Goal: Information Seeking & Learning: Learn about a topic

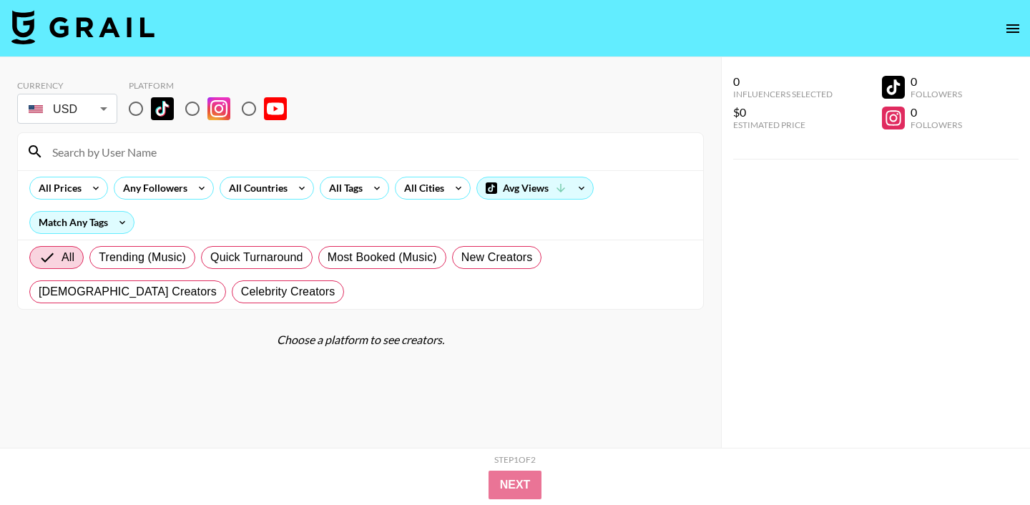
click at [133, 109] on input "radio" at bounding box center [136, 109] width 30 height 30
radio input "true"
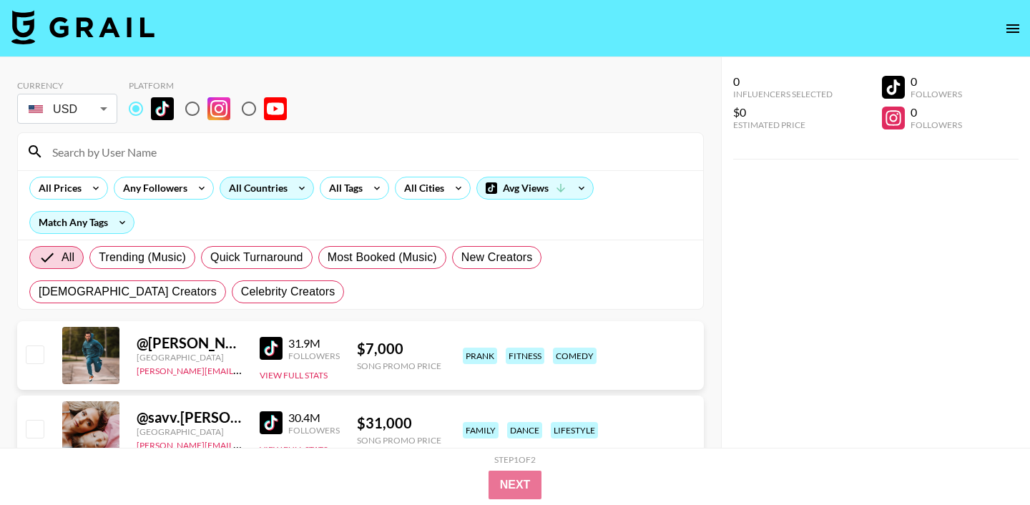
click at [258, 190] on div "All Countries" at bounding box center [255, 187] width 70 height 21
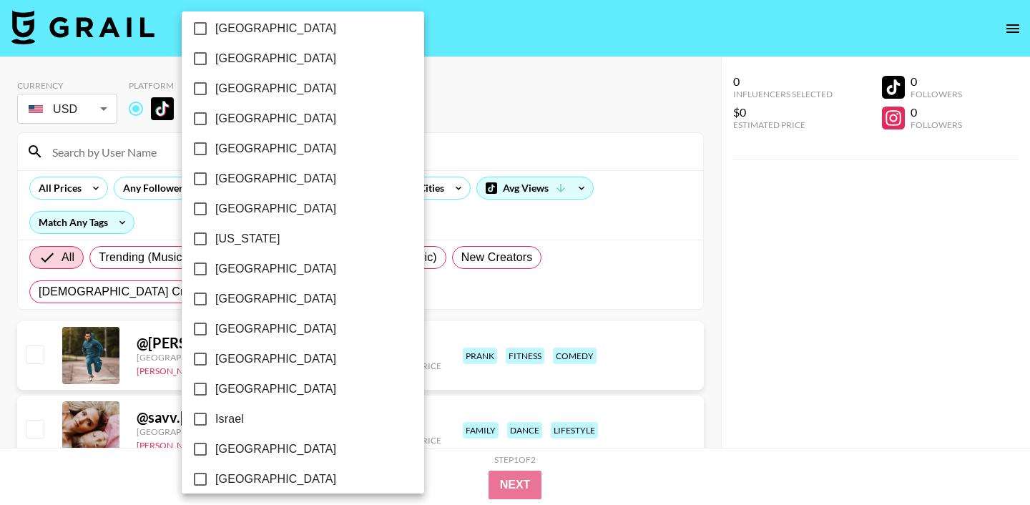
scroll to position [1163, 0]
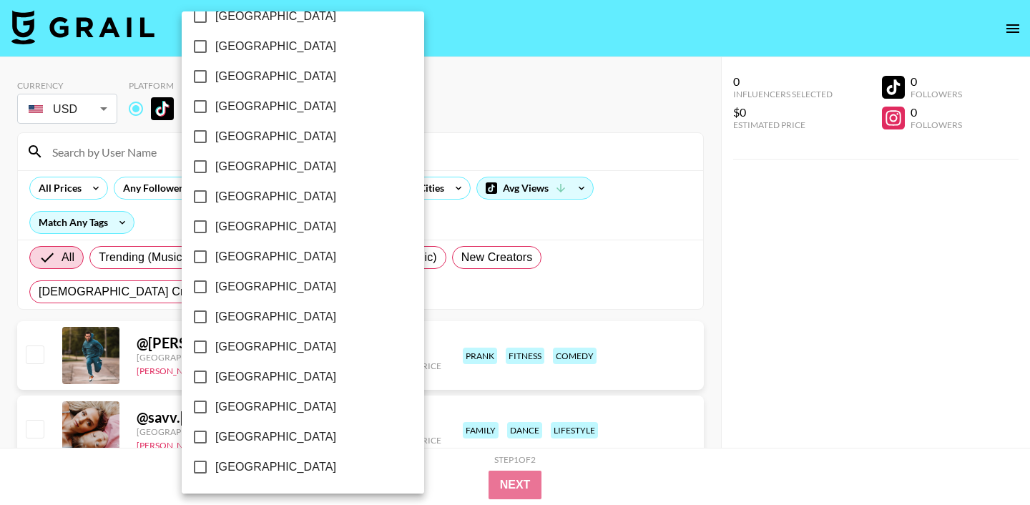
click at [200, 400] on input "[GEOGRAPHIC_DATA]" at bounding box center [200, 407] width 30 height 30
checkbox input "true"
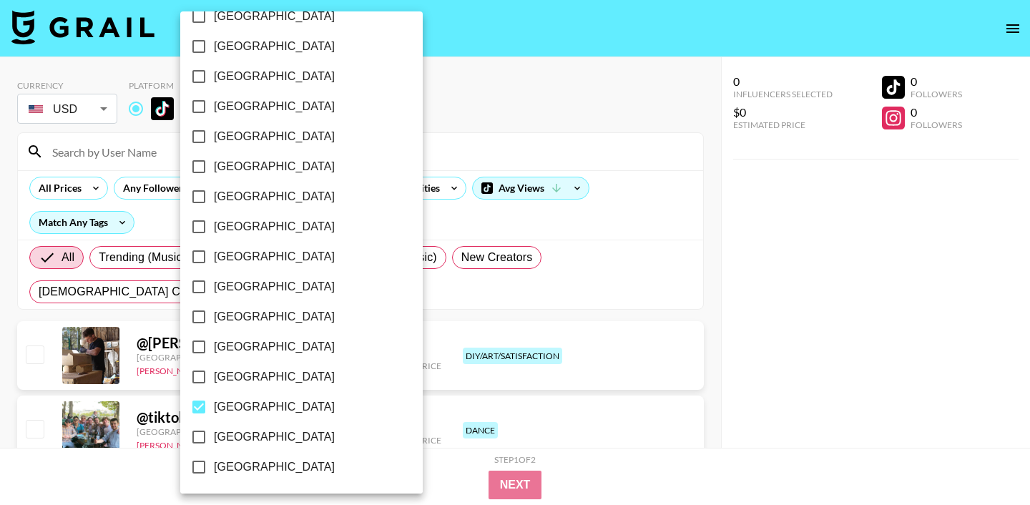
click at [446, 79] on div at bounding box center [515, 252] width 1030 height 505
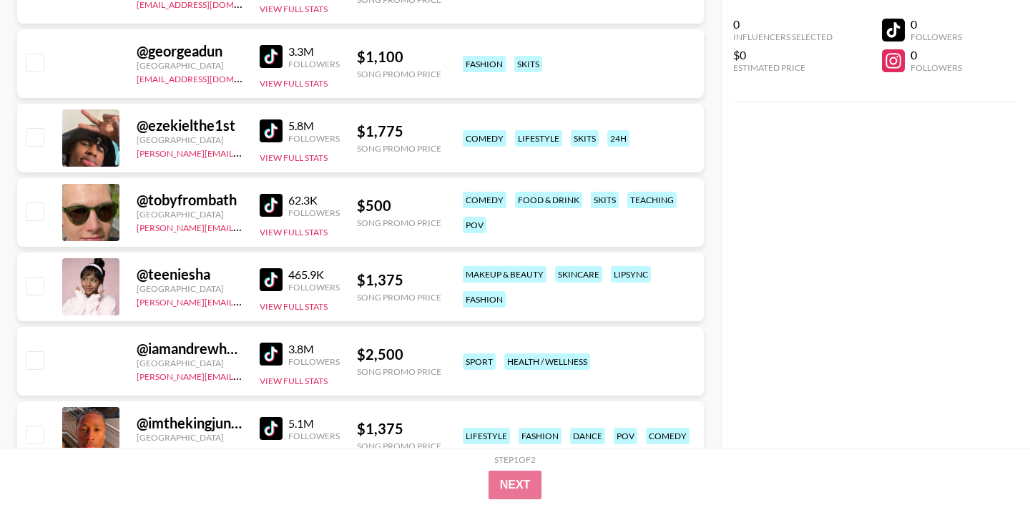
scroll to position [2829, 0]
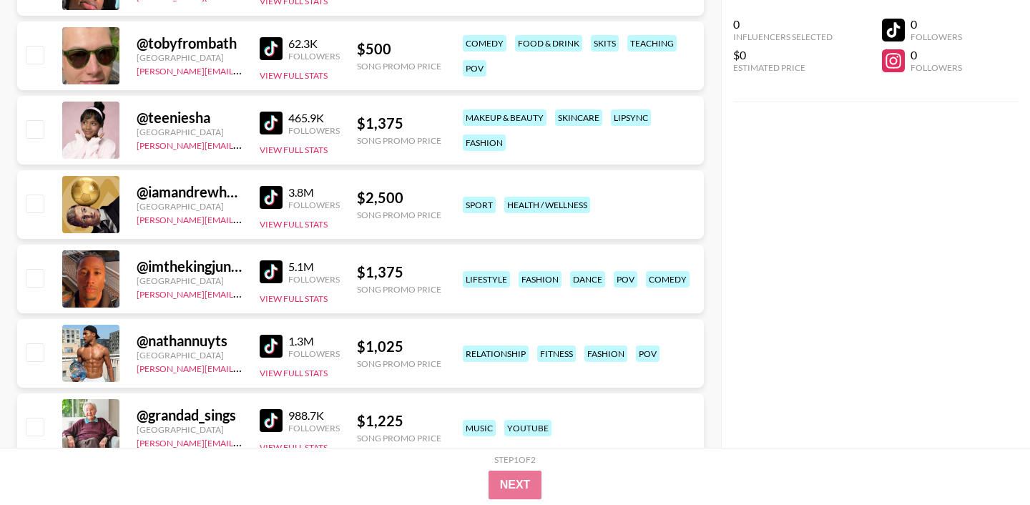
click at [275, 132] on img at bounding box center [271, 123] width 23 height 23
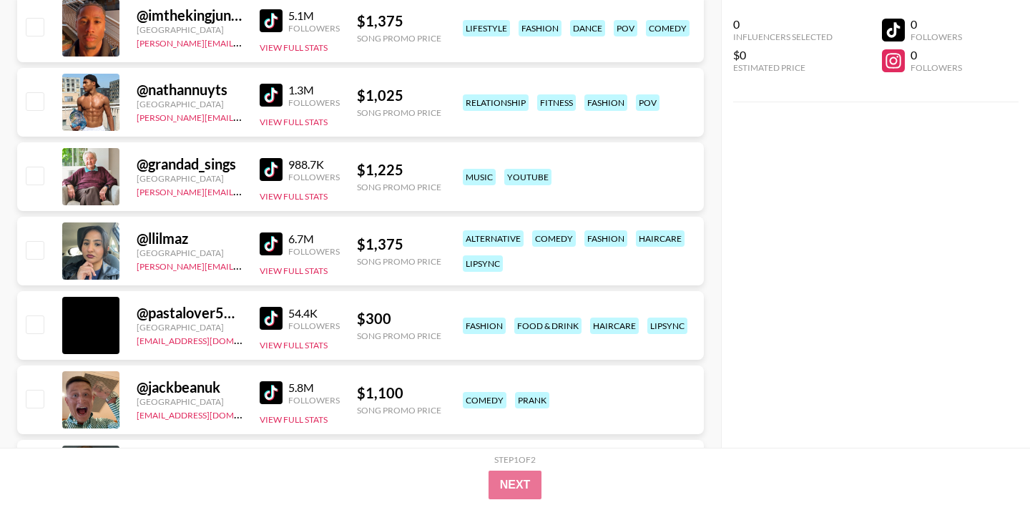
scroll to position [3082, 0]
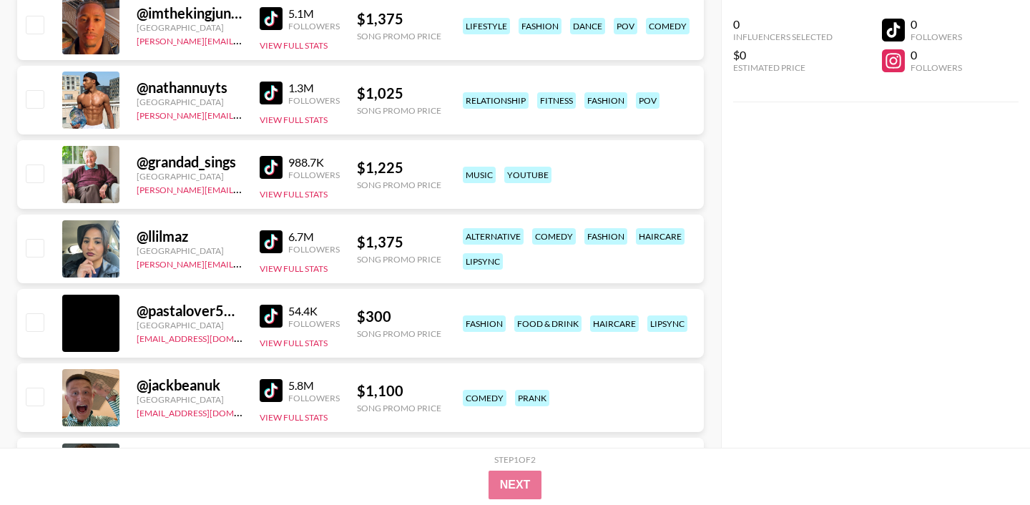
click at [273, 237] on img at bounding box center [271, 241] width 23 height 23
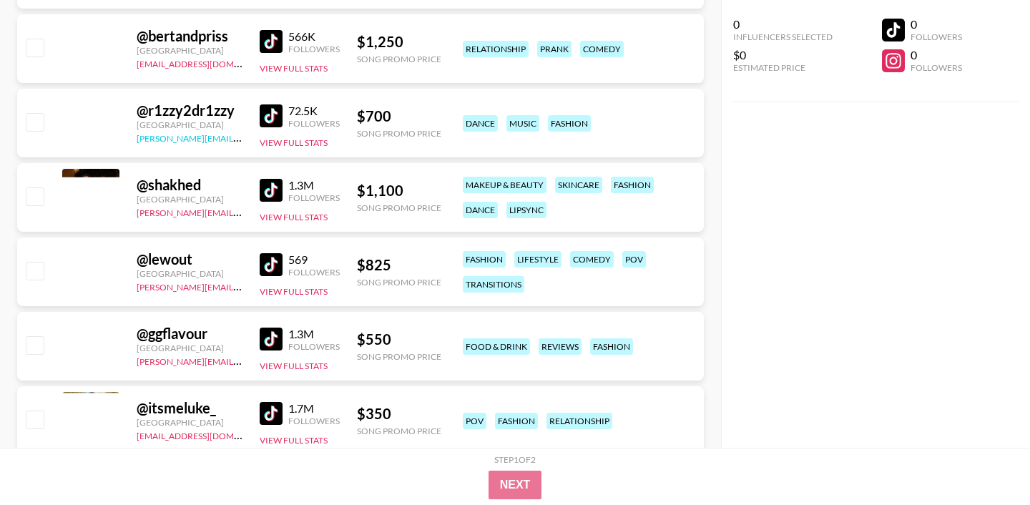
scroll to position [4782, 0]
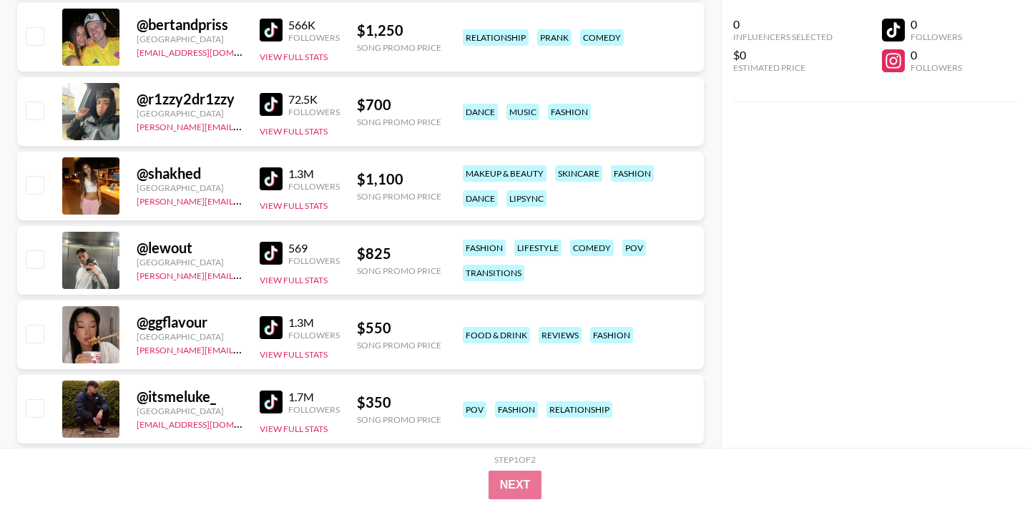
click at [275, 172] on img at bounding box center [271, 178] width 23 height 23
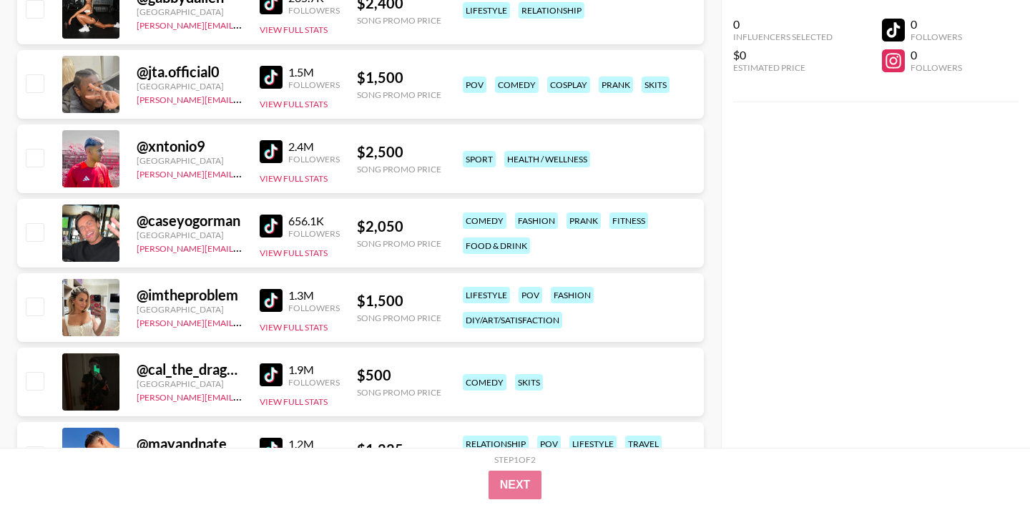
scroll to position [6156, 0]
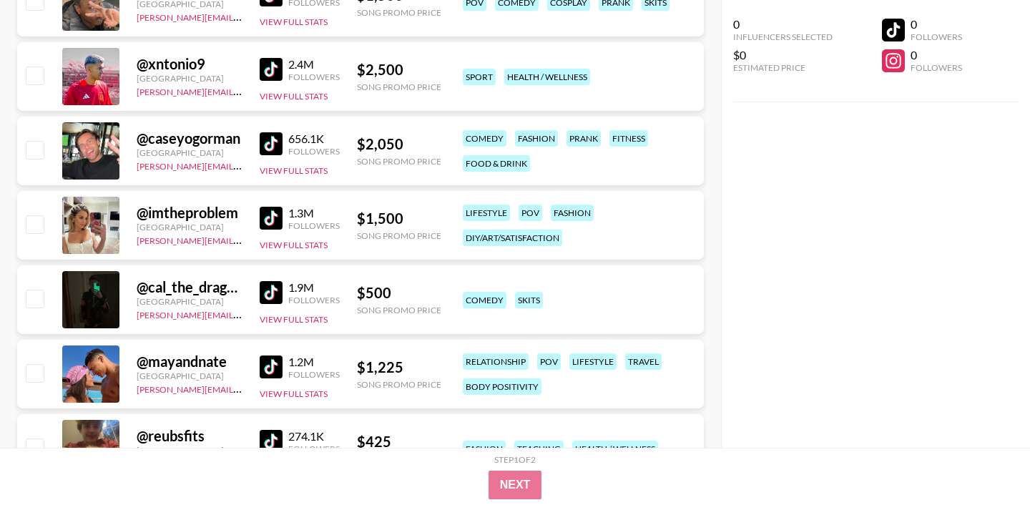
click at [271, 215] on img at bounding box center [271, 218] width 23 height 23
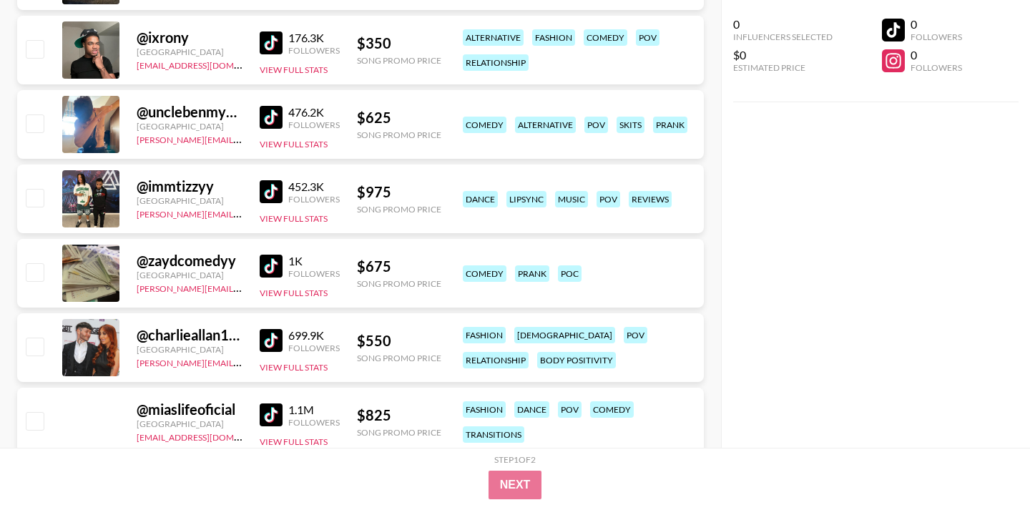
scroll to position [7671, 0]
click at [270, 334] on img at bounding box center [271, 339] width 23 height 23
click at [270, 36] on img at bounding box center [271, 42] width 23 height 23
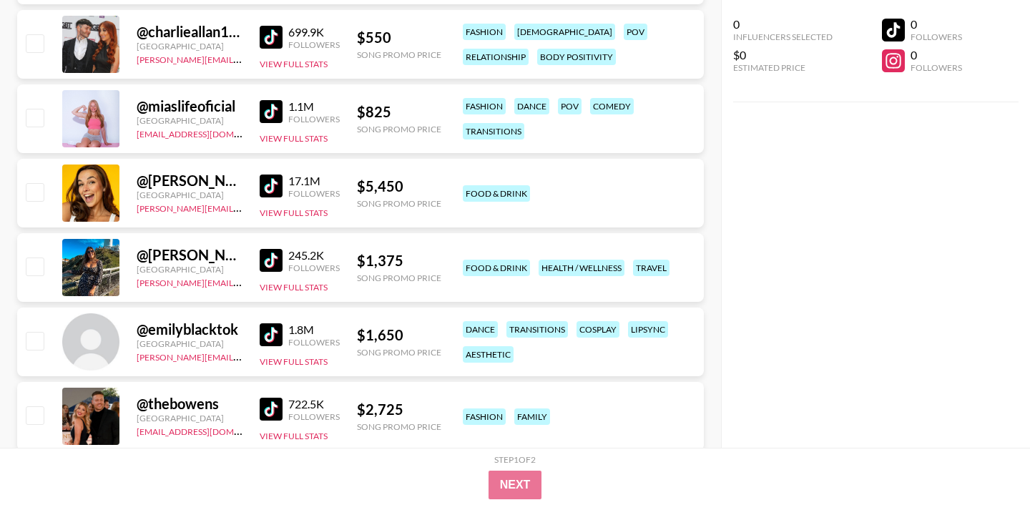
scroll to position [7975, 0]
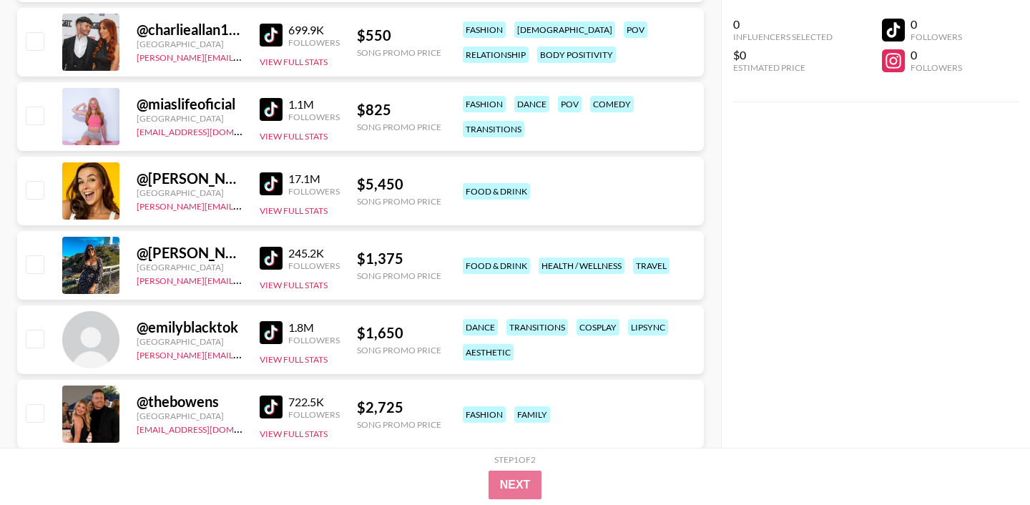
click at [266, 180] on img at bounding box center [271, 183] width 23 height 23
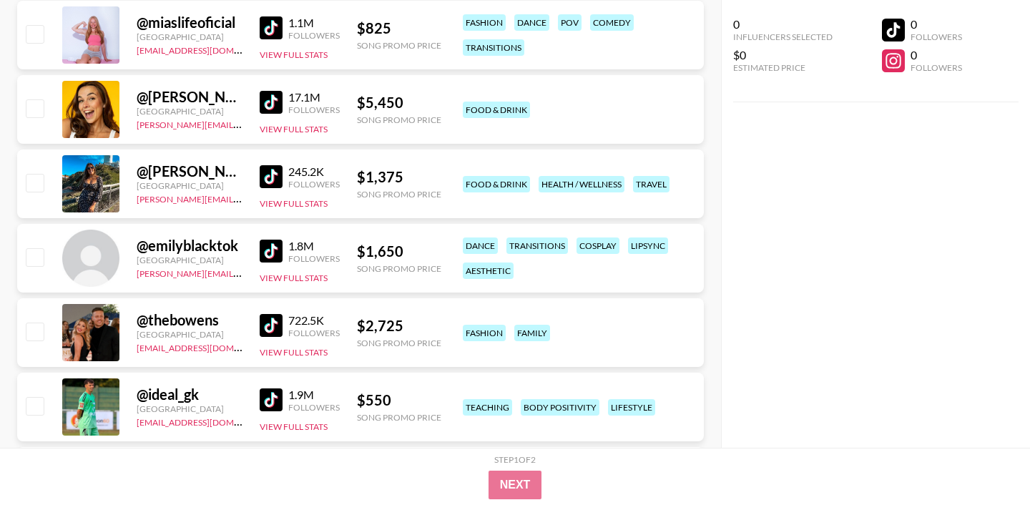
click at [278, 249] on img at bounding box center [271, 251] width 23 height 23
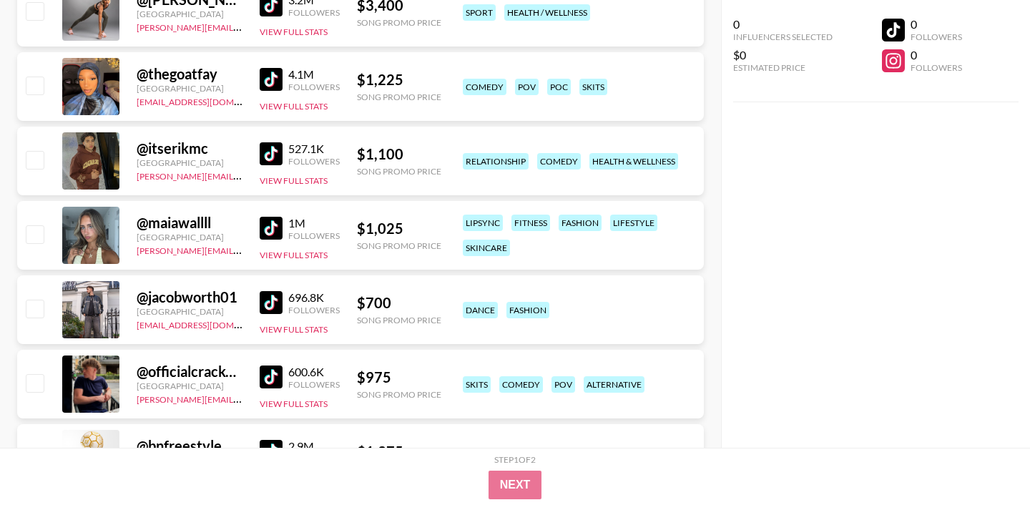
scroll to position [8748, 0]
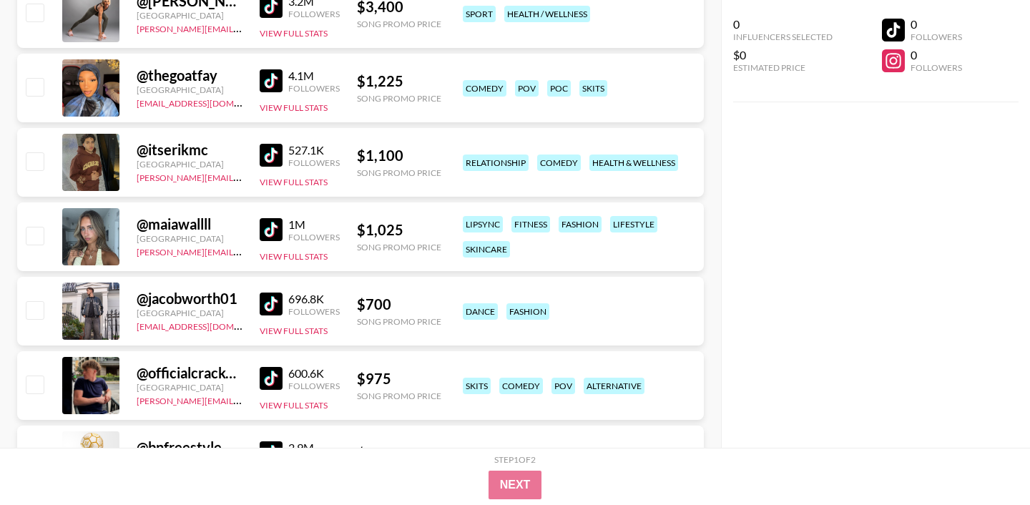
click at [283, 225] on link at bounding box center [274, 229] width 29 height 23
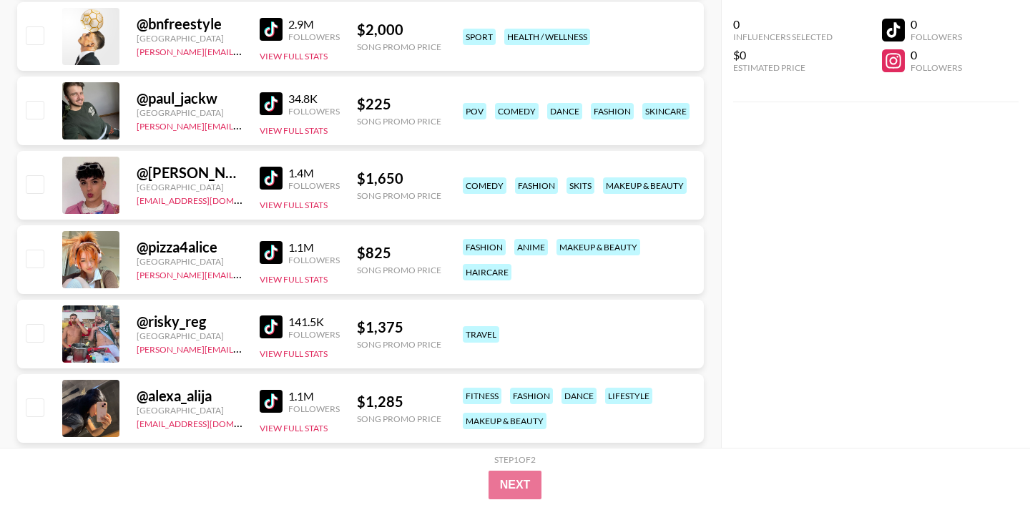
scroll to position [9248, 0]
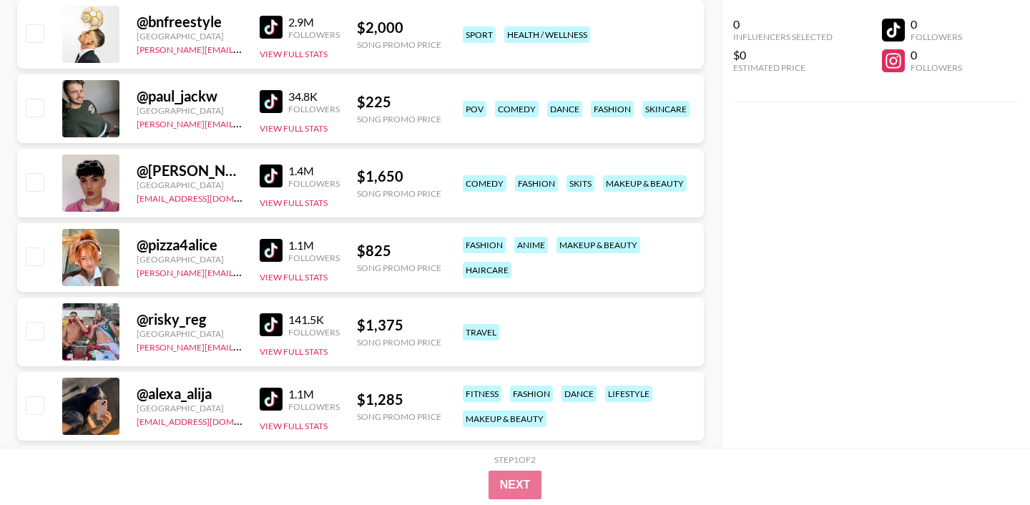
click at [269, 242] on img at bounding box center [271, 250] width 23 height 23
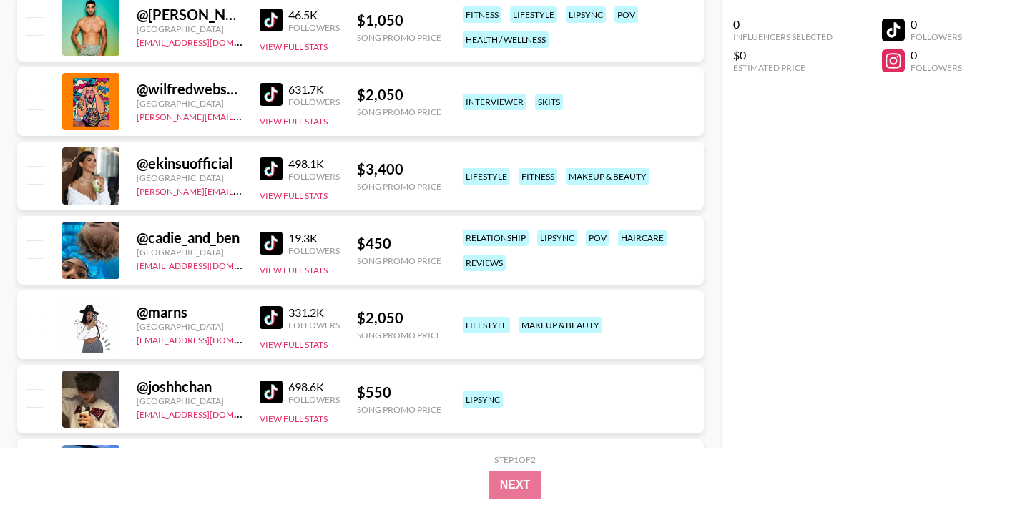
scroll to position [9832, 0]
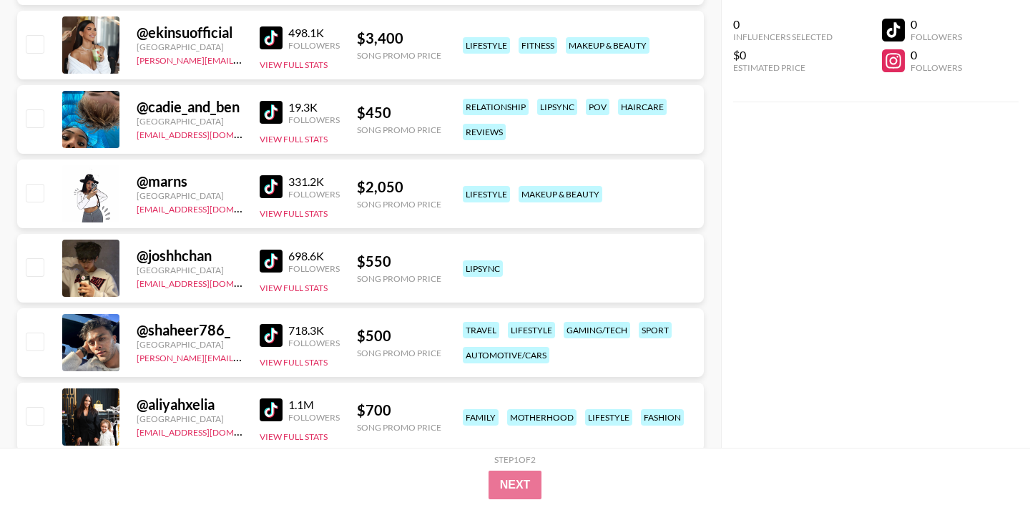
click at [268, 41] on img at bounding box center [271, 37] width 23 height 23
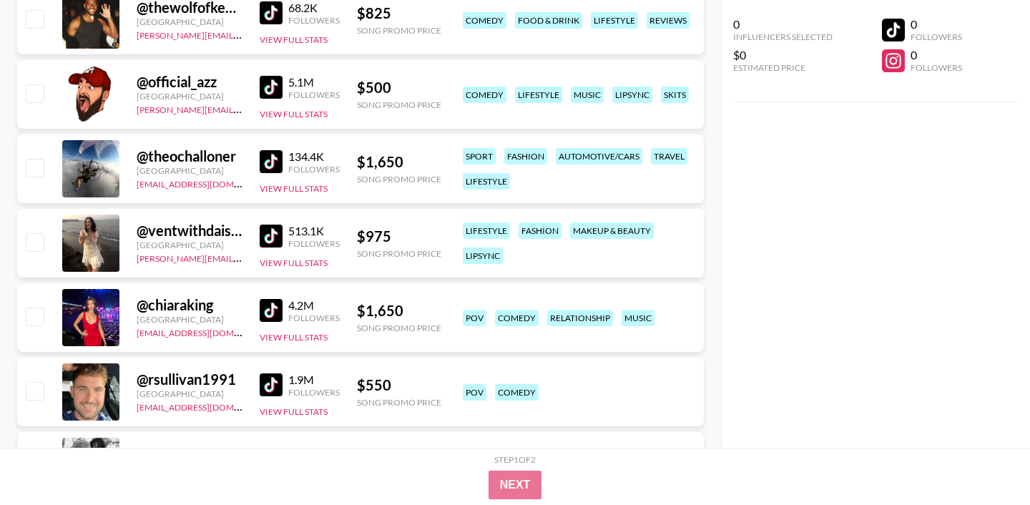
scroll to position [10374, 0]
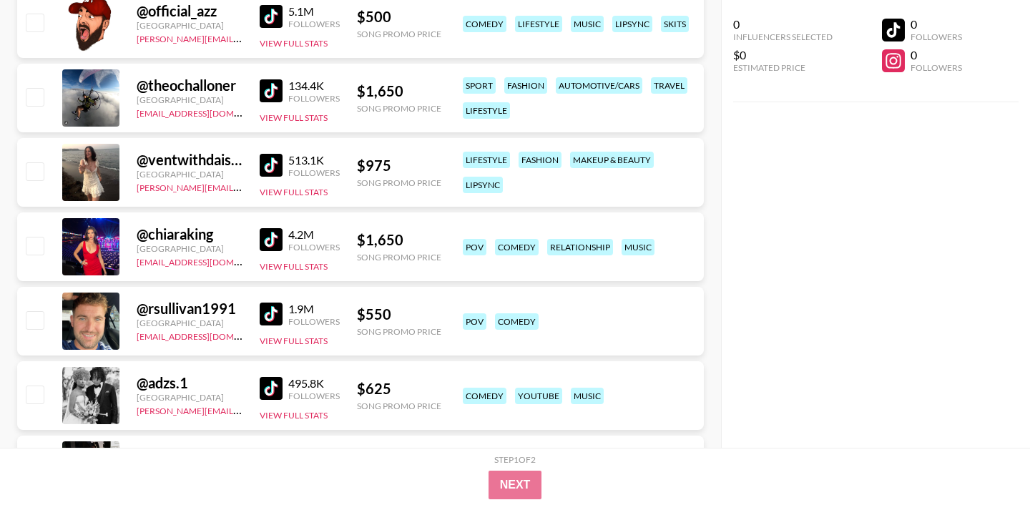
click at [280, 236] on img at bounding box center [271, 239] width 23 height 23
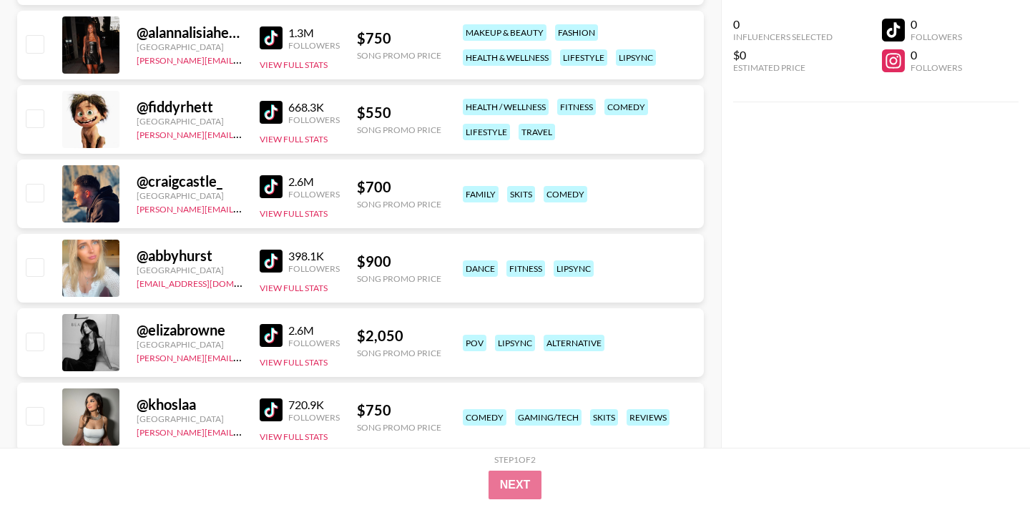
scroll to position [10805, 0]
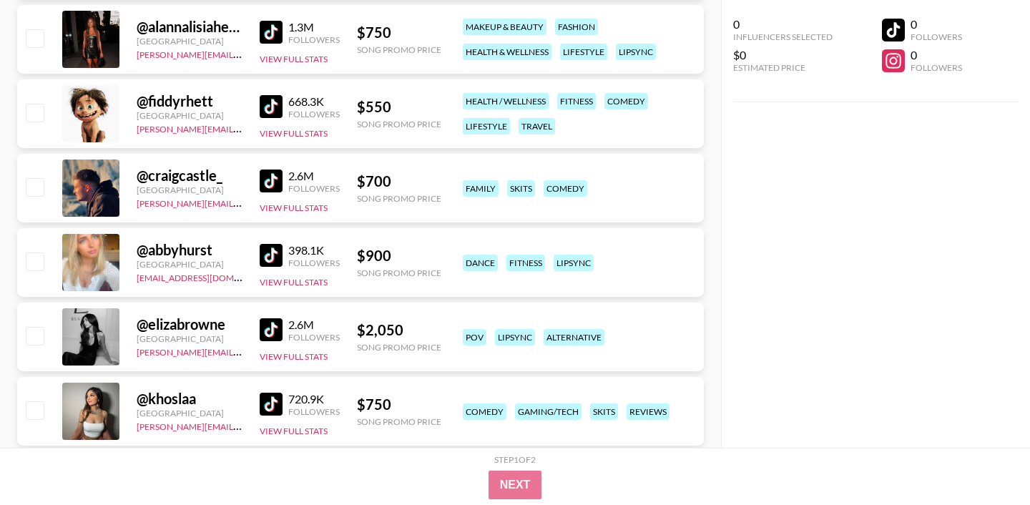
click at [273, 328] on img at bounding box center [271, 329] width 23 height 23
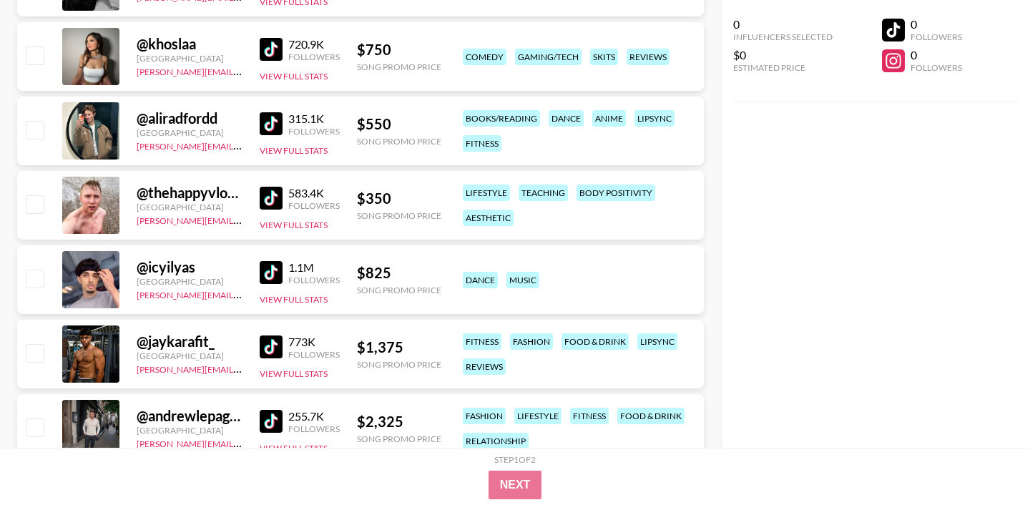
scroll to position [11164, 0]
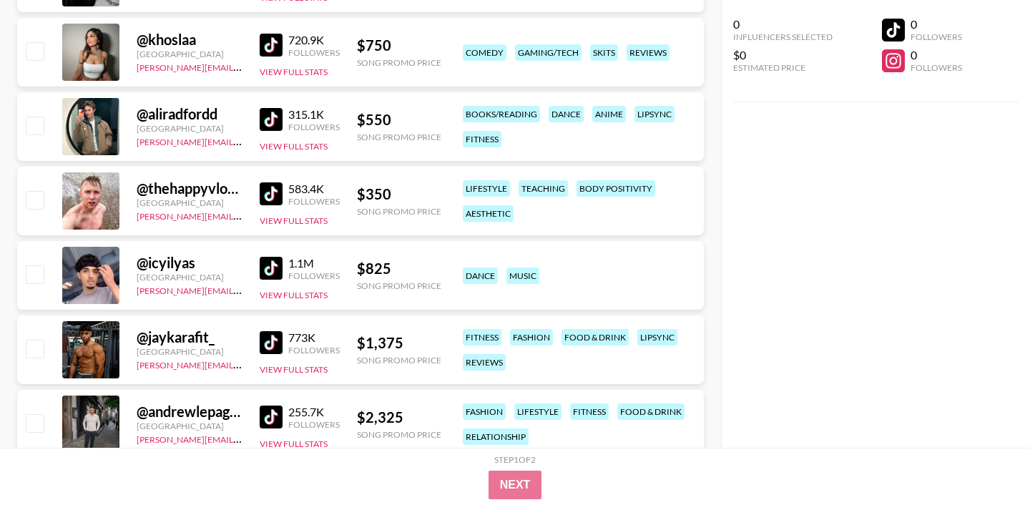
click at [272, 47] on img at bounding box center [271, 45] width 23 height 23
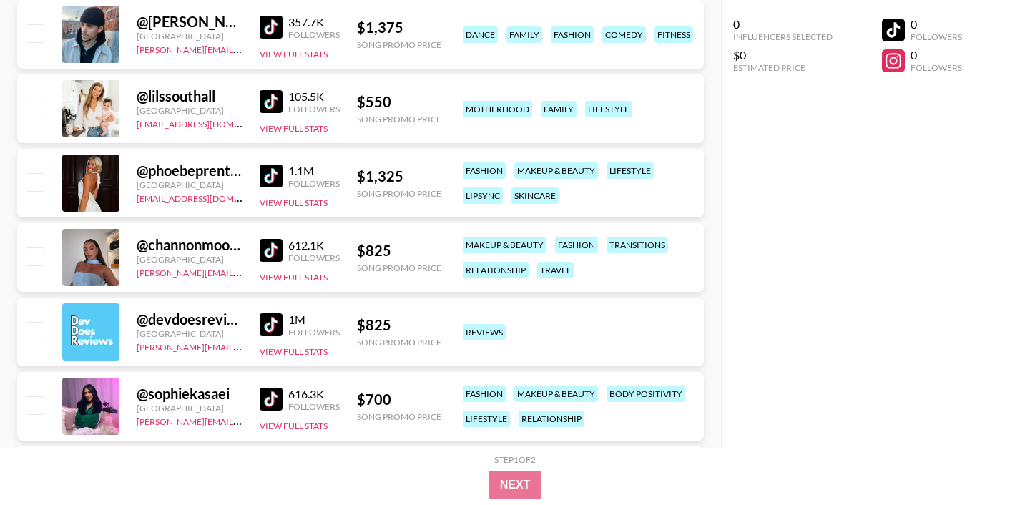
scroll to position [11684, 0]
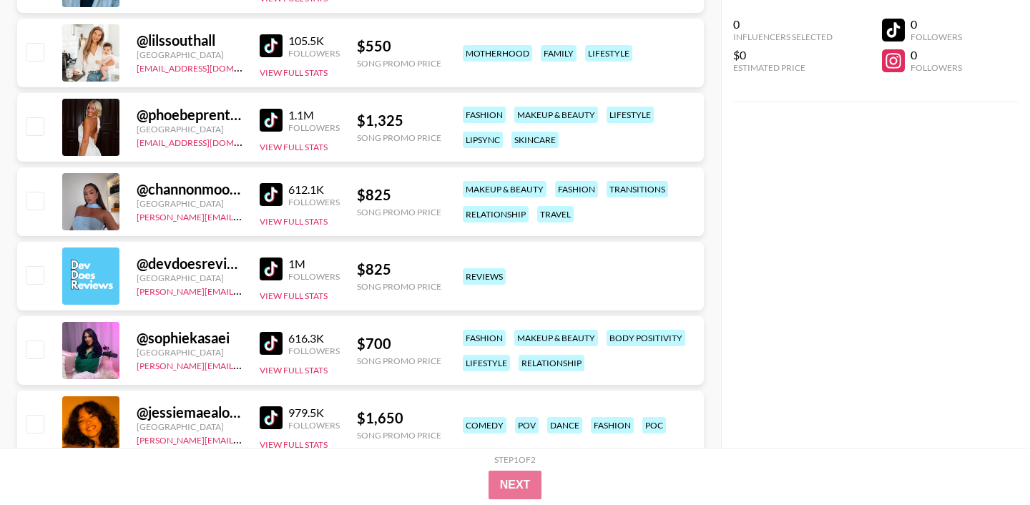
click at [272, 198] on img at bounding box center [271, 194] width 23 height 23
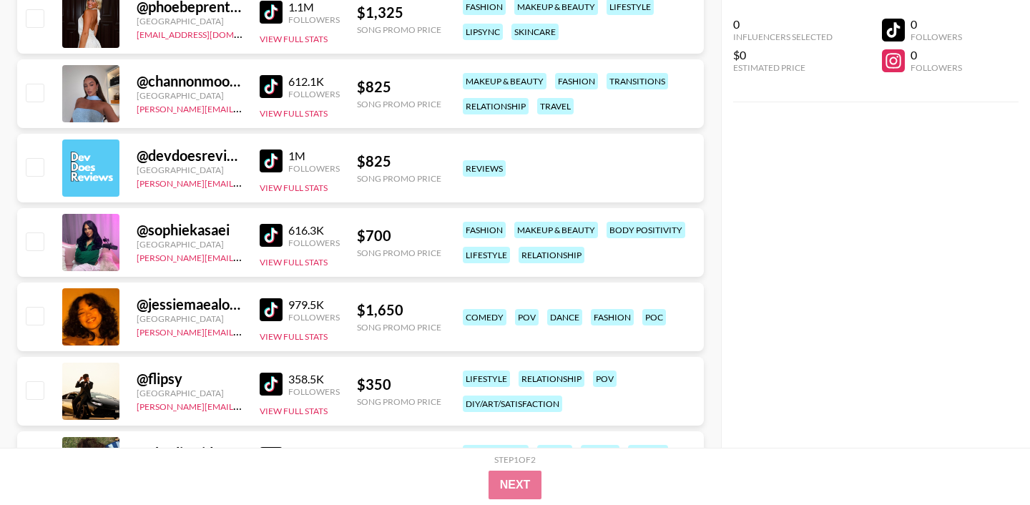
scroll to position [11800, 0]
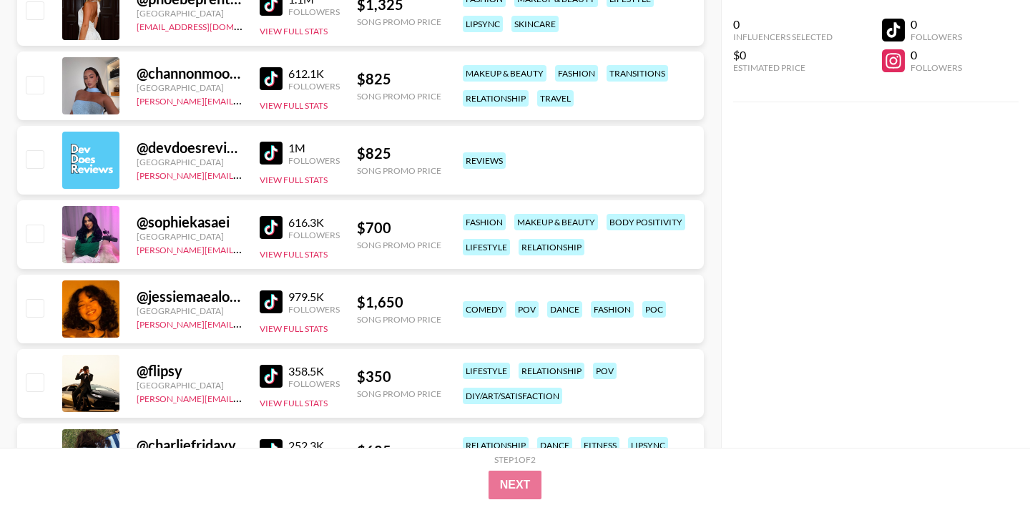
click at [274, 298] on img at bounding box center [271, 301] width 23 height 23
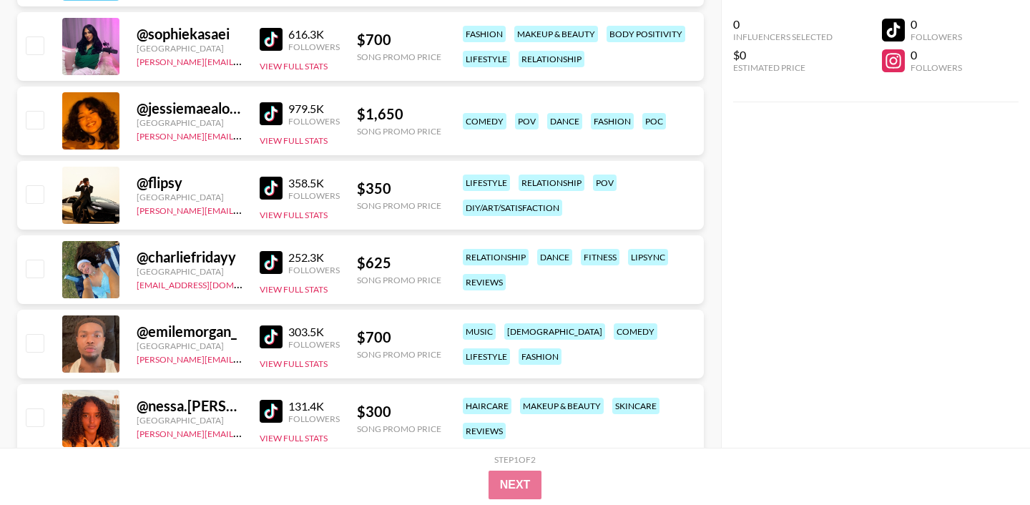
scroll to position [12037, 0]
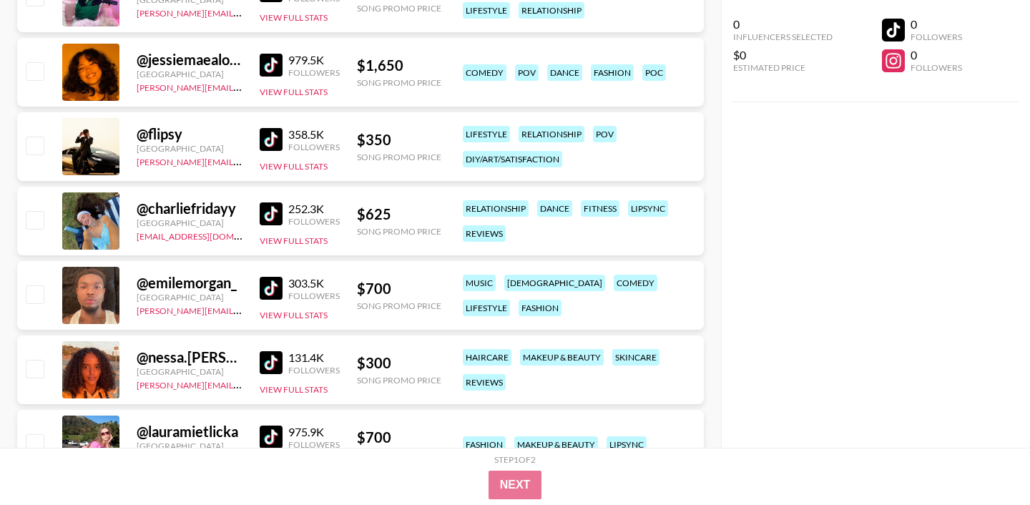
click at [275, 218] on img at bounding box center [271, 213] width 23 height 23
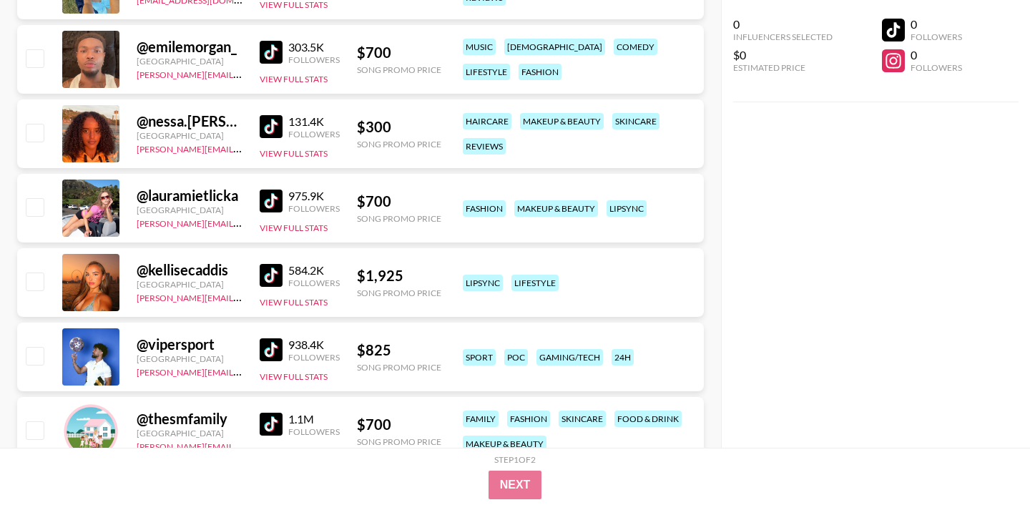
scroll to position [12274, 0]
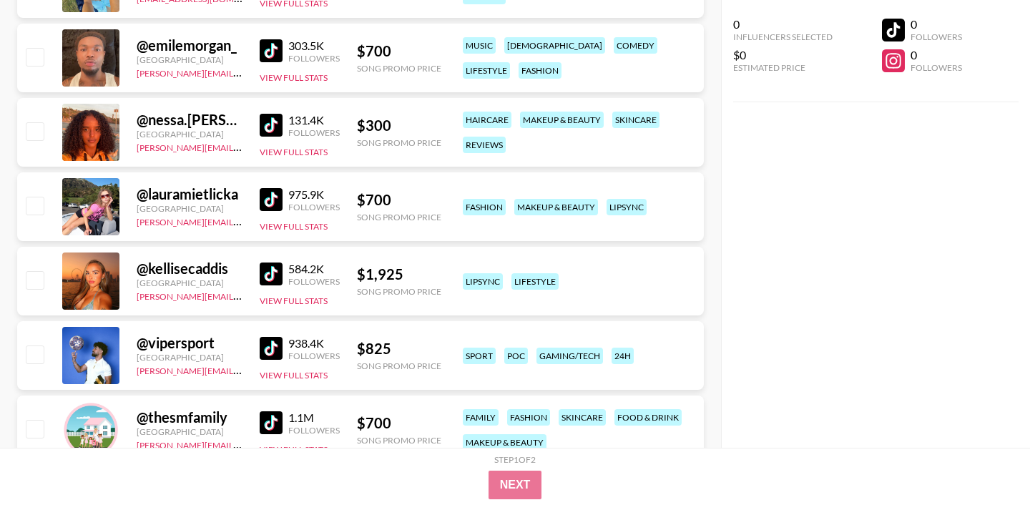
click at [270, 280] on img at bounding box center [271, 274] width 23 height 23
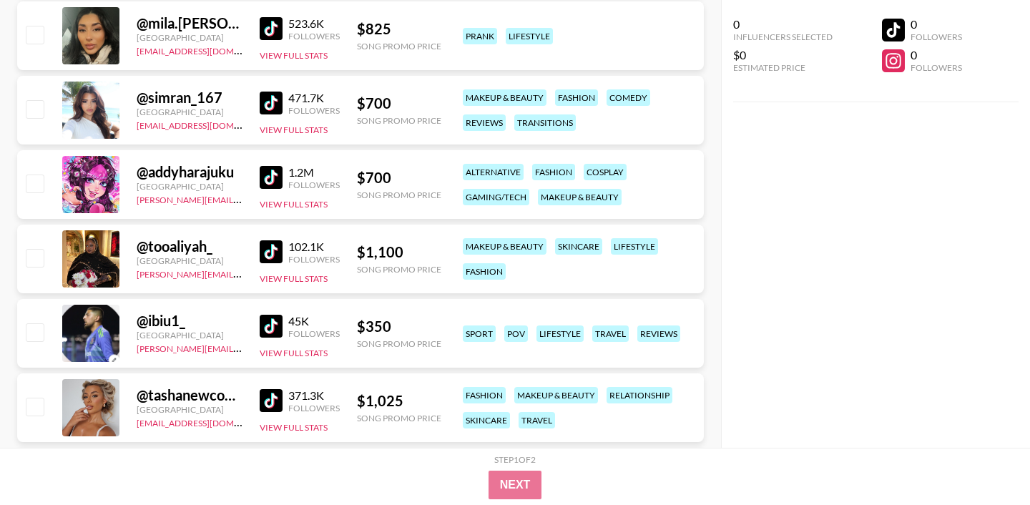
scroll to position [12820, 0]
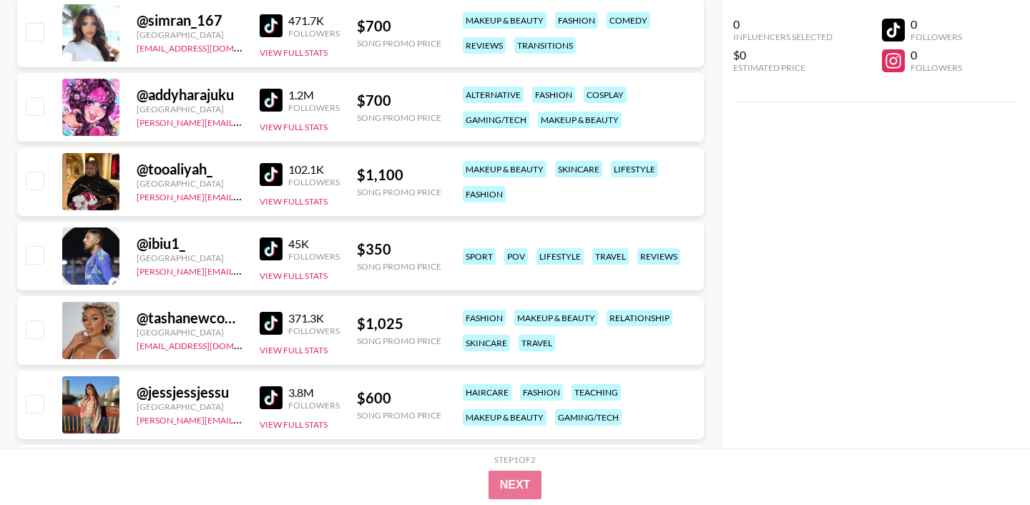
click at [275, 330] on img at bounding box center [271, 323] width 23 height 23
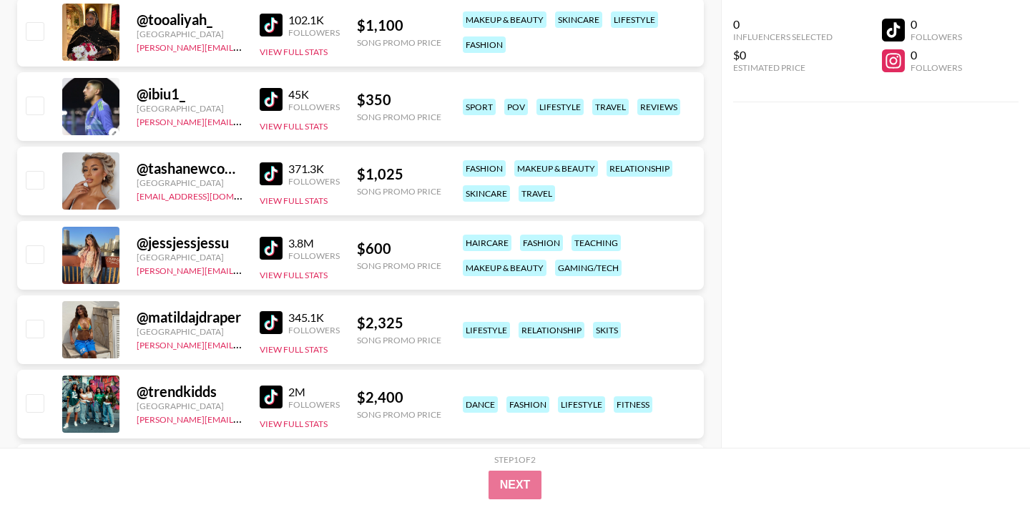
scroll to position [13037, 0]
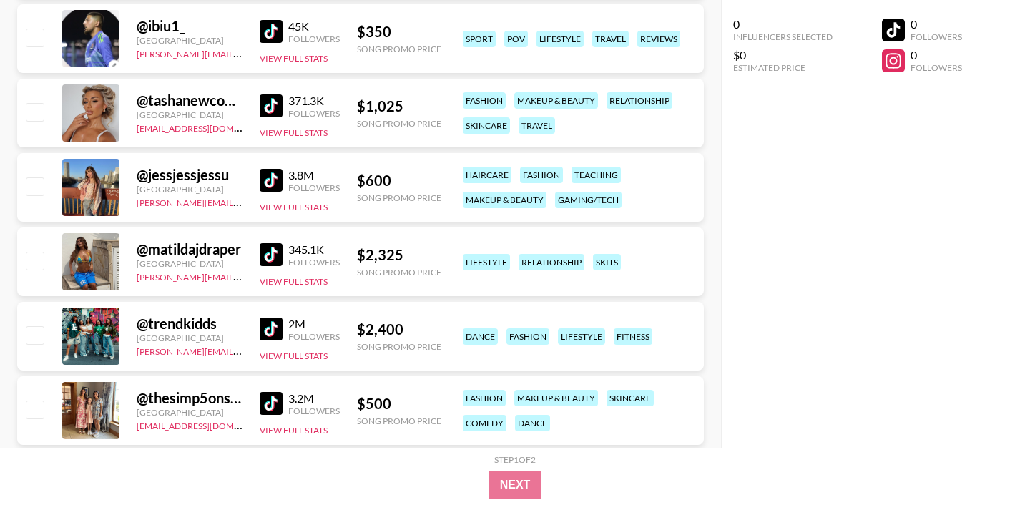
click at [273, 192] on div "3.8M Followers View Full Stats" at bounding box center [300, 187] width 80 height 51
click at [274, 183] on img at bounding box center [271, 180] width 23 height 23
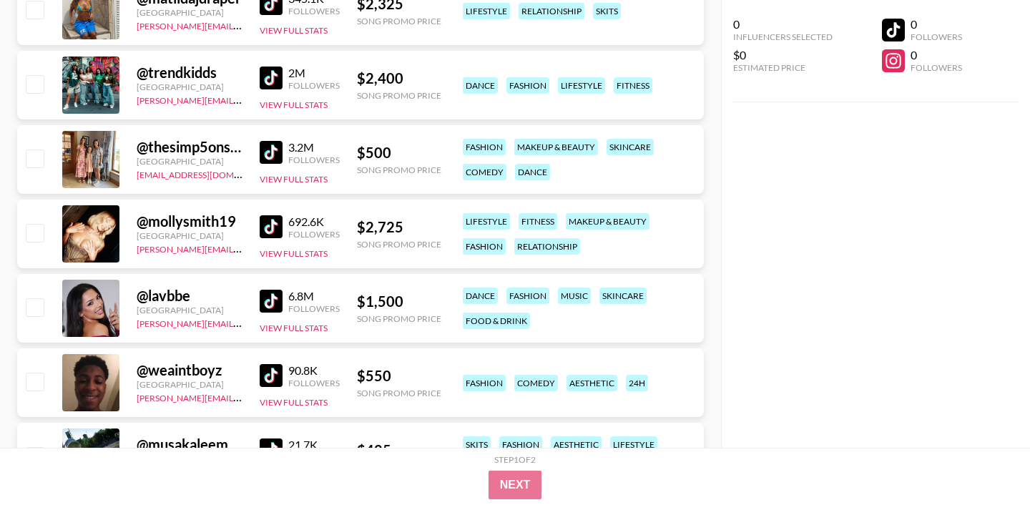
scroll to position [13291, 0]
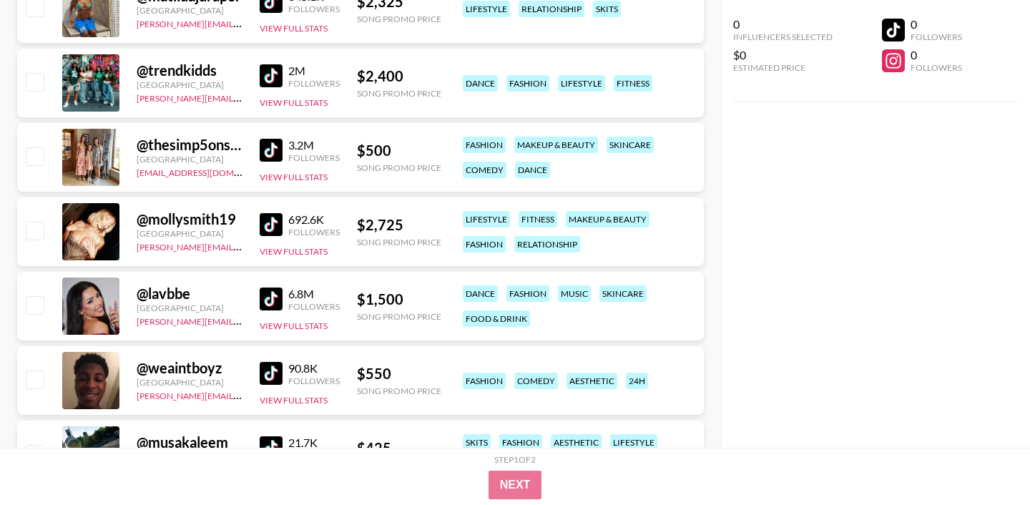
click at [263, 152] on img at bounding box center [271, 150] width 23 height 23
click at [274, 230] on img at bounding box center [271, 224] width 23 height 23
click at [270, 303] on img at bounding box center [271, 299] width 23 height 23
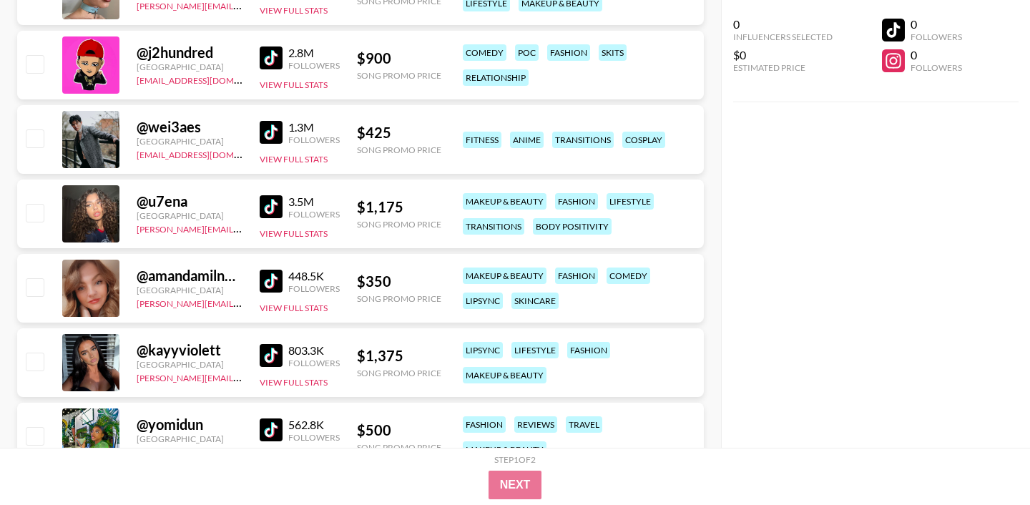
scroll to position [14426, 0]
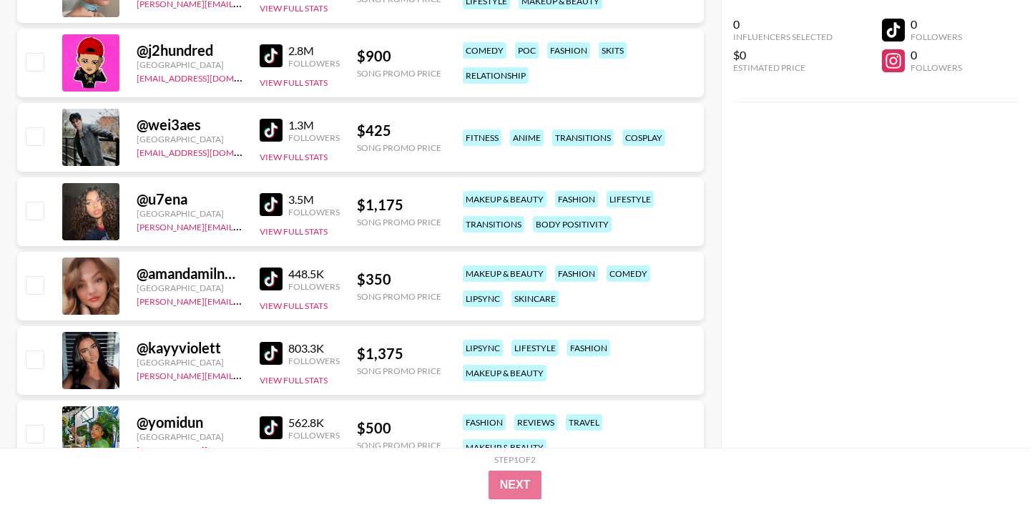
click at [275, 203] on img at bounding box center [271, 204] width 23 height 23
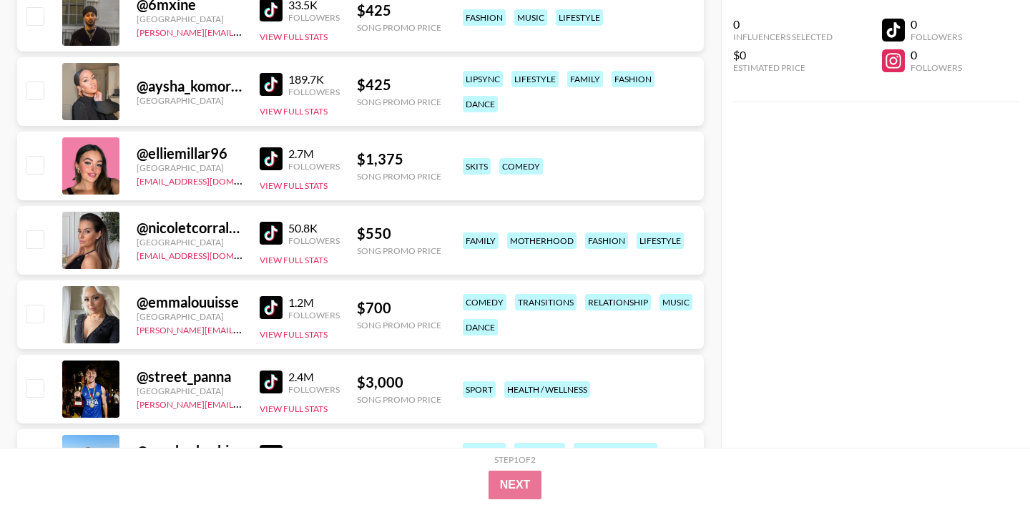
scroll to position [16336, 0]
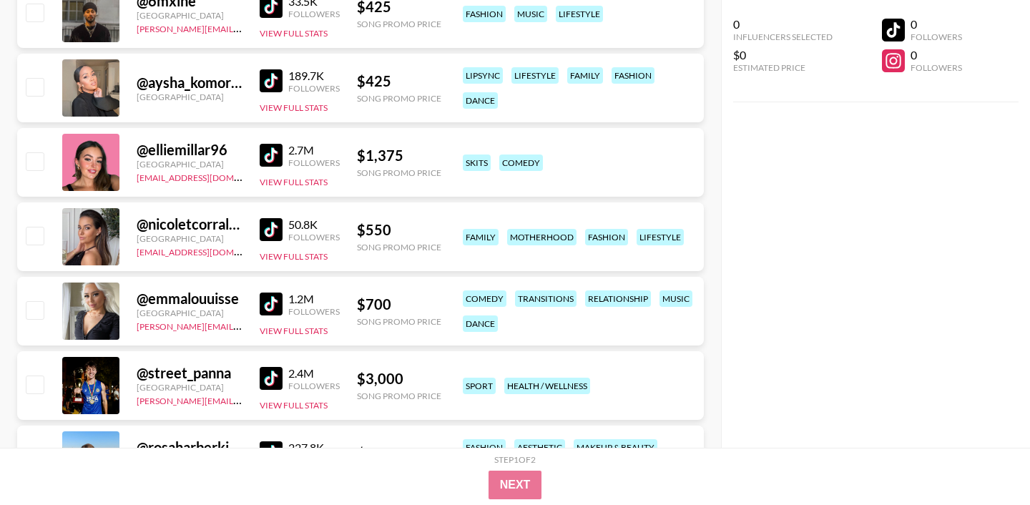
click at [277, 300] on img at bounding box center [271, 304] width 23 height 23
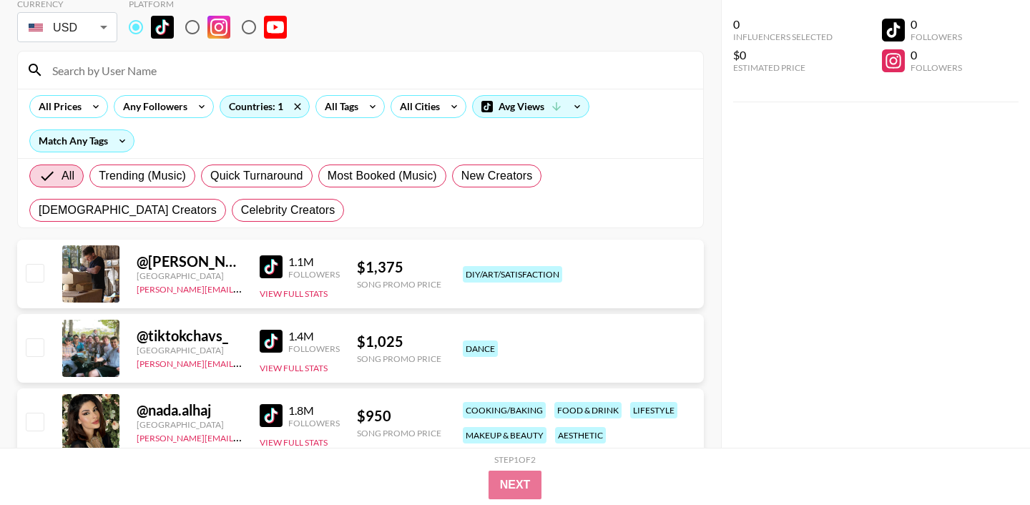
scroll to position [0, 0]
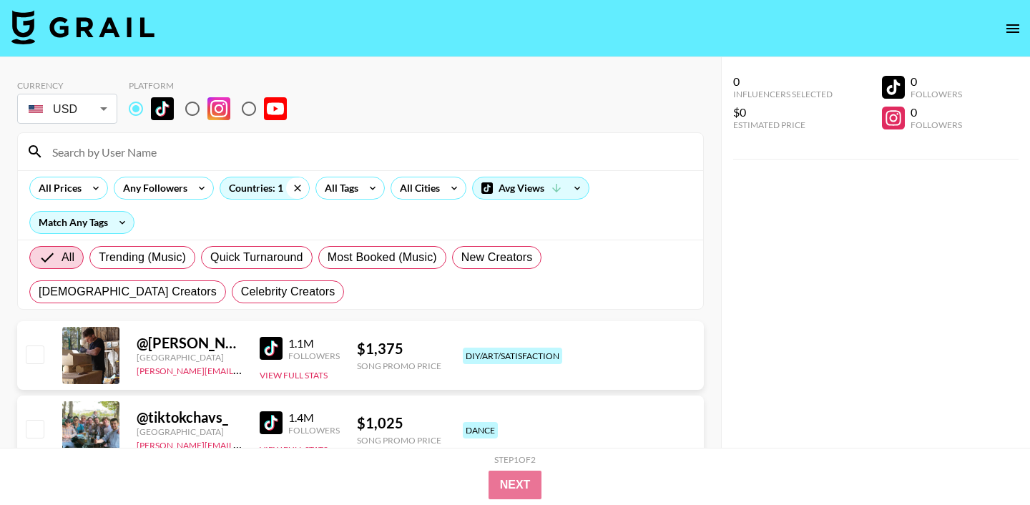
click at [295, 185] on icon at bounding box center [297, 187] width 23 height 21
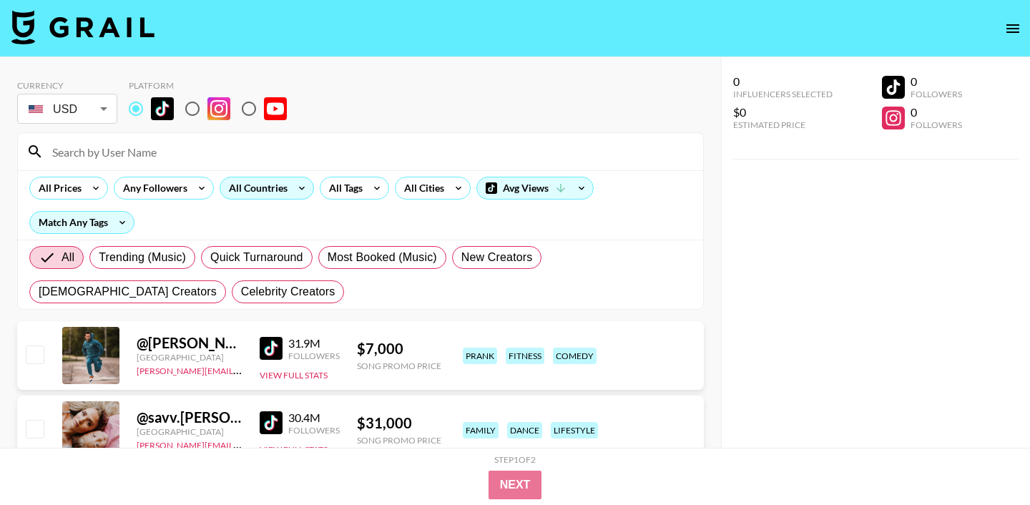
click at [268, 183] on div "All Countries" at bounding box center [255, 187] width 70 height 21
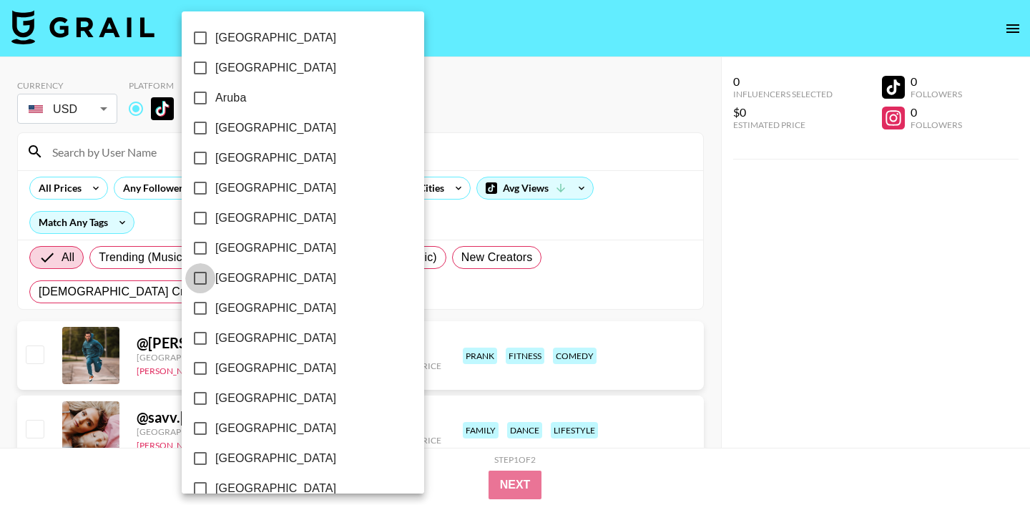
click at [200, 270] on input "[GEOGRAPHIC_DATA]" at bounding box center [200, 278] width 30 height 30
checkbox input "true"
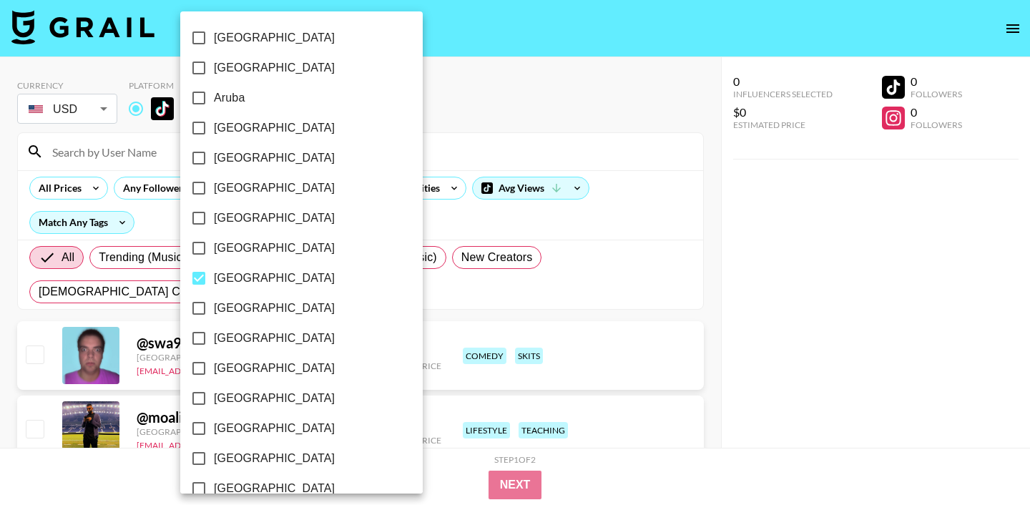
click at [386, 79] on div at bounding box center [515, 252] width 1030 height 505
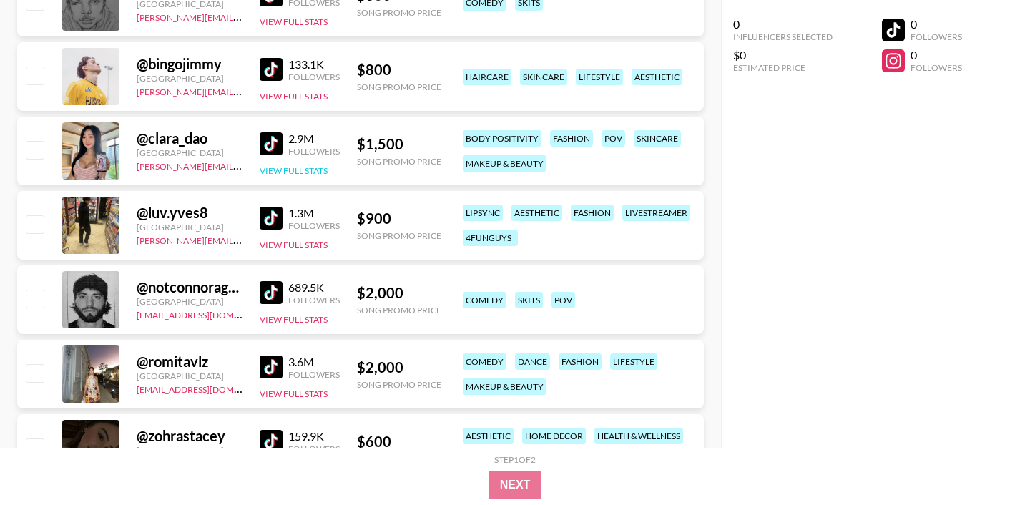
scroll to position [680, 0]
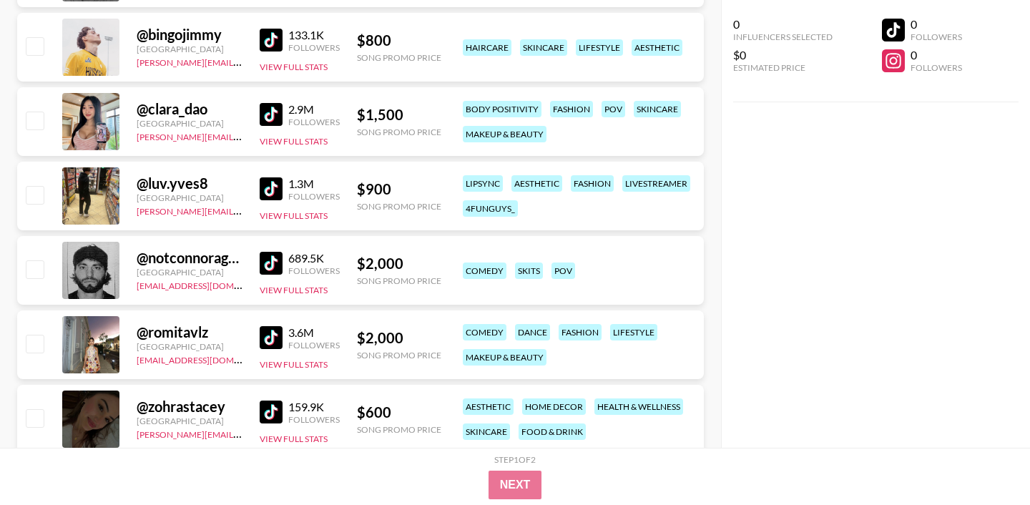
click at [271, 187] on img at bounding box center [271, 188] width 23 height 23
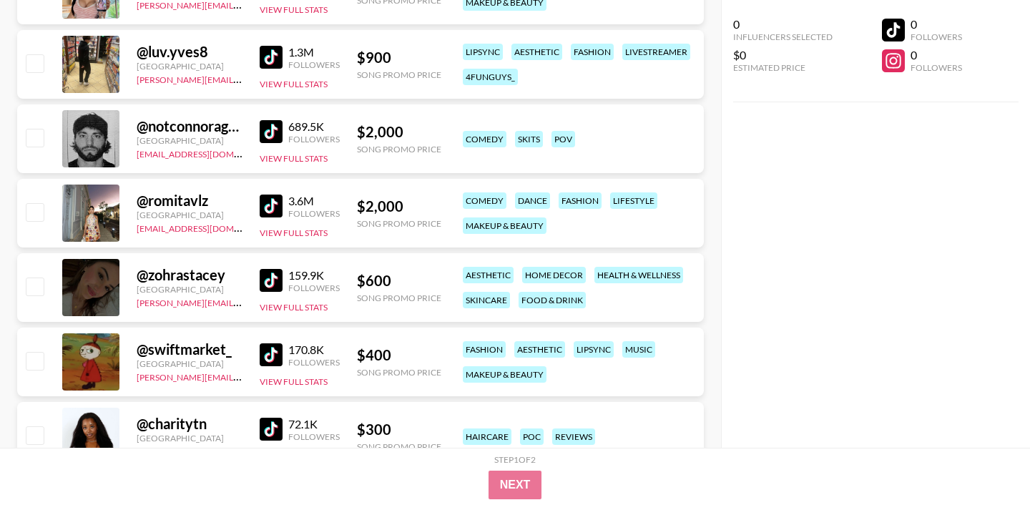
scroll to position [815, 0]
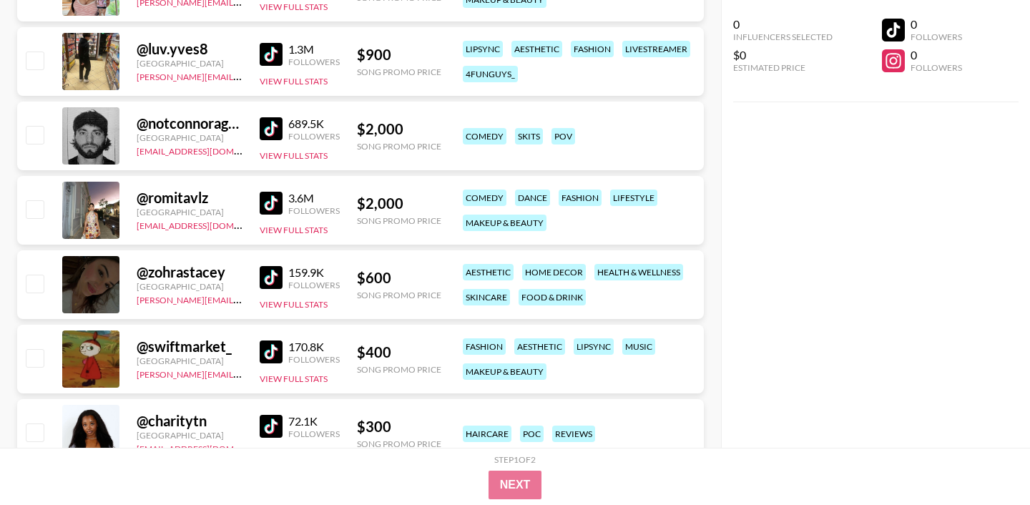
click at [273, 263] on div "159.9K Followers View Full Stats" at bounding box center [300, 285] width 80 height 51
click at [277, 350] on img at bounding box center [271, 351] width 23 height 23
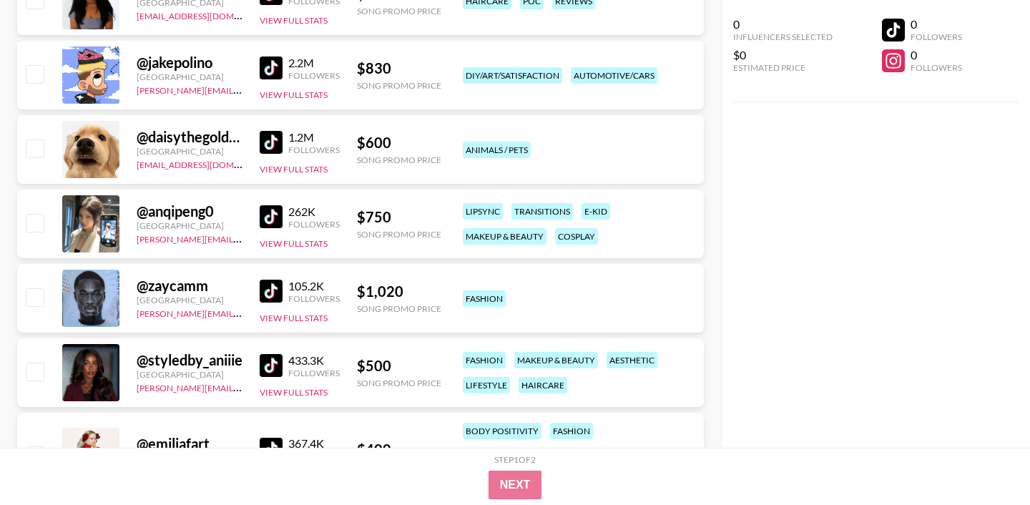
scroll to position [1250, 0]
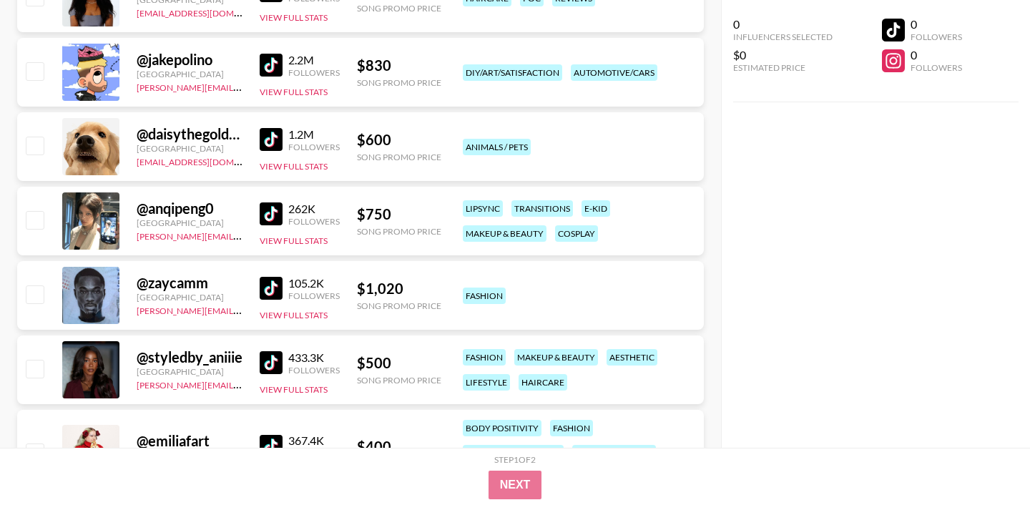
click at [277, 215] on img at bounding box center [271, 213] width 23 height 23
click at [271, 368] on img at bounding box center [271, 362] width 23 height 23
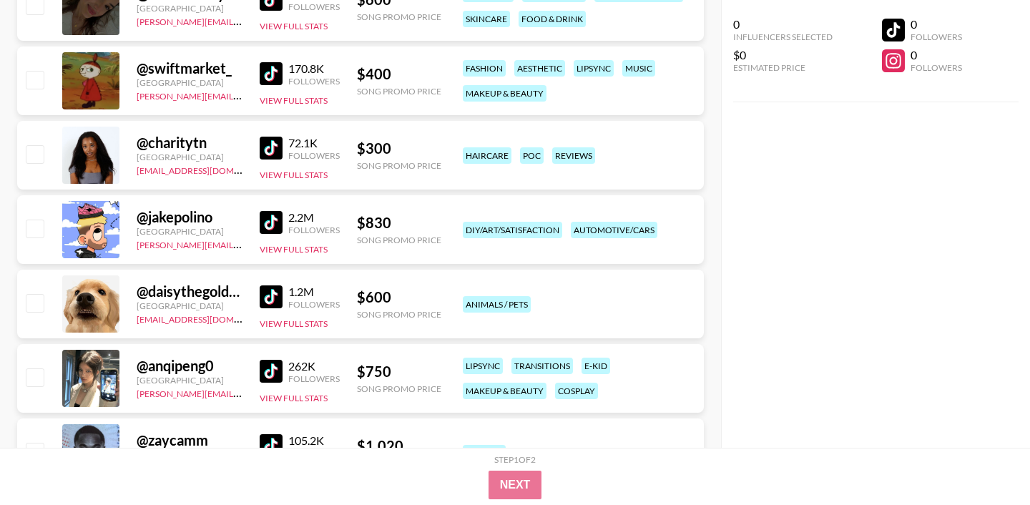
scroll to position [1004, 0]
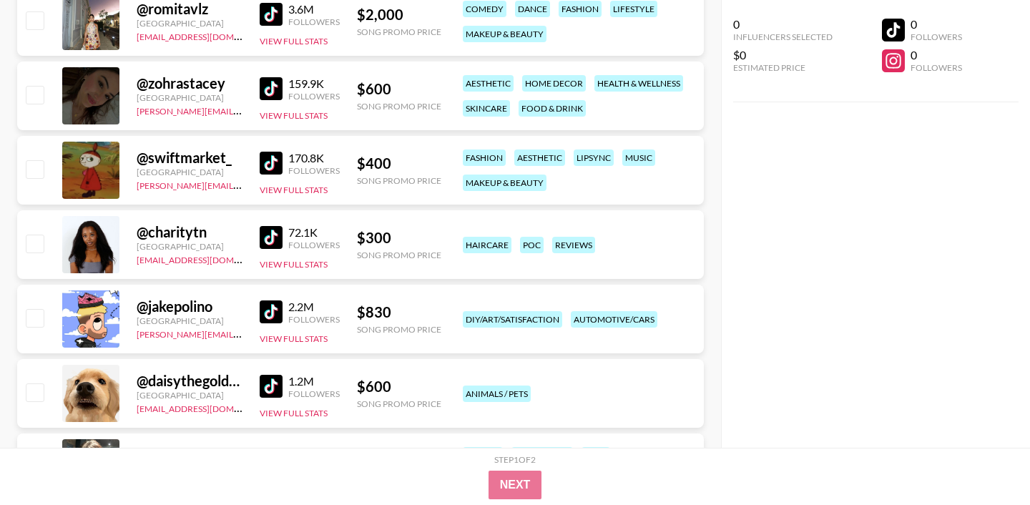
click at [268, 241] on img at bounding box center [271, 237] width 23 height 23
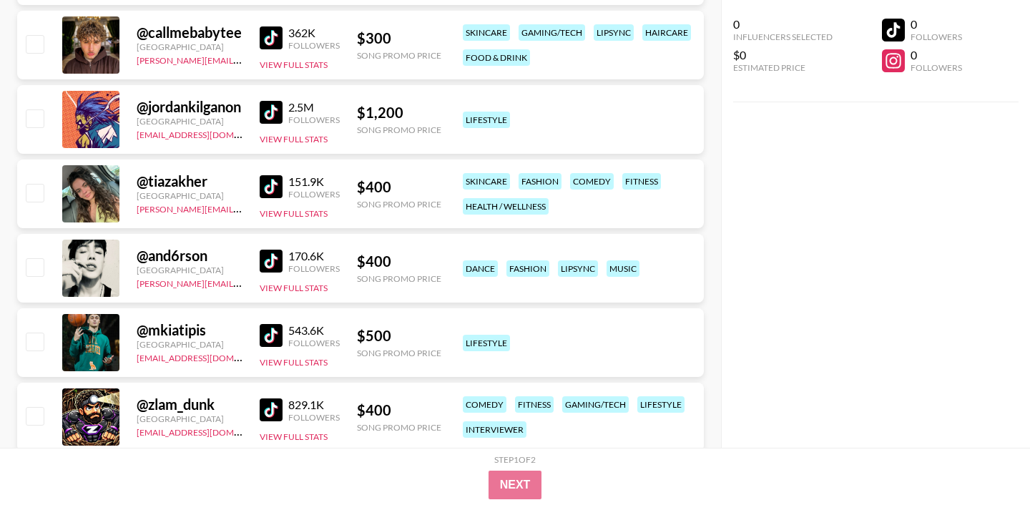
scroll to position [2057, 0]
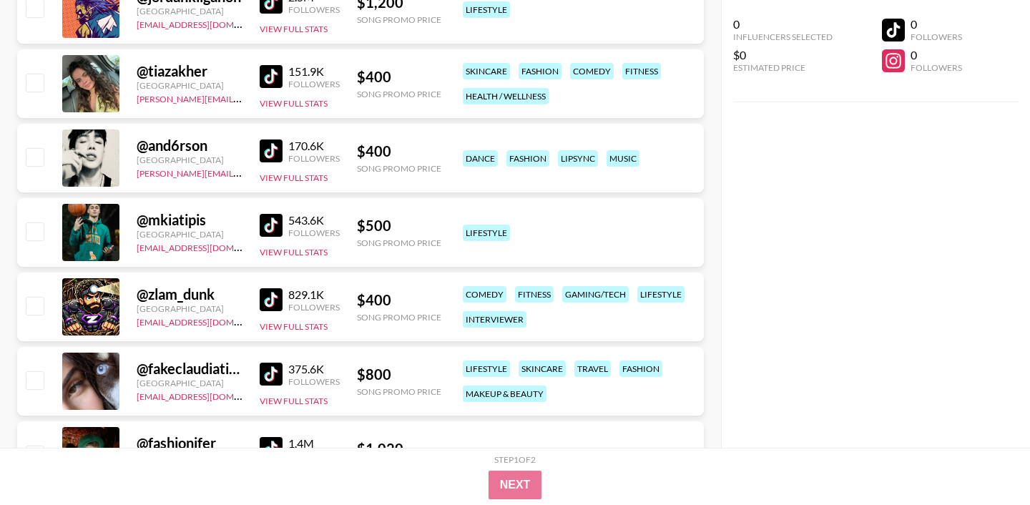
click at [284, 88] on div "151.9K Followers" at bounding box center [300, 76] width 80 height 25
click at [271, 81] on img at bounding box center [271, 76] width 23 height 23
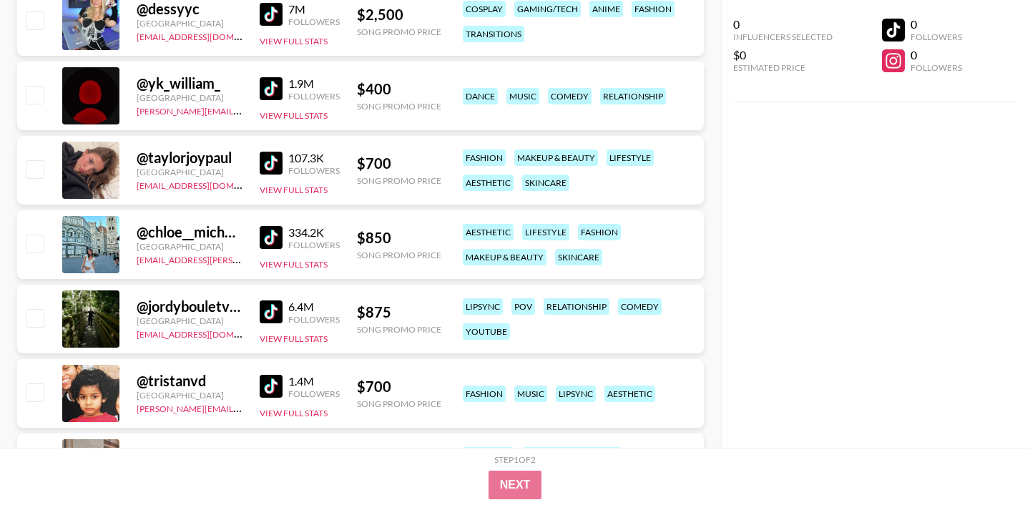
scroll to position [2647, 0]
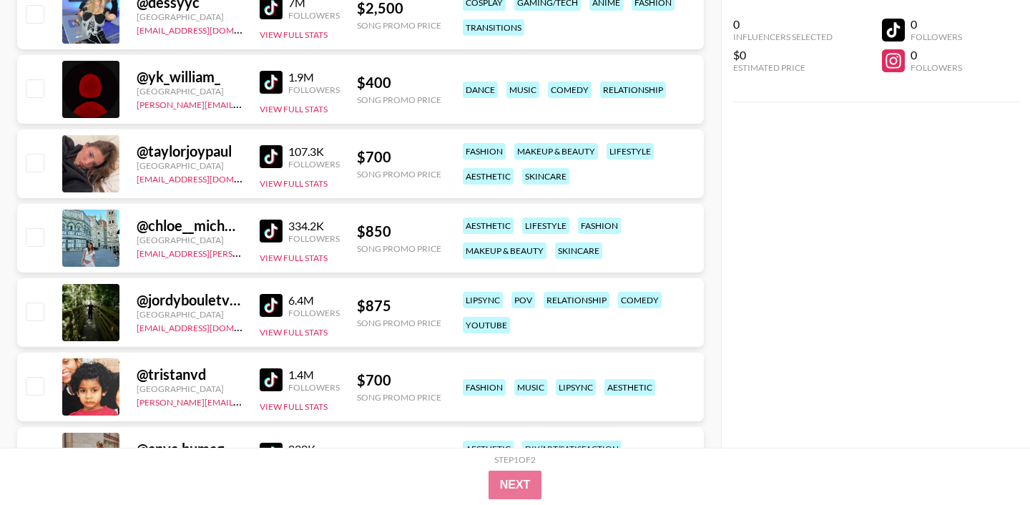
click at [274, 156] on img at bounding box center [271, 156] width 23 height 23
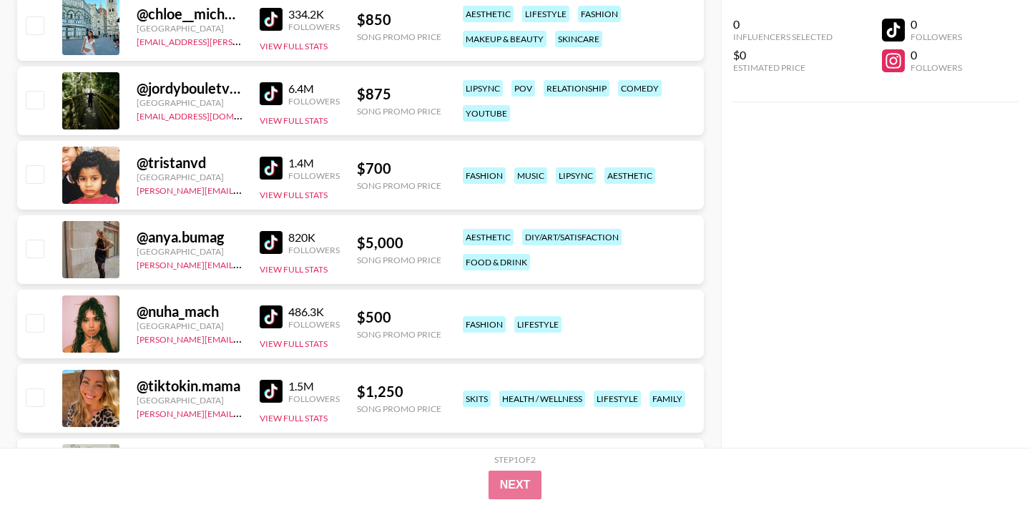
scroll to position [2862, 0]
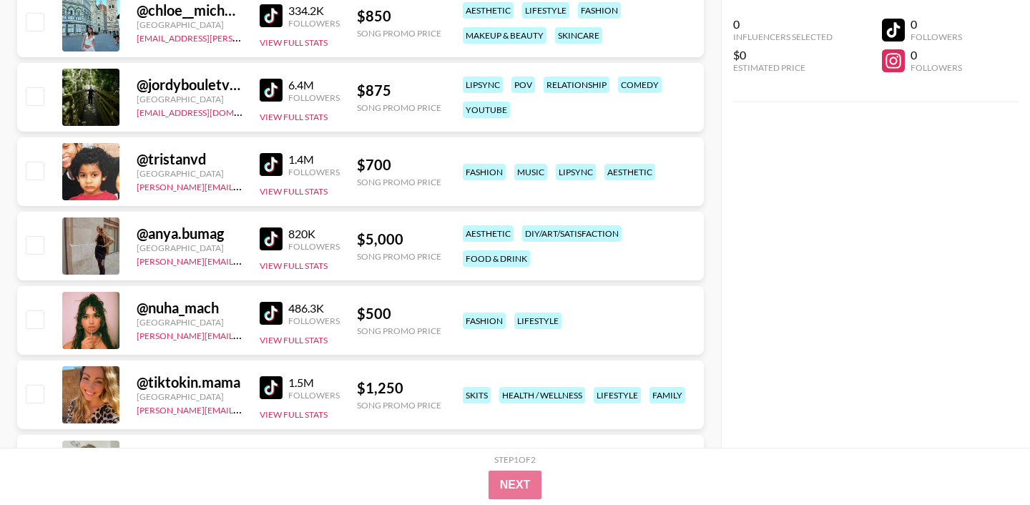
click at [275, 308] on img at bounding box center [271, 313] width 23 height 23
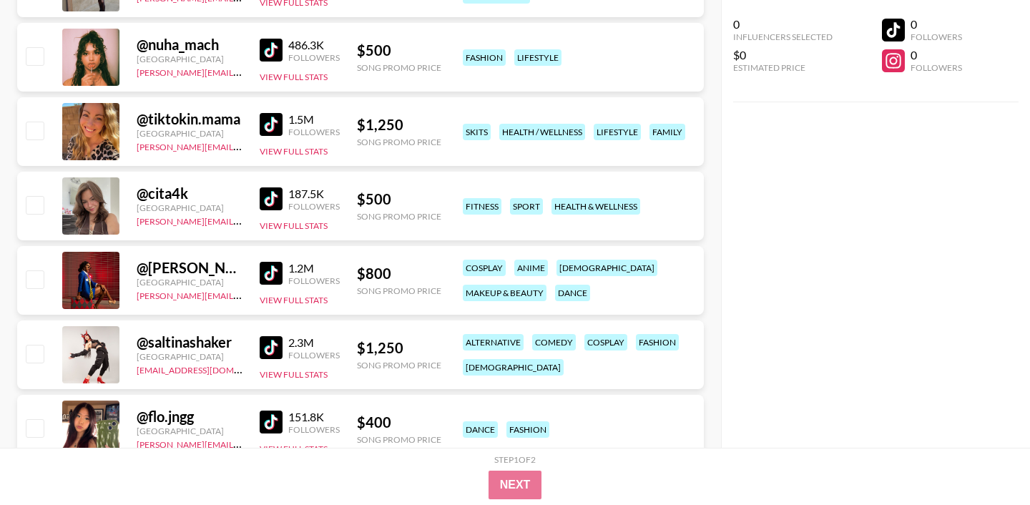
scroll to position [3164, 0]
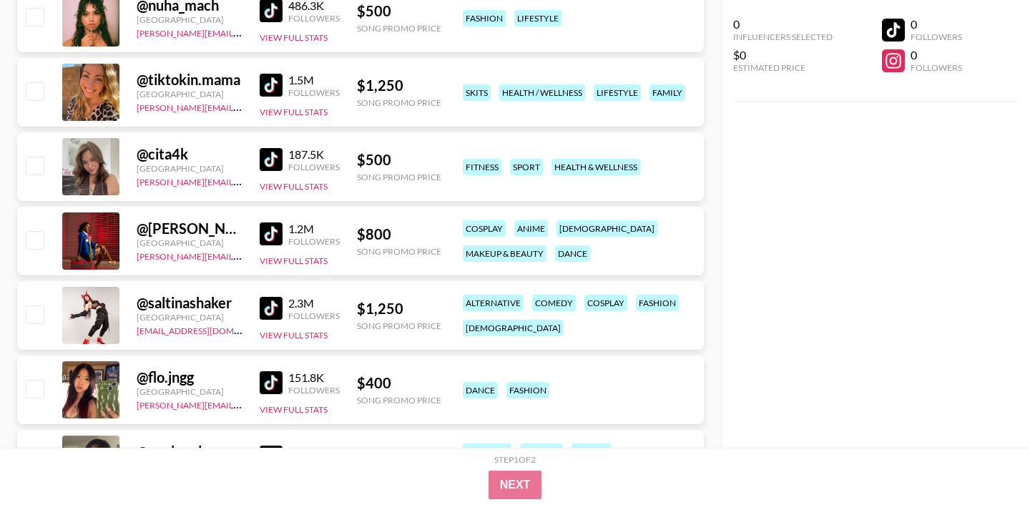
click at [269, 160] on img at bounding box center [271, 159] width 23 height 23
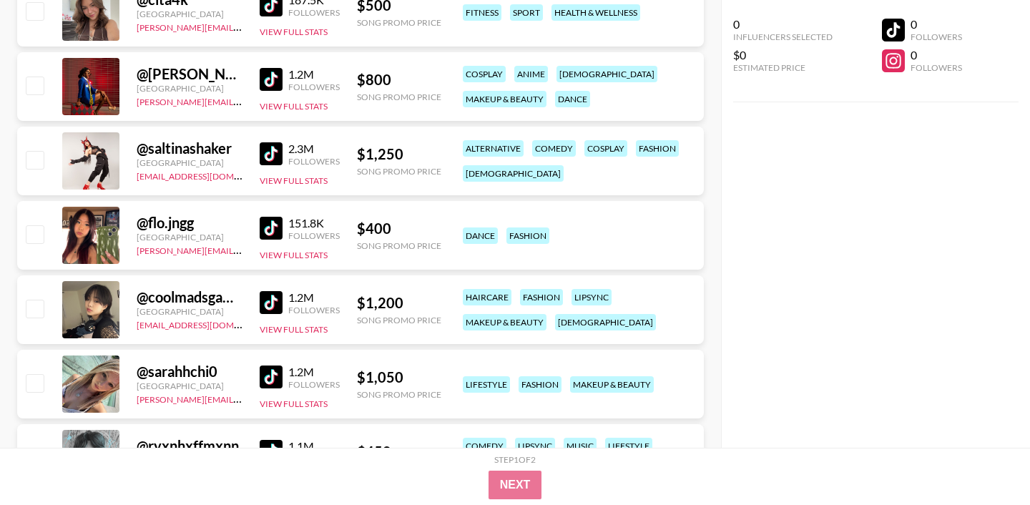
scroll to position [3346, 0]
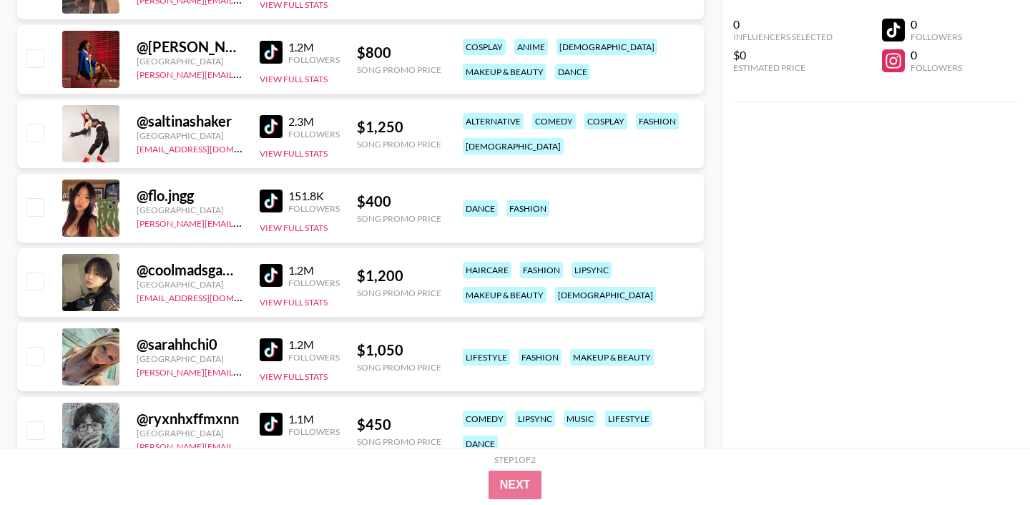
click at [275, 199] on img at bounding box center [271, 201] width 23 height 23
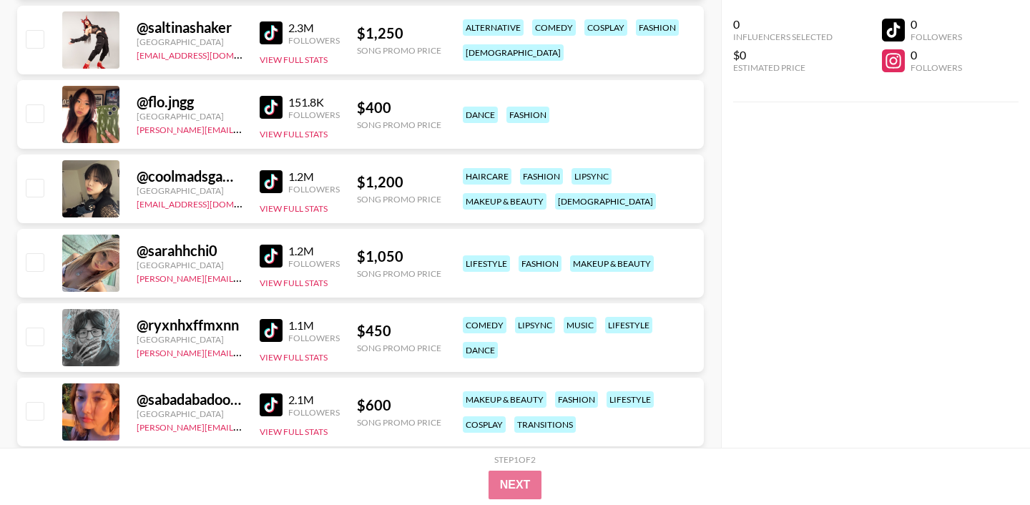
scroll to position [3440, 0]
click at [267, 178] on img at bounding box center [271, 181] width 23 height 23
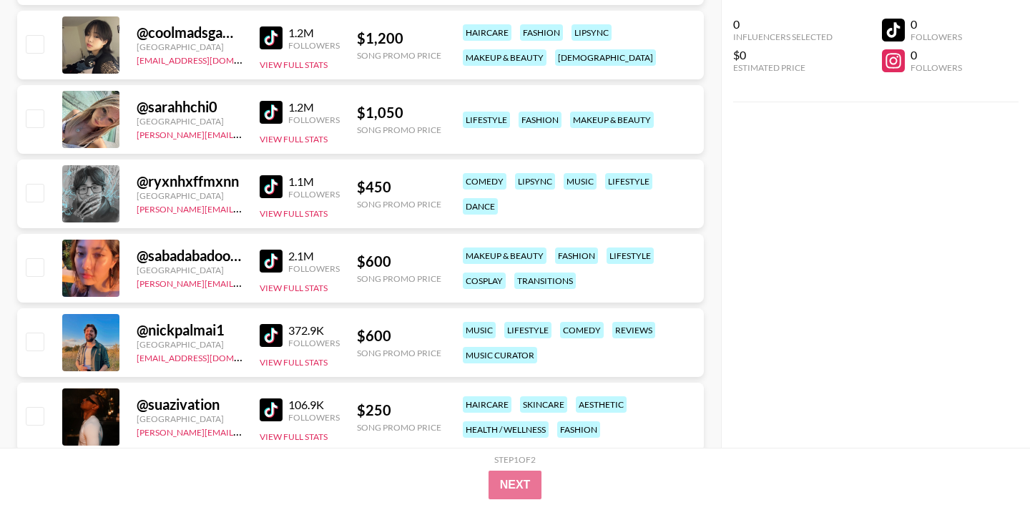
scroll to position [3674, 0]
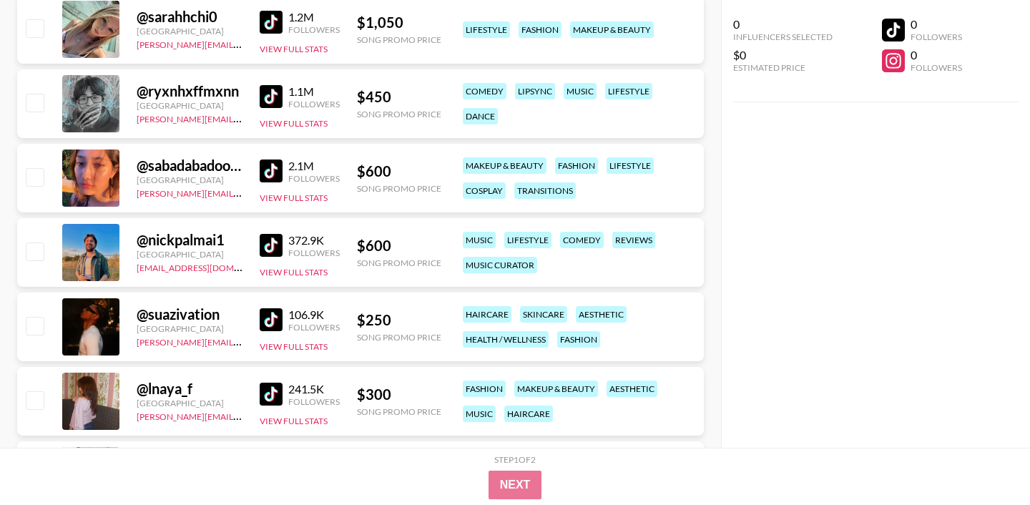
click at [270, 175] on img at bounding box center [271, 171] width 23 height 23
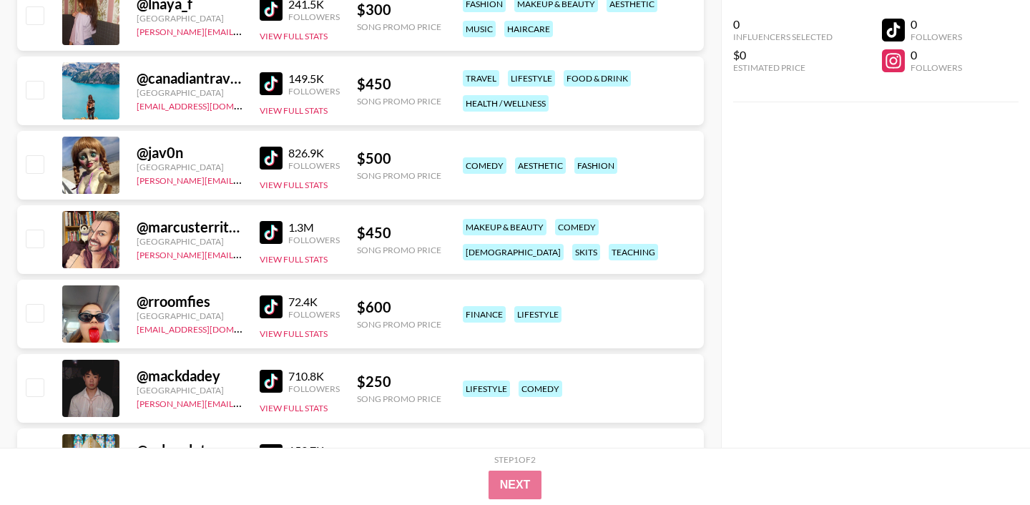
scroll to position [4132, 0]
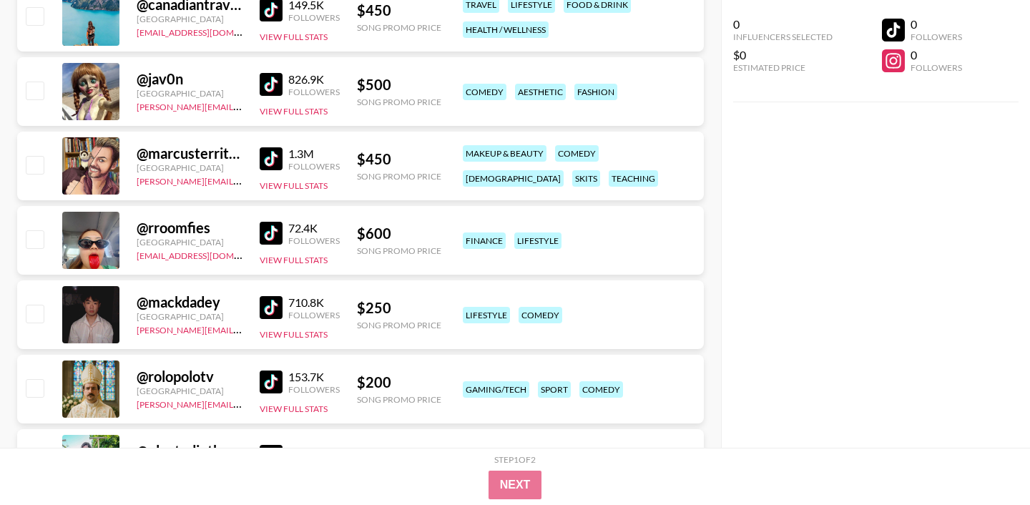
click at [267, 306] on img at bounding box center [271, 307] width 23 height 23
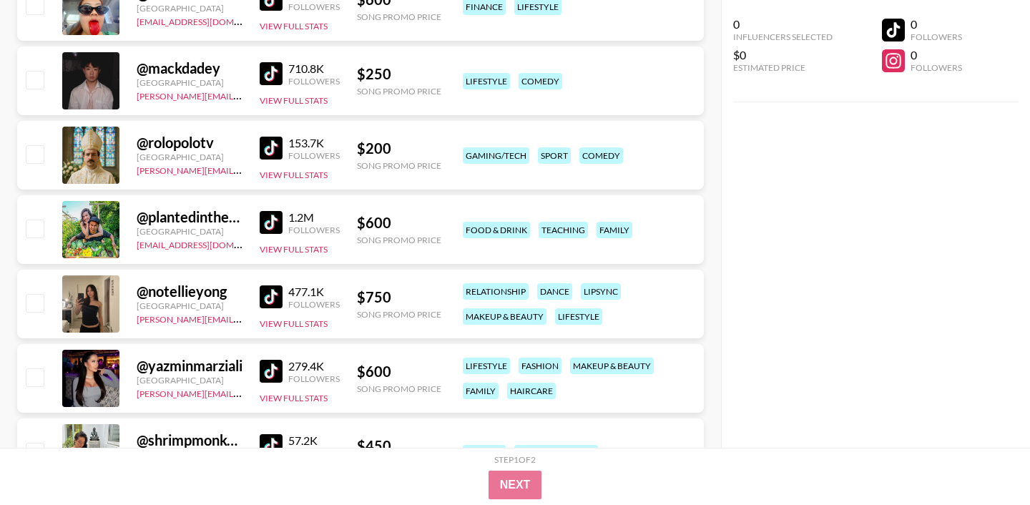
scroll to position [4401, 0]
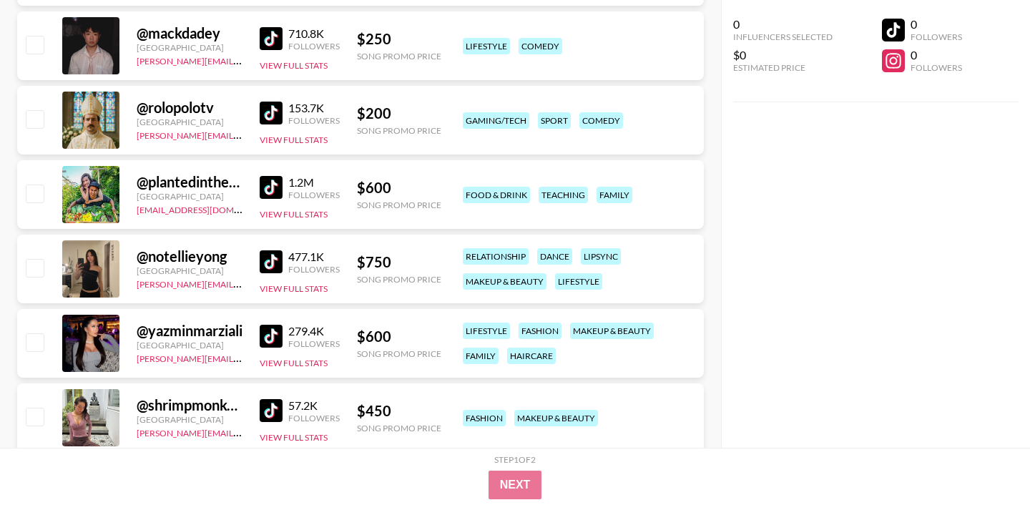
click at [272, 260] on img at bounding box center [271, 261] width 23 height 23
click at [270, 180] on img at bounding box center [271, 187] width 23 height 23
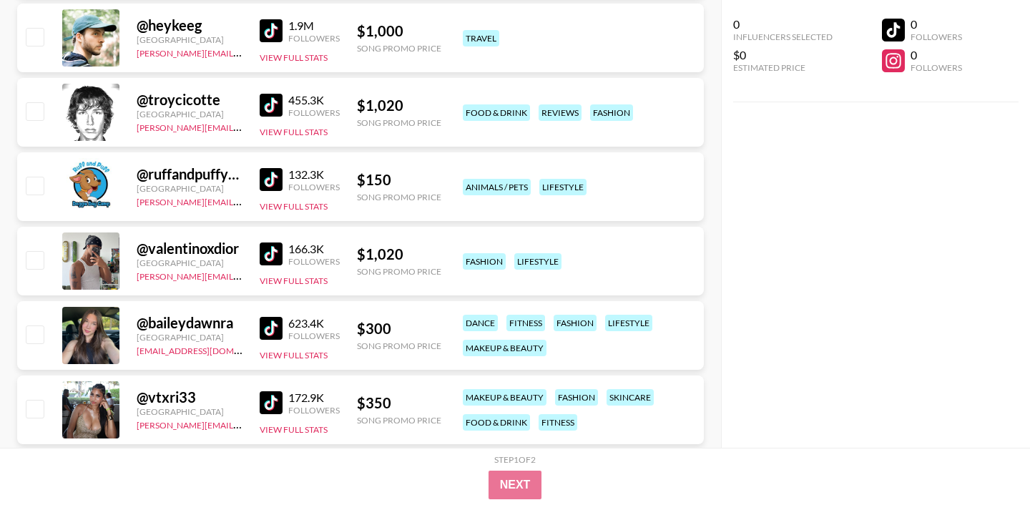
scroll to position [5549, 0]
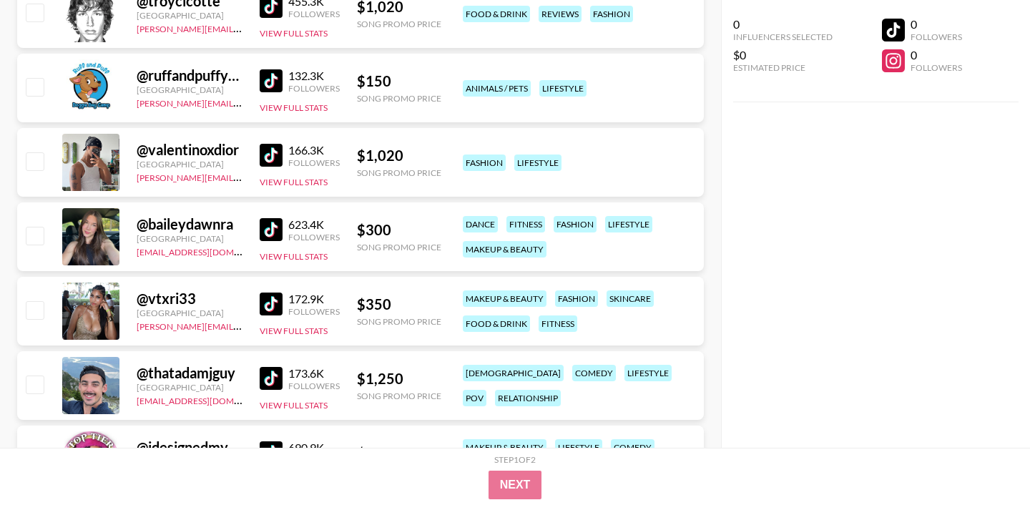
click at [278, 225] on img at bounding box center [271, 229] width 23 height 23
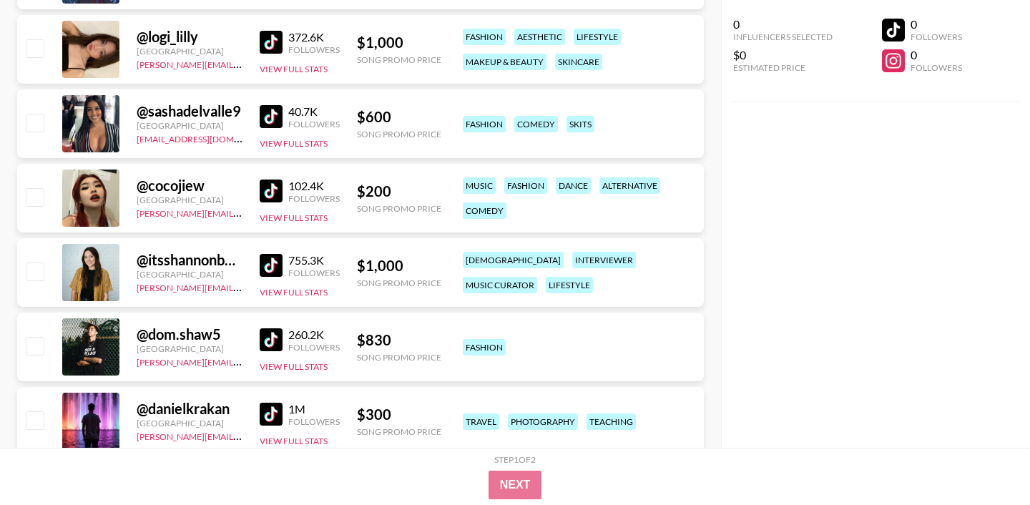
scroll to position [6111, 0]
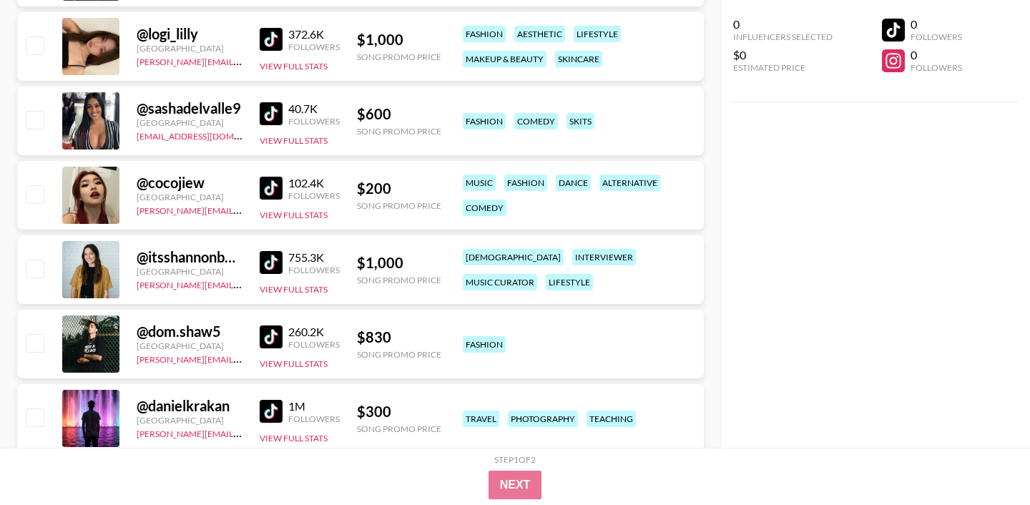
click at [270, 192] on img at bounding box center [271, 188] width 23 height 23
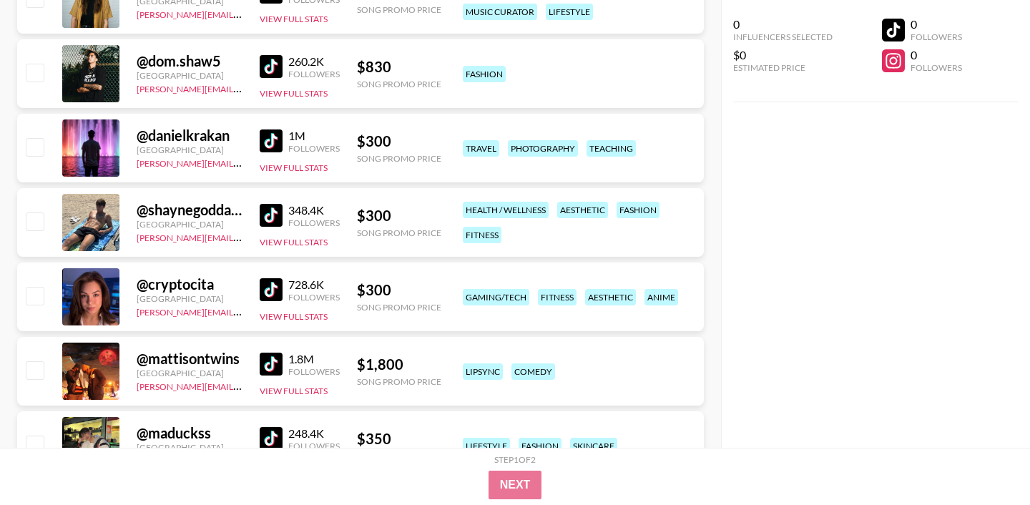
scroll to position [6496, 0]
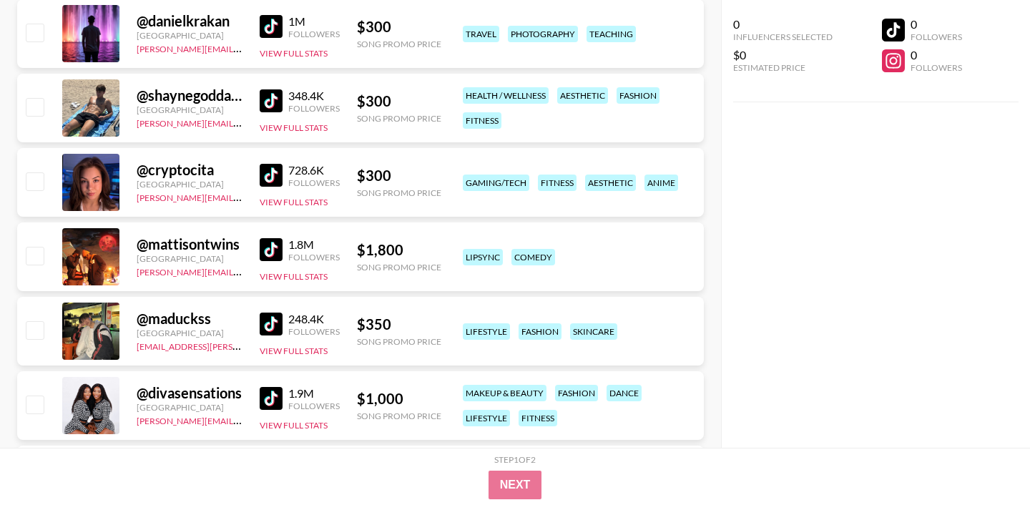
click at [274, 258] on img at bounding box center [271, 249] width 23 height 23
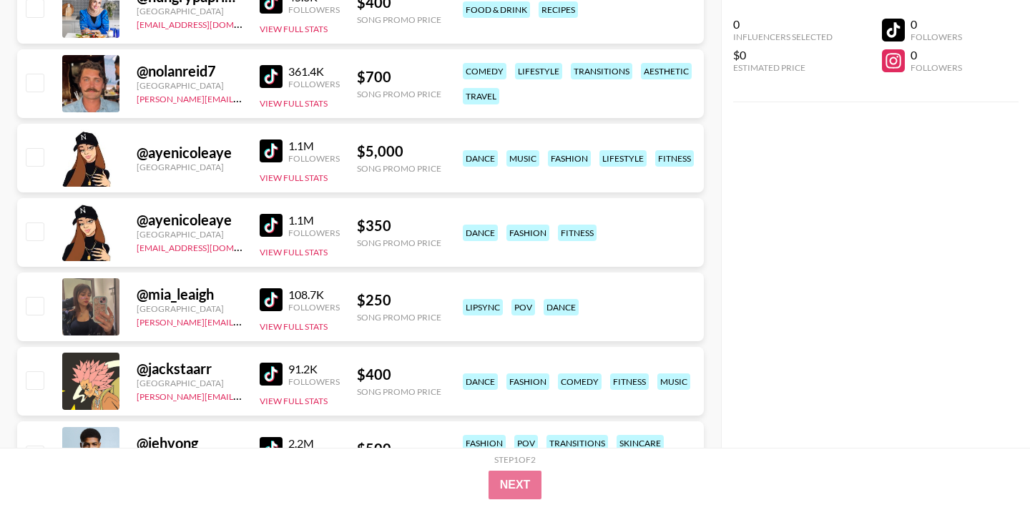
scroll to position [7037, 0]
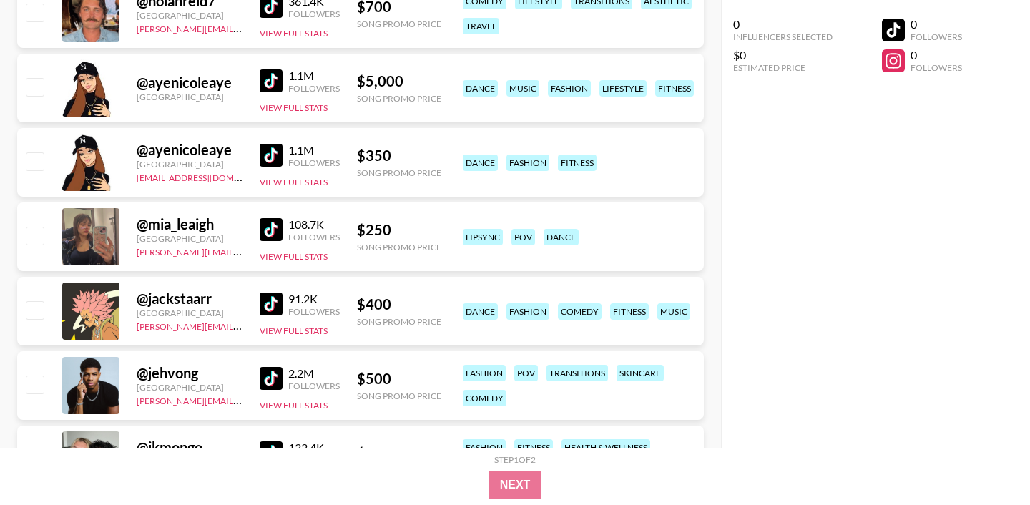
click at [274, 225] on img at bounding box center [271, 229] width 23 height 23
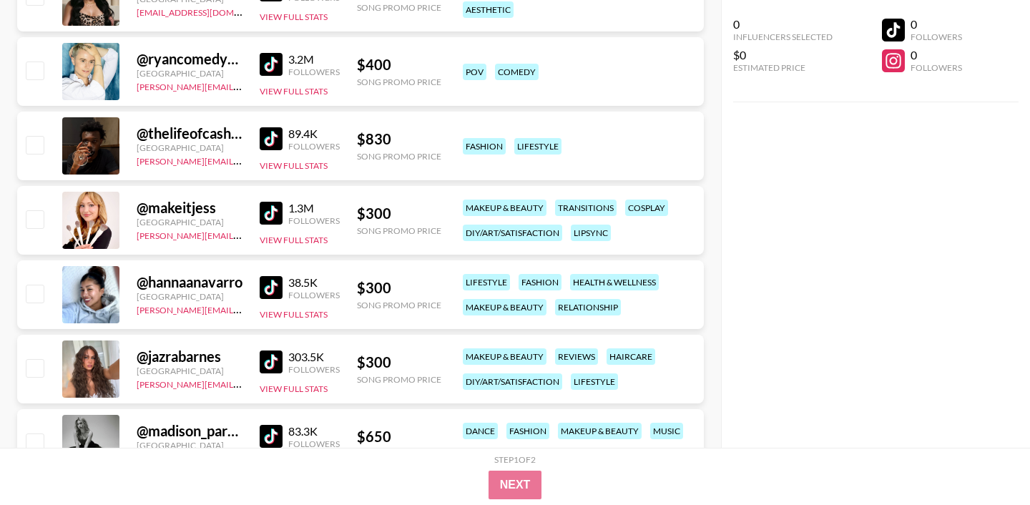
scroll to position [7802, 0]
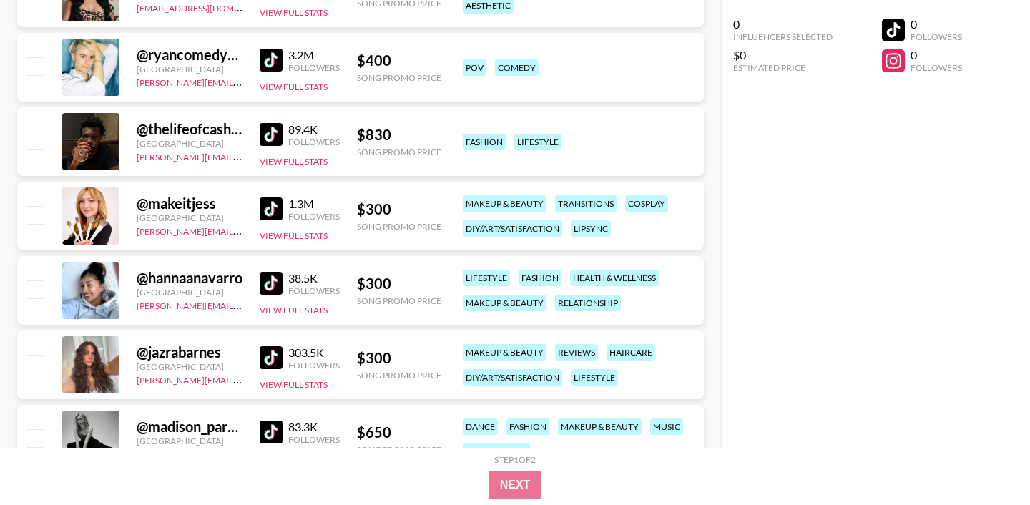
click at [264, 210] on img at bounding box center [271, 208] width 23 height 23
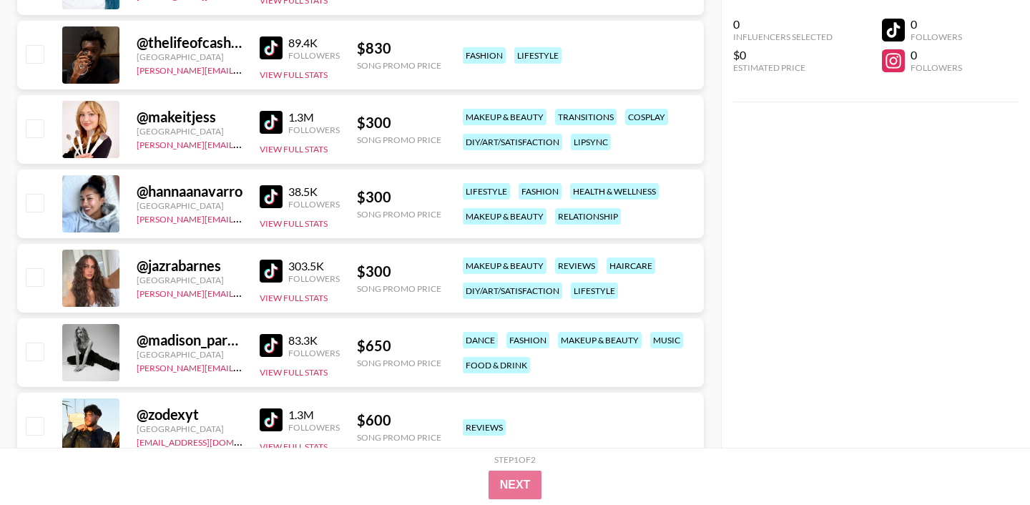
scroll to position [7890, 0]
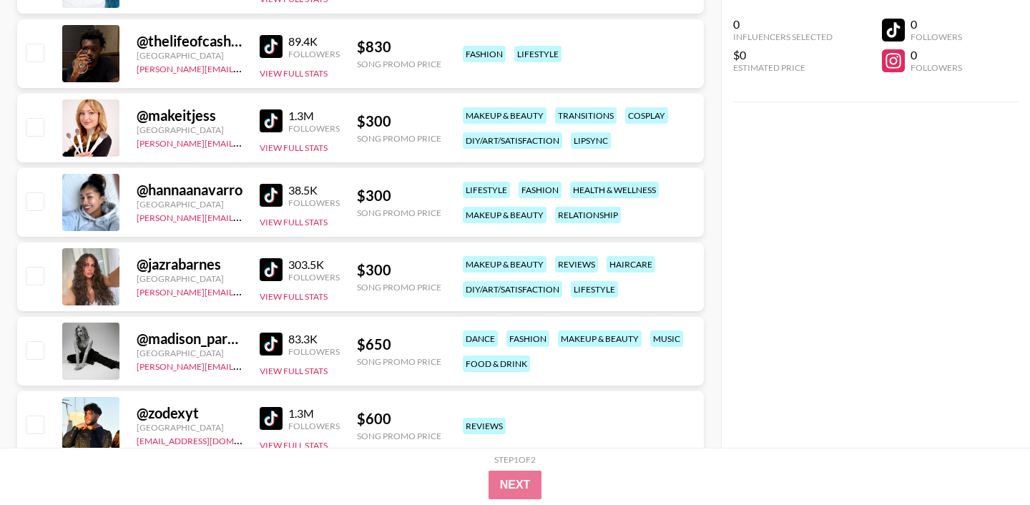
click at [272, 266] on img at bounding box center [271, 269] width 23 height 23
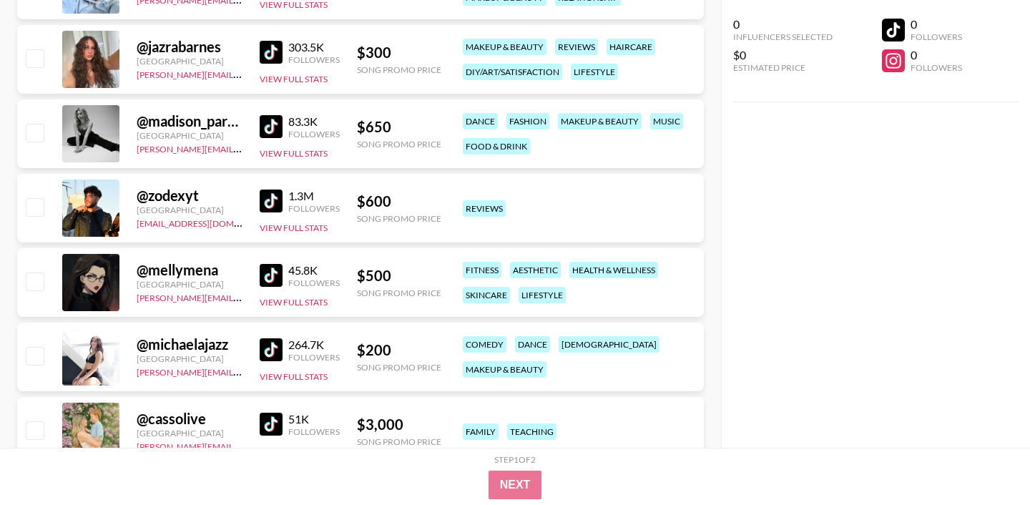
scroll to position [8123, 0]
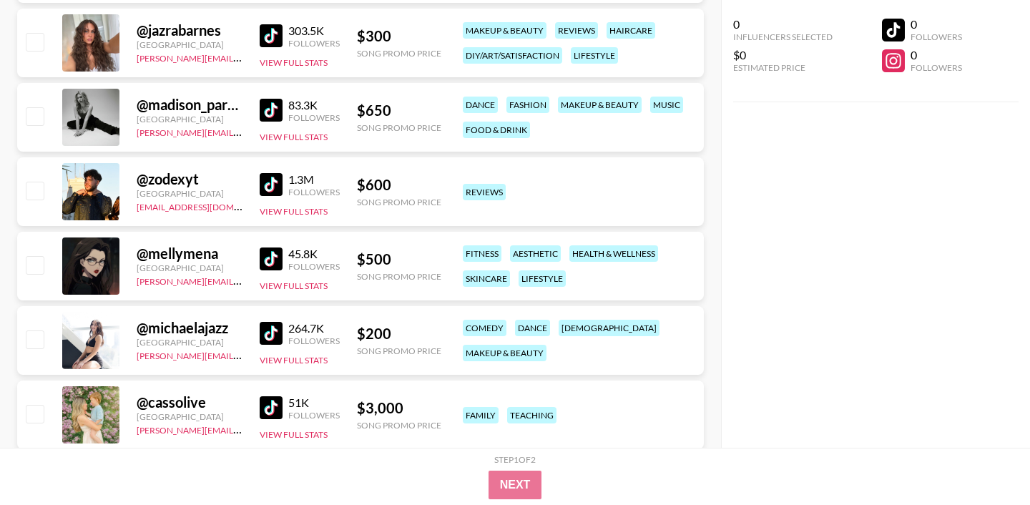
click at [271, 254] on img at bounding box center [271, 258] width 23 height 23
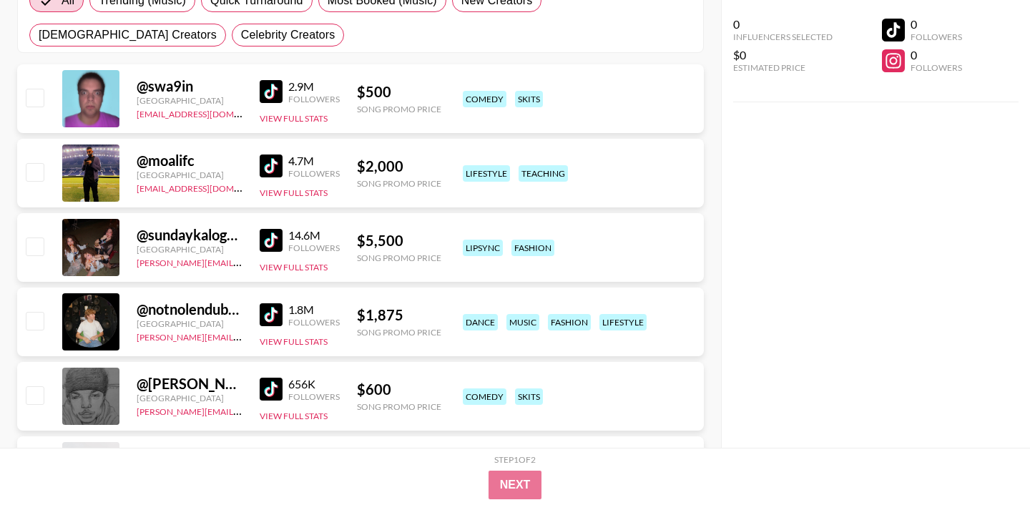
scroll to position [0, 0]
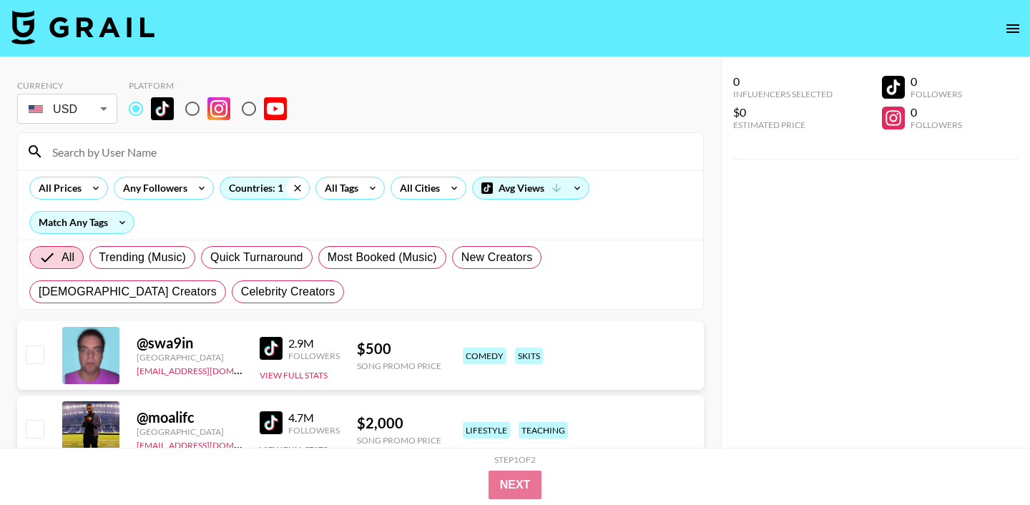
click at [298, 189] on icon at bounding box center [297, 187] width 23 height 21
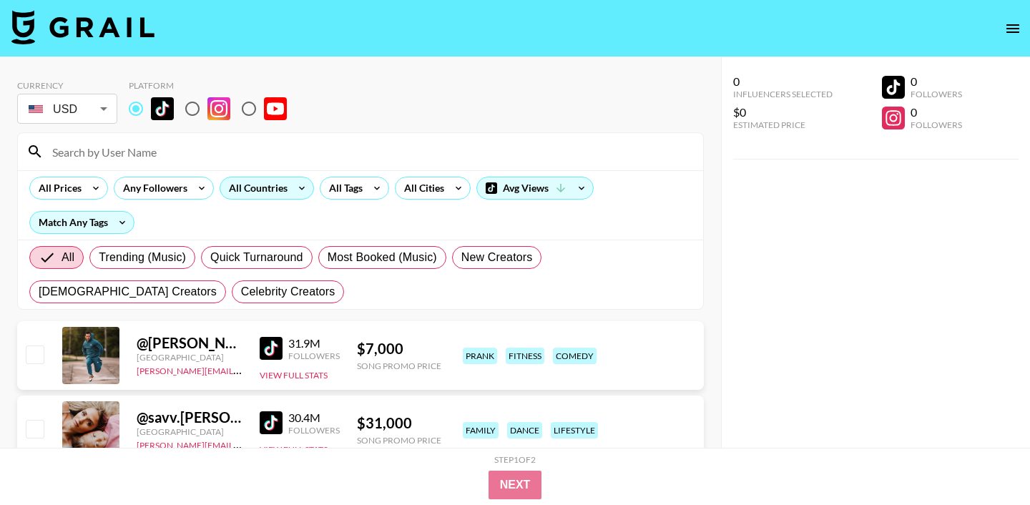
click at [272, 189] on div "All Countries" at bounding box center [255, 187] width 70 height 21
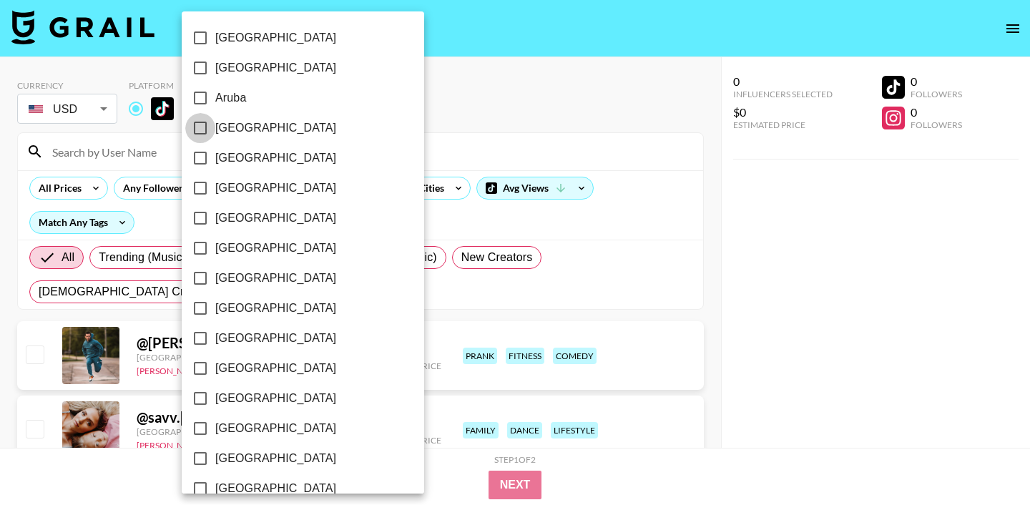
click at [200, 129] on input "[GEOGRAPHIC_DATA]" at bounding box center [200, 128] width 30 height 30
checkbox input "true"
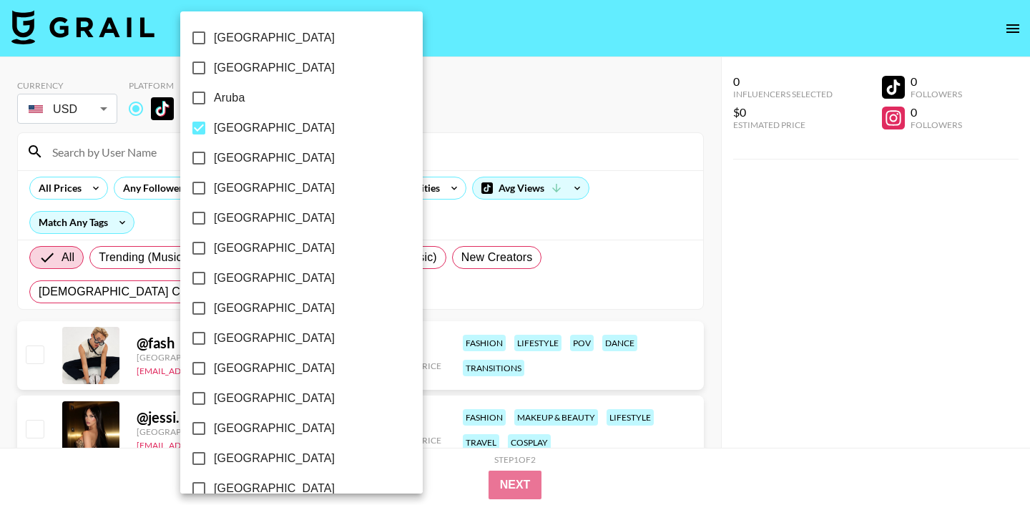
click at [407, 122] on div at bounding box center [515, 252] width 1030 height 505
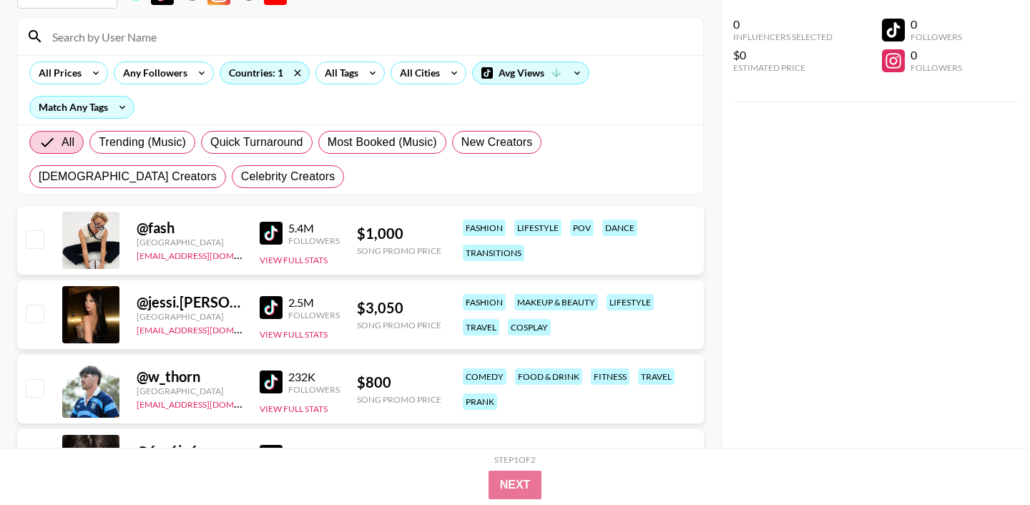
scroll to position [119, 0]
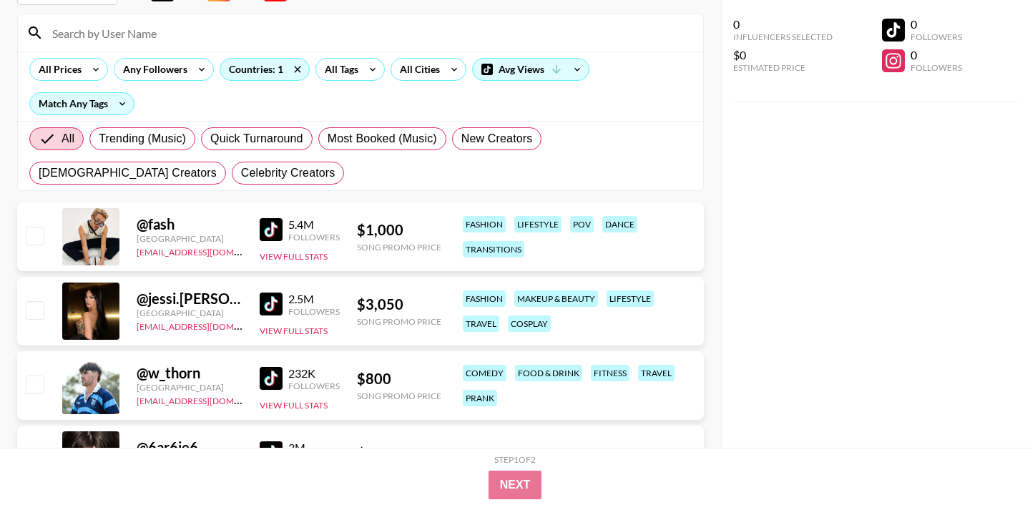
click at [273, 227] on img at bounding box center [271, 229] width 23 height 23
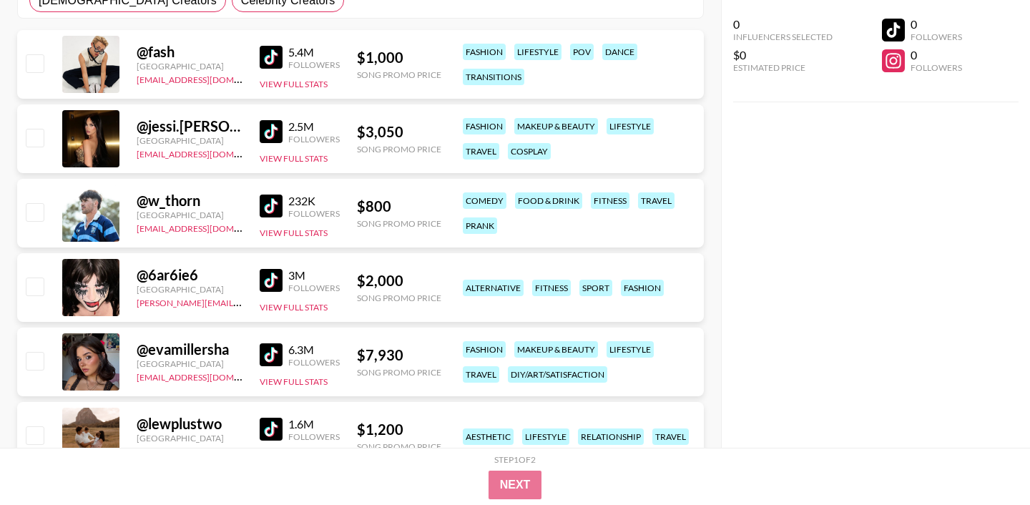
scroll to position [292, 0]
click at [269, 349] on img at bounding box center [271, 354] width 23 height 23
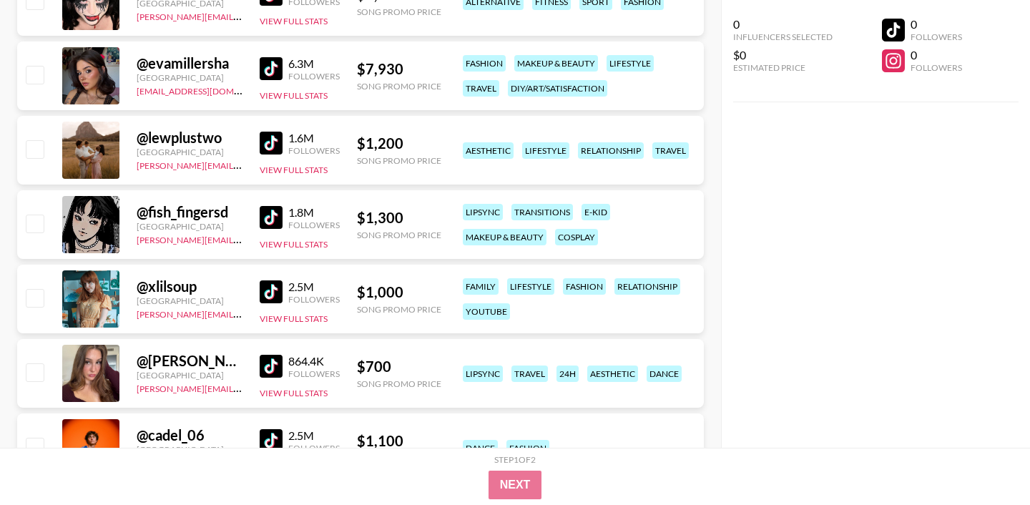
scroll to position [670, 0]
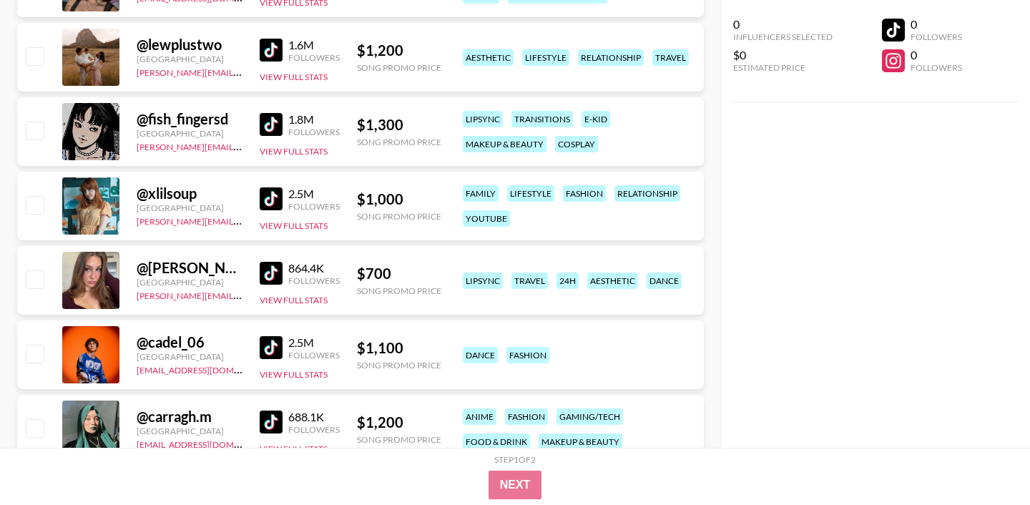
click at [267, 271] on img at bounding box center [271, 273] width 23 height 23
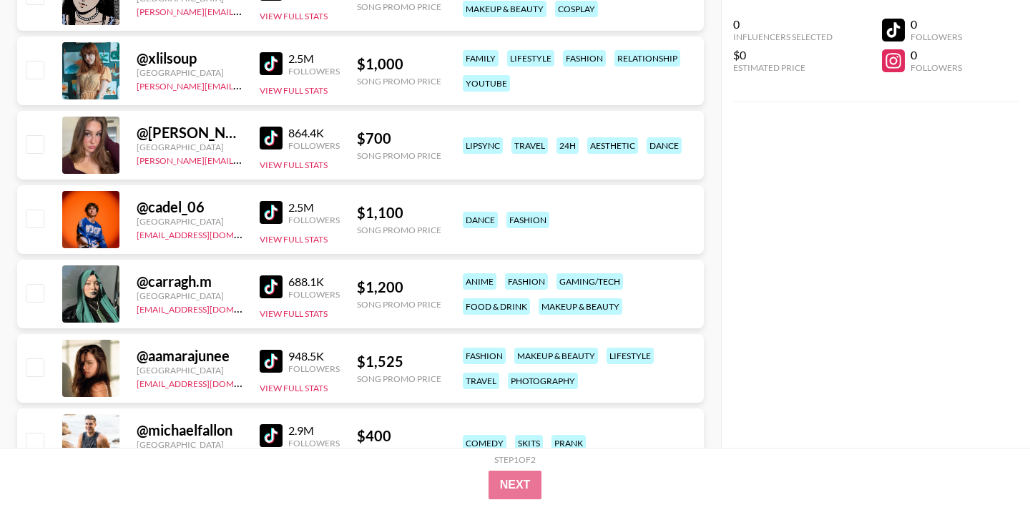
scroll to position [979, 0]
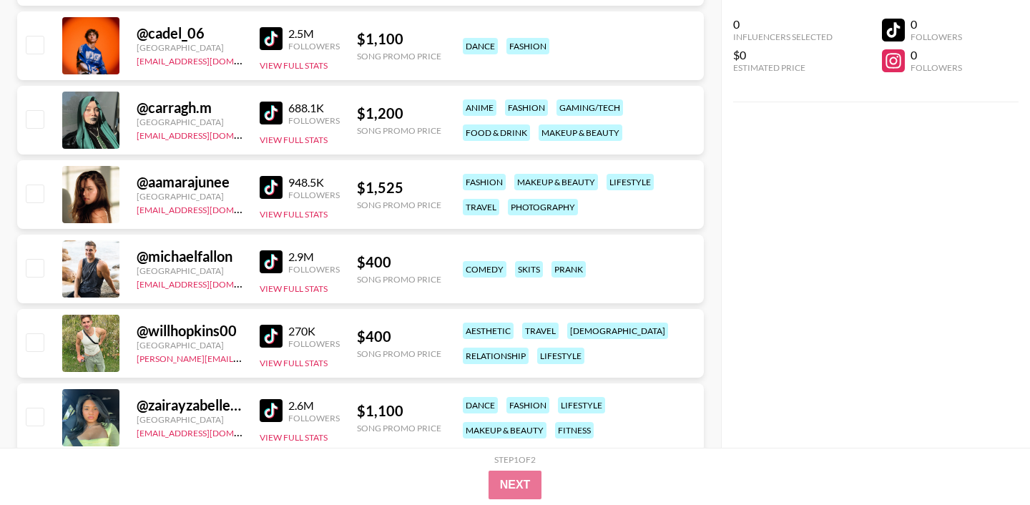
click at [275, 183] on img at bounding box center [271, 187] width 23 height 23
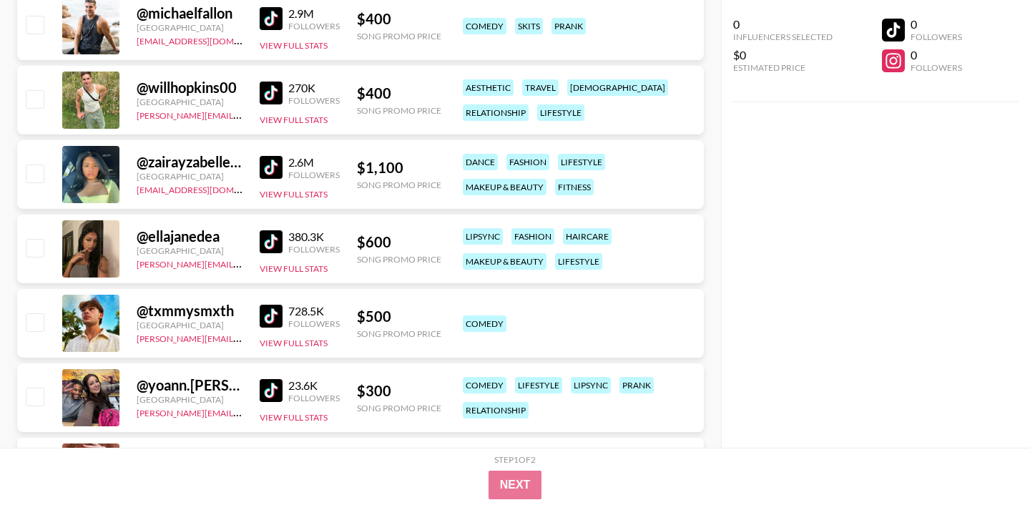
scroll to position [1231, 0]
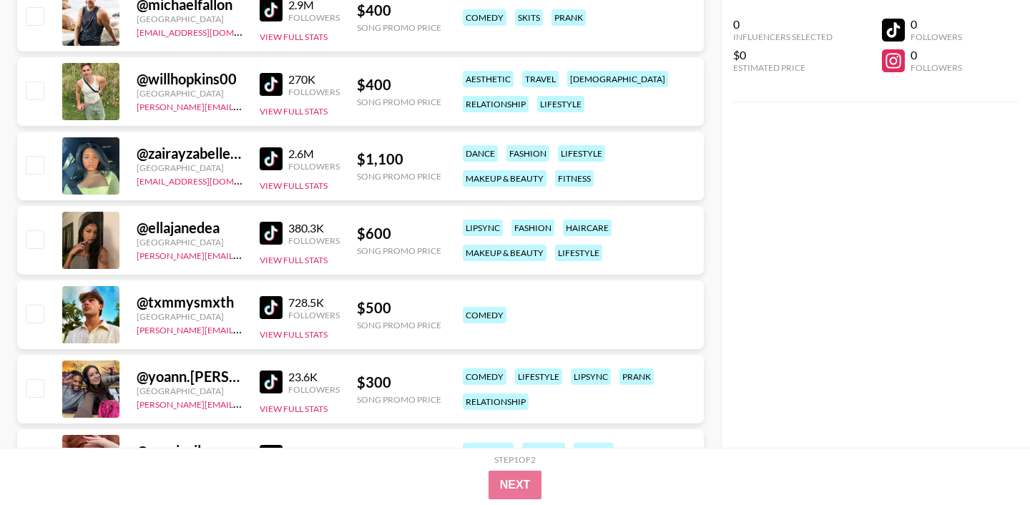
click at [265, 232] on img at bounding box center [271, 233] width 23 height 23
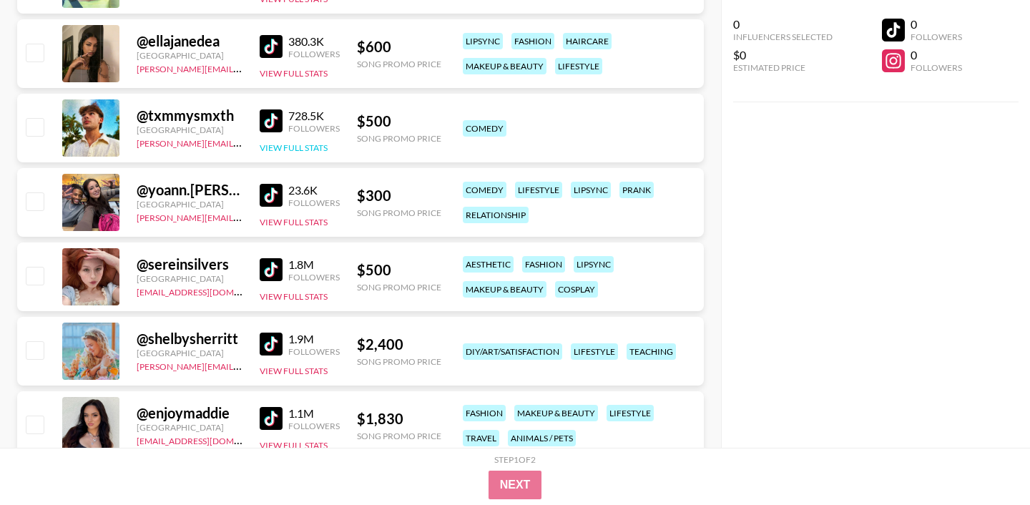
scroll to position [1428, 0]
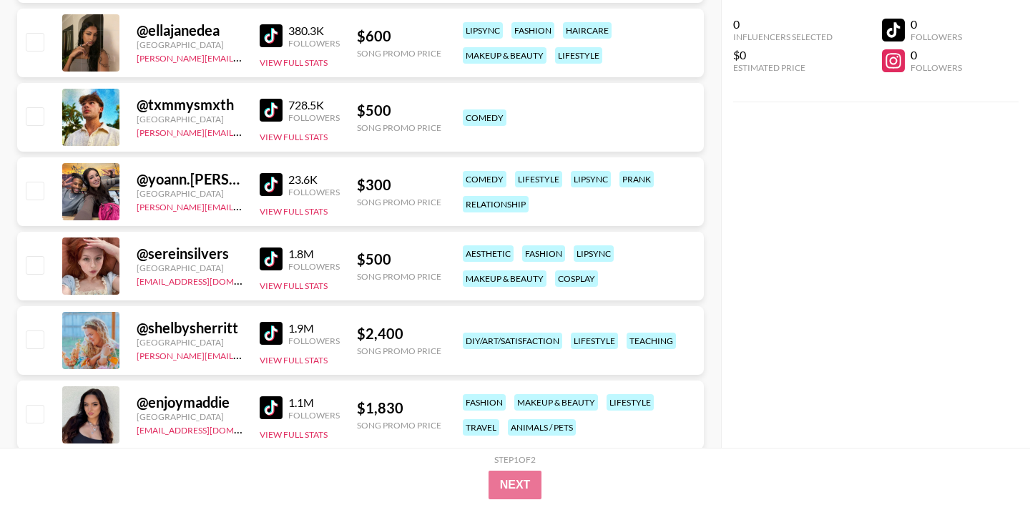
click at [271, 261] on img at bounding box center [271, 258] width 23 height 23
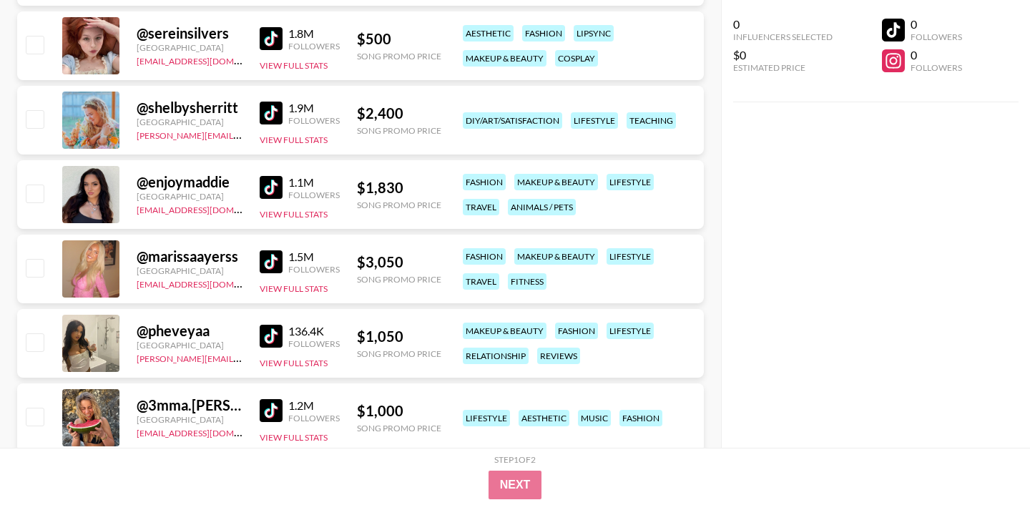
scroll to position [1654, 0]
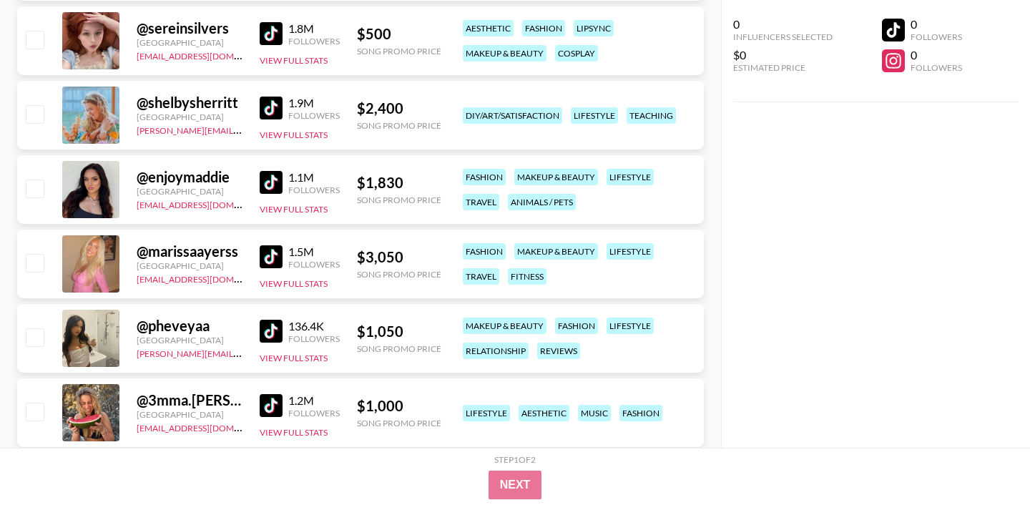
click at [275, 252] on img at bounding box center [271, 256] width 23 height 23
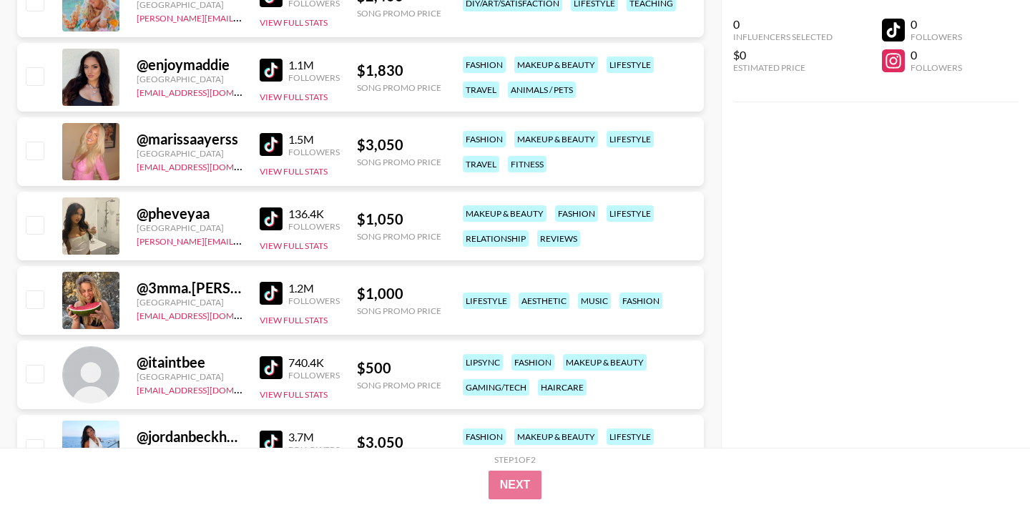
scroll to position [1787, 0]
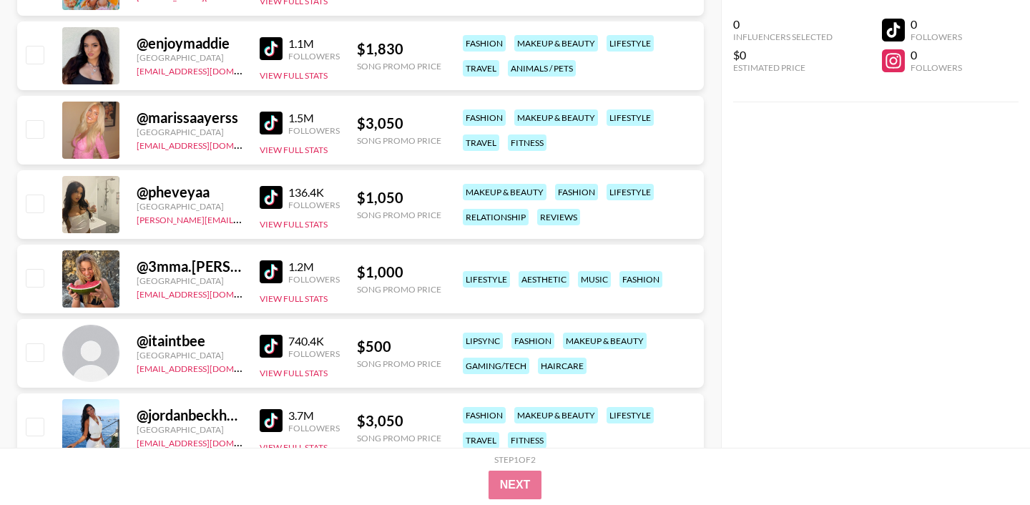
click at [285, 275] on link at bounding box center [274, 271] width 29 height 23
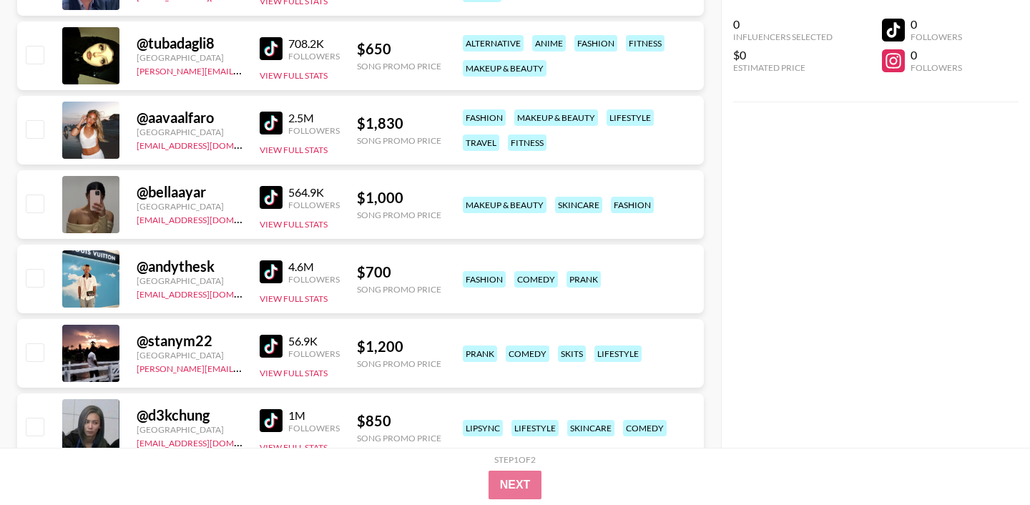
scroll to position [2495, 0]
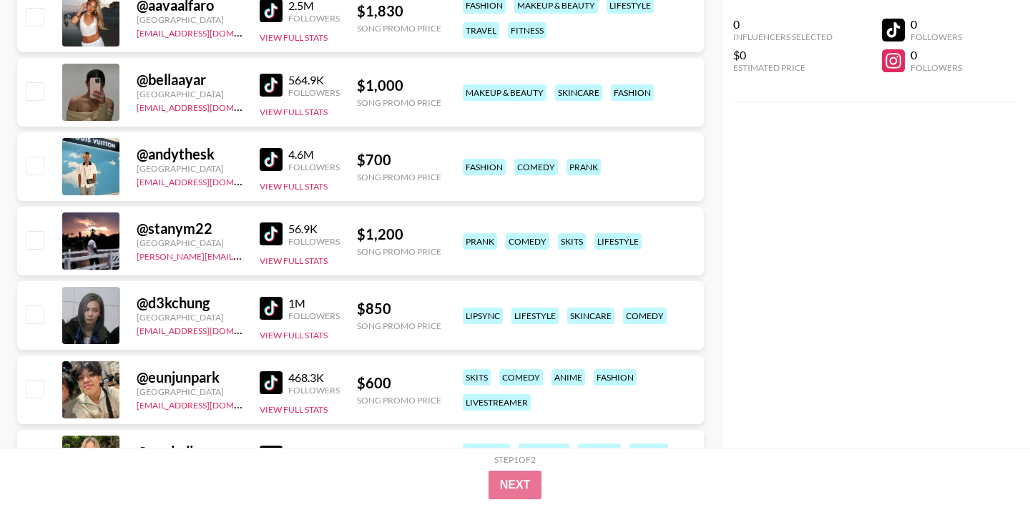
click at [278, 306] on img at bounding box center [271, 308] width 23 height 23
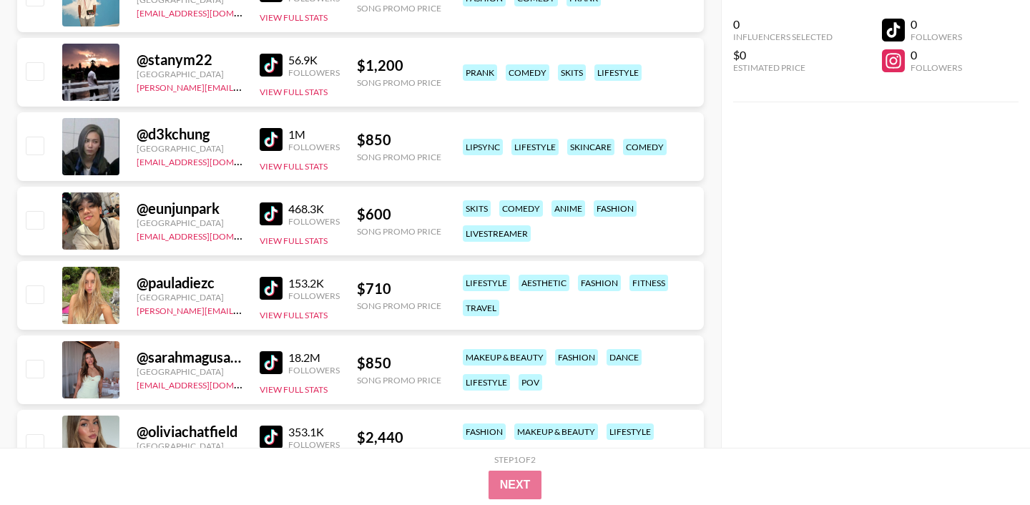
scroll to position [2675, 0]
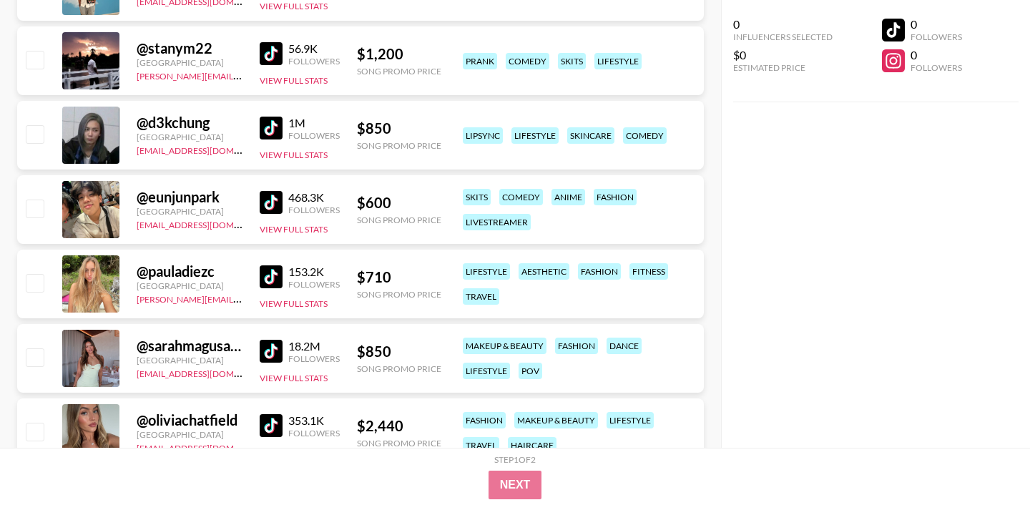
click at [276, 278] on img at bounding box center [271, 276] width 23 height 23
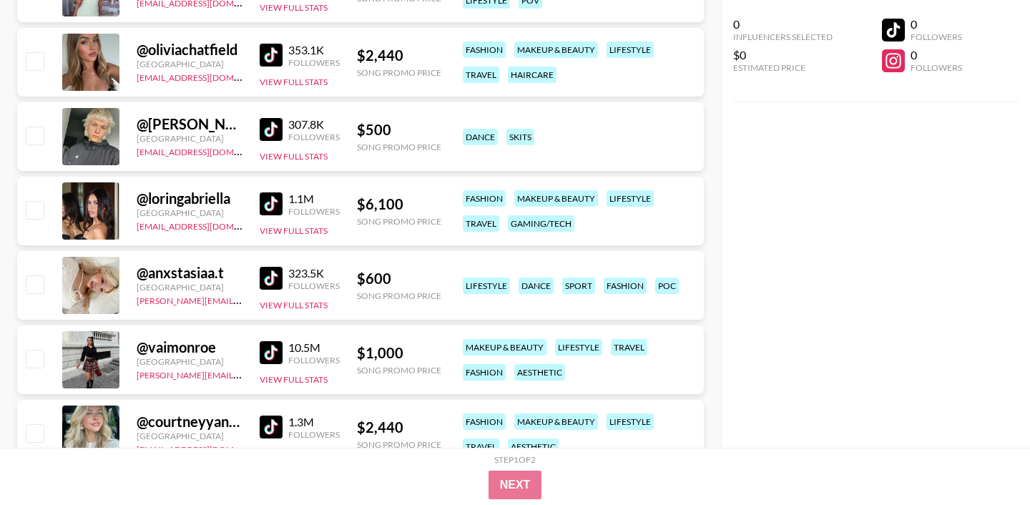
scroll to position [3048, 0]
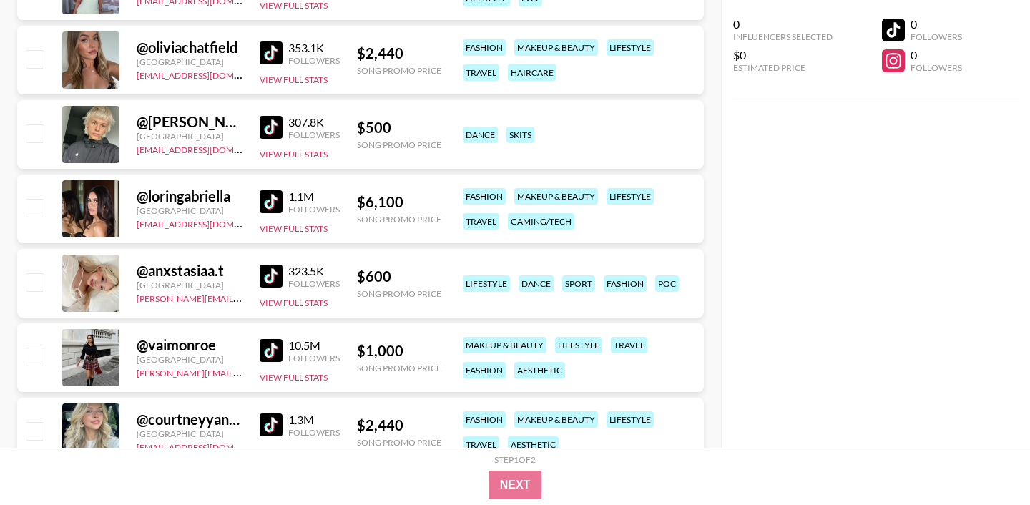
click at [268, 276] on img at bounding box center [271, 276] width 23 height 23
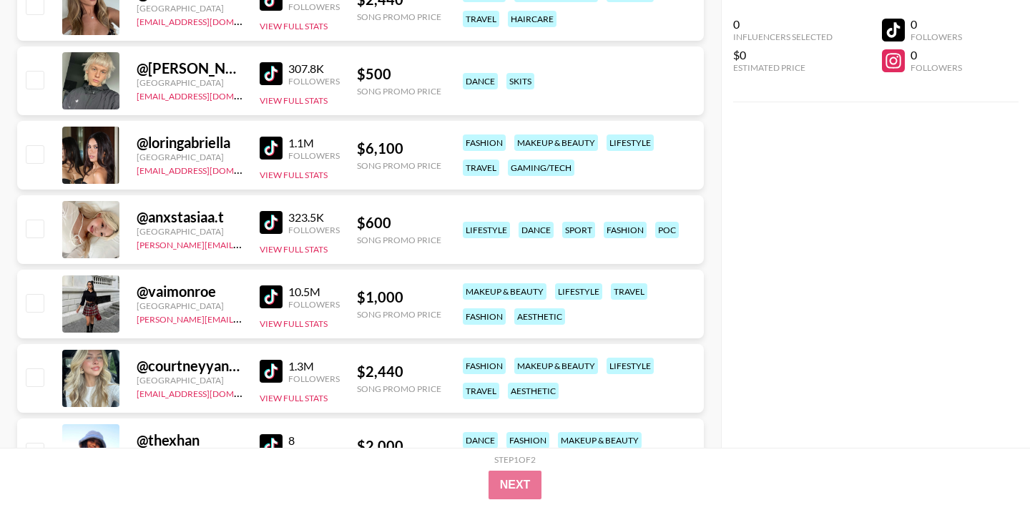
scroll to position [3110, 0]
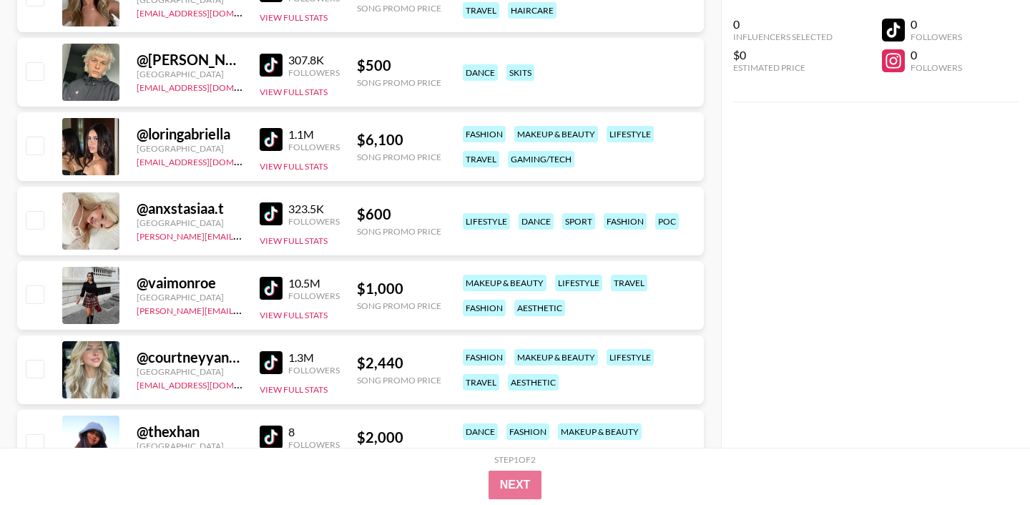
click at [275, 285] on img at bounding box center [271, 288] width 23 height 23
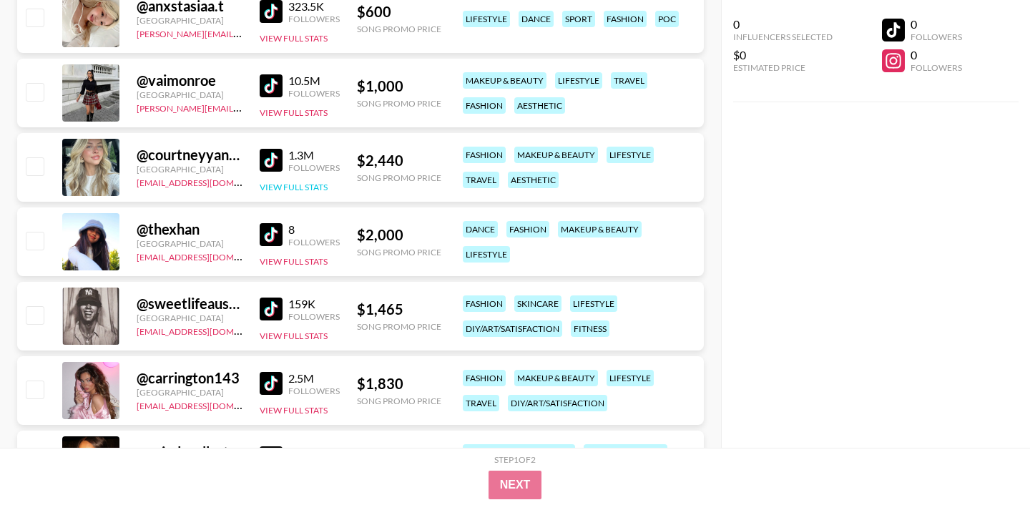
scroll to position [3332, 0]
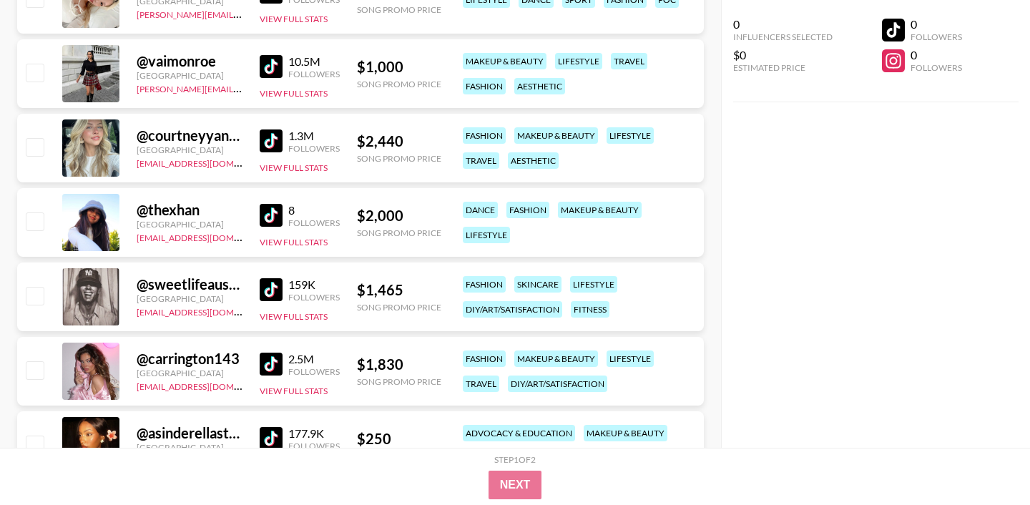
click at [272, 222] on img at bounding box center [271, 215] width 23 height 23
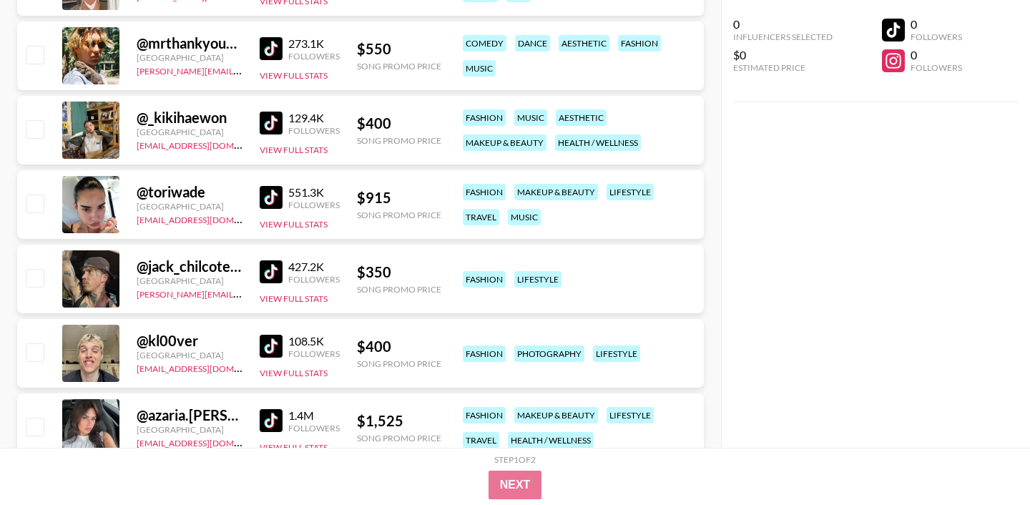
scroll to position [4169, 0]
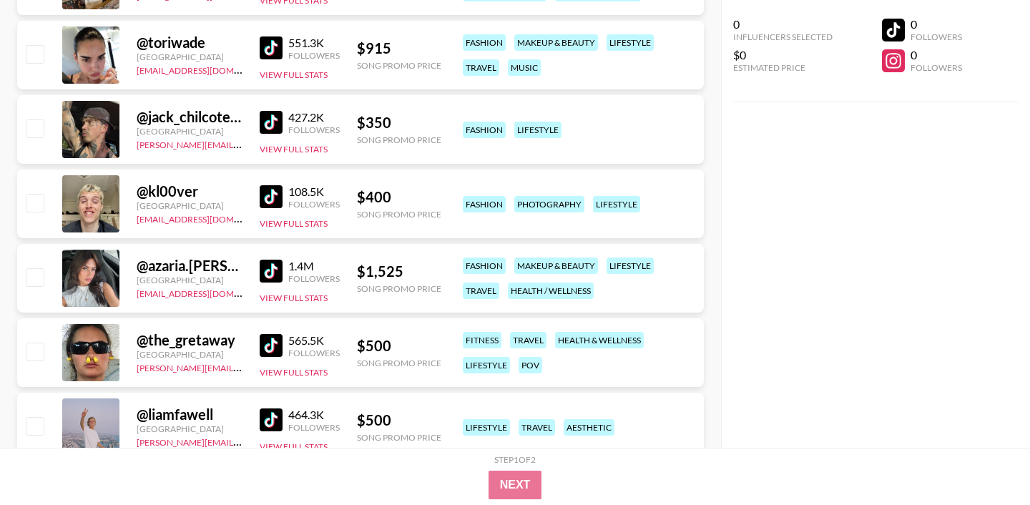
click at [274, 198] on img at bounding box center [271, 196] width 23 height 23
click at [264, 343] on img at bounding box center [271, 345] width 23 height 23
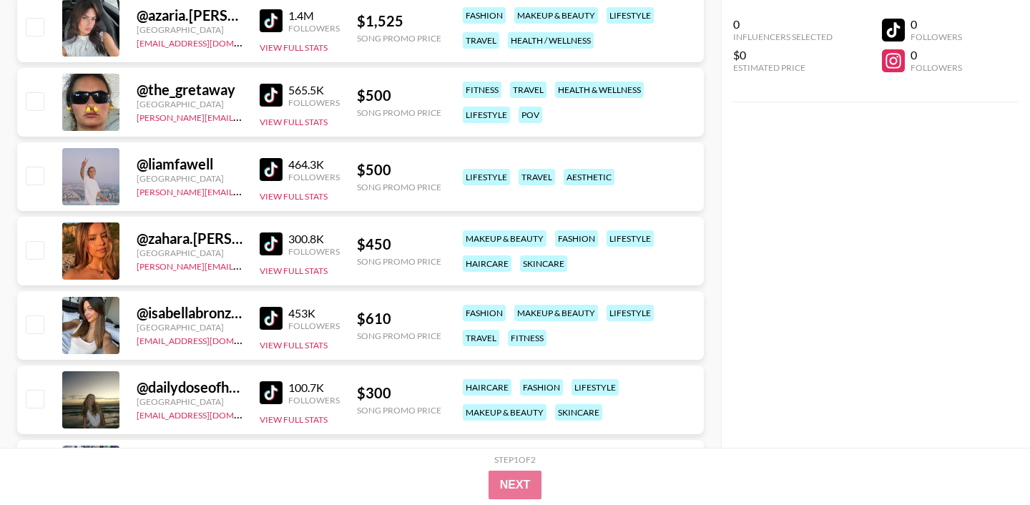
click at [268, 245] on img at bounding box center [271, 243] width 23 height 23
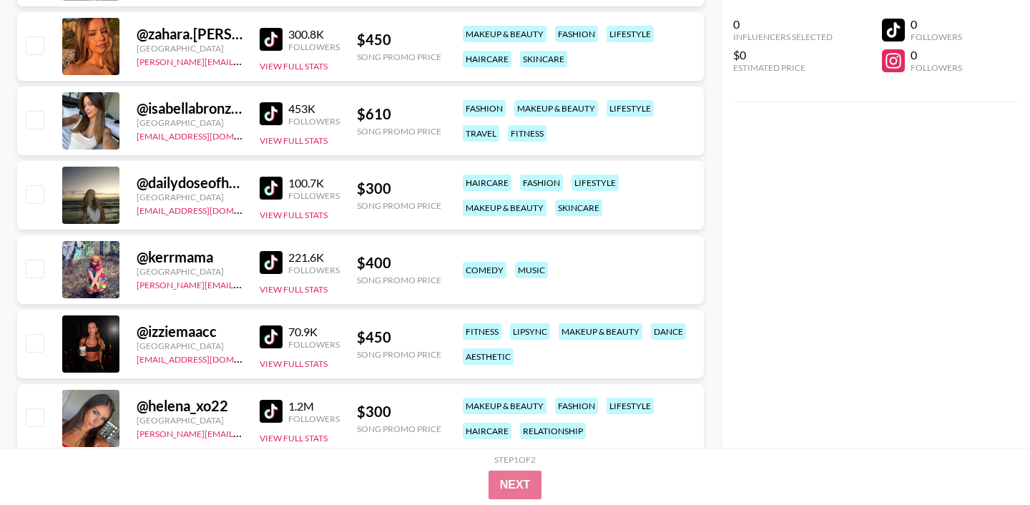
scroll to position [4810, 0]
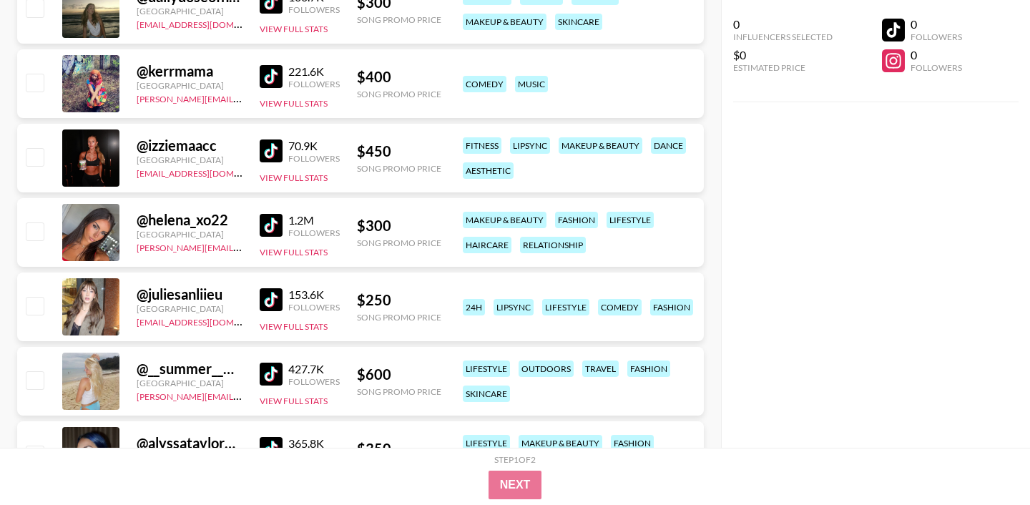
click at [273, 218] on img at bounding box center [271, 225] width 23 height 23
click at [275, 296] on img at bounding box center [271, 299] width 23 height 23
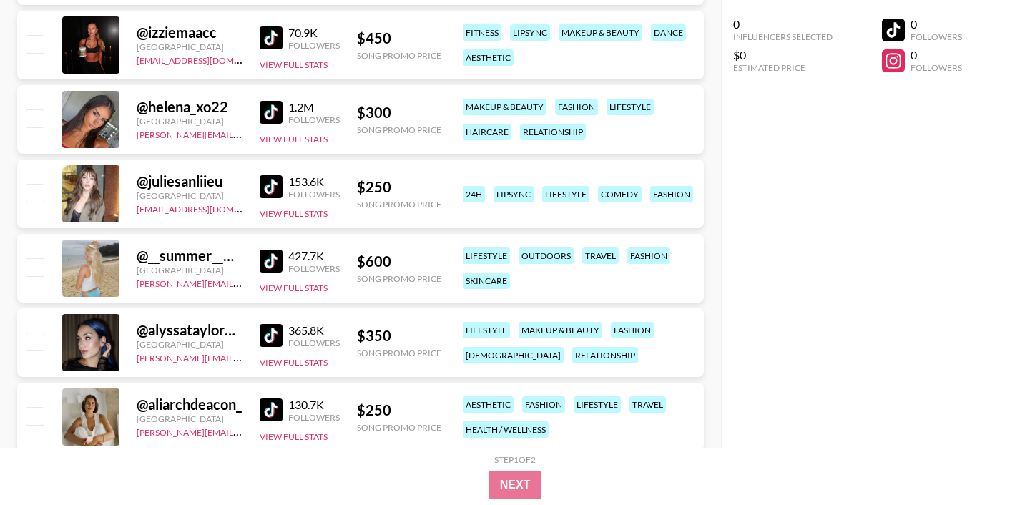
scroll to position [4980, 0]
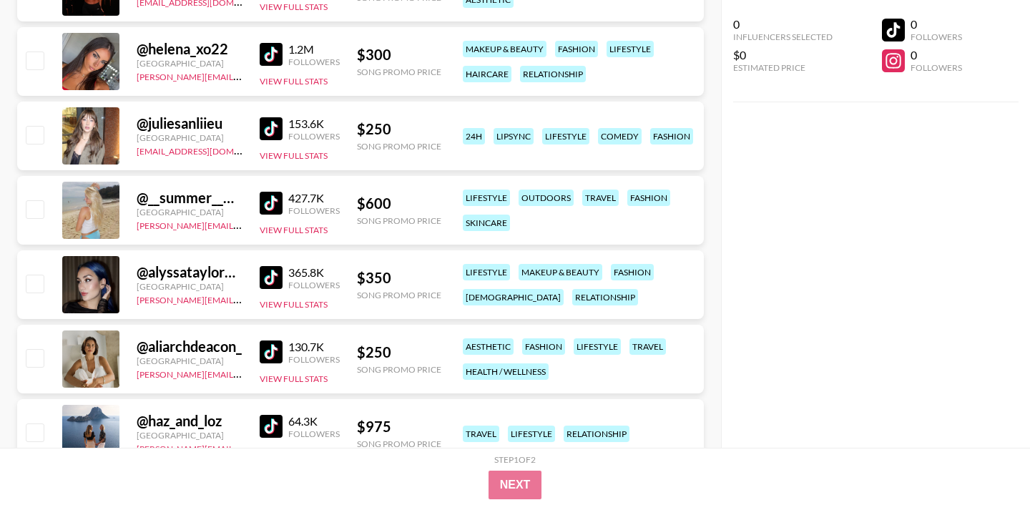
click at [273, 207] on img at bounding box center [271, 203] width 23 height 23
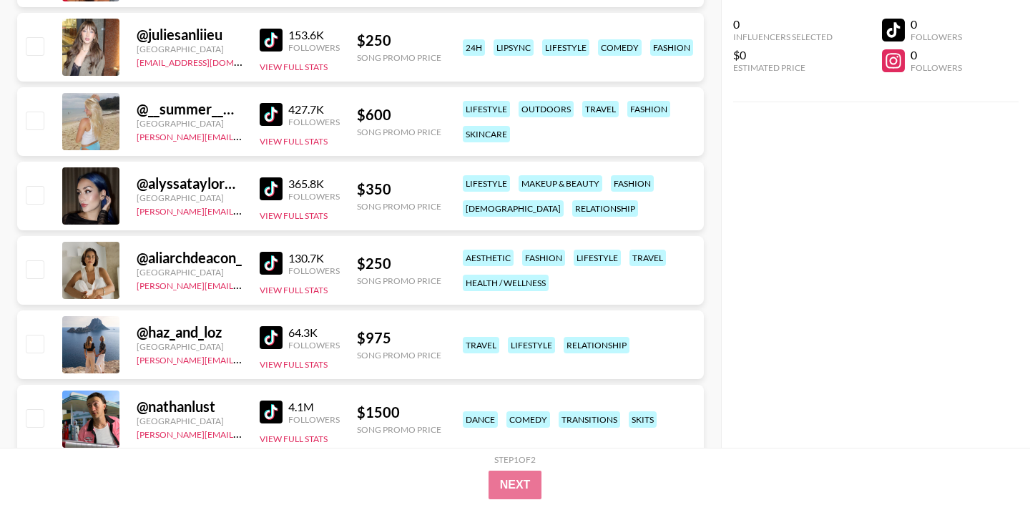
scroll to position [5115, 0]
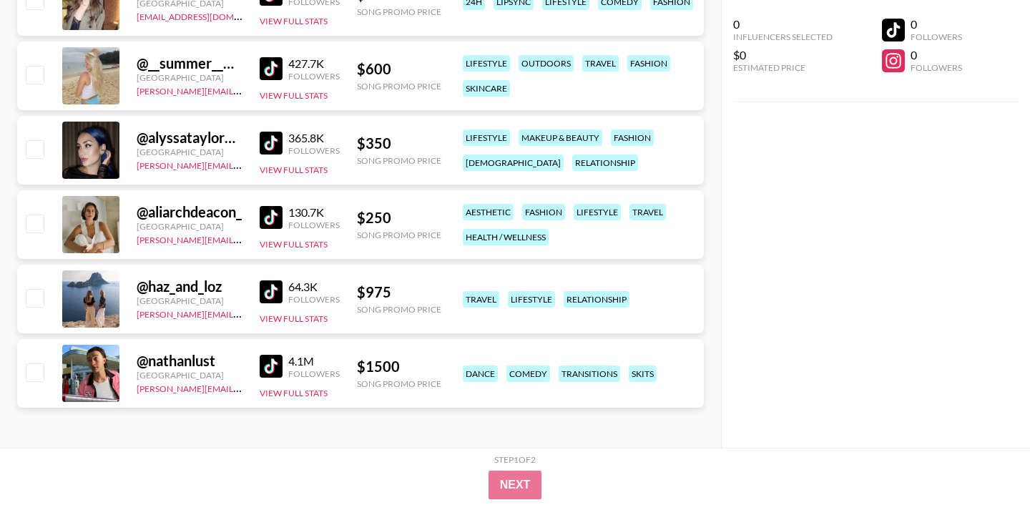
click at [275, 368] on img at bounding box center [271, 366] width 23 height 23
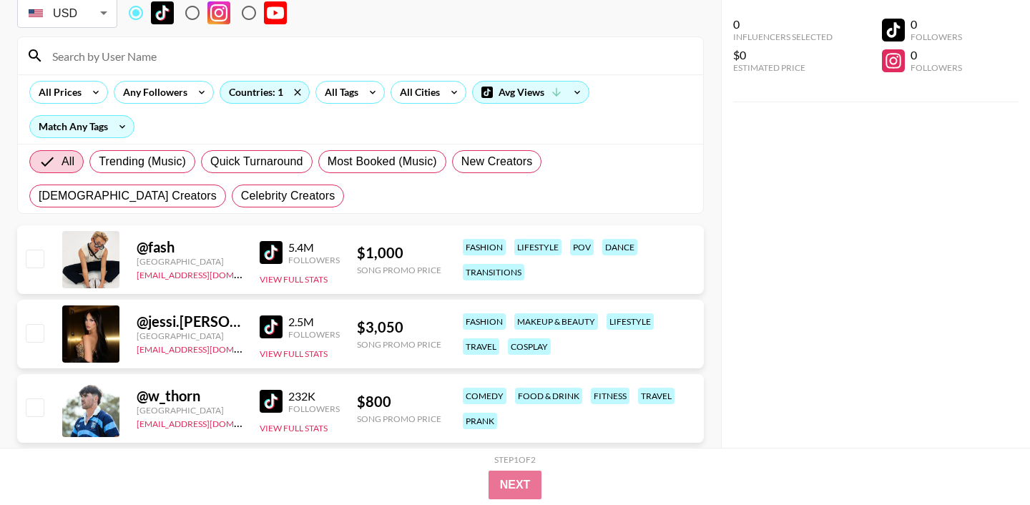
scroll to position [0, 0]
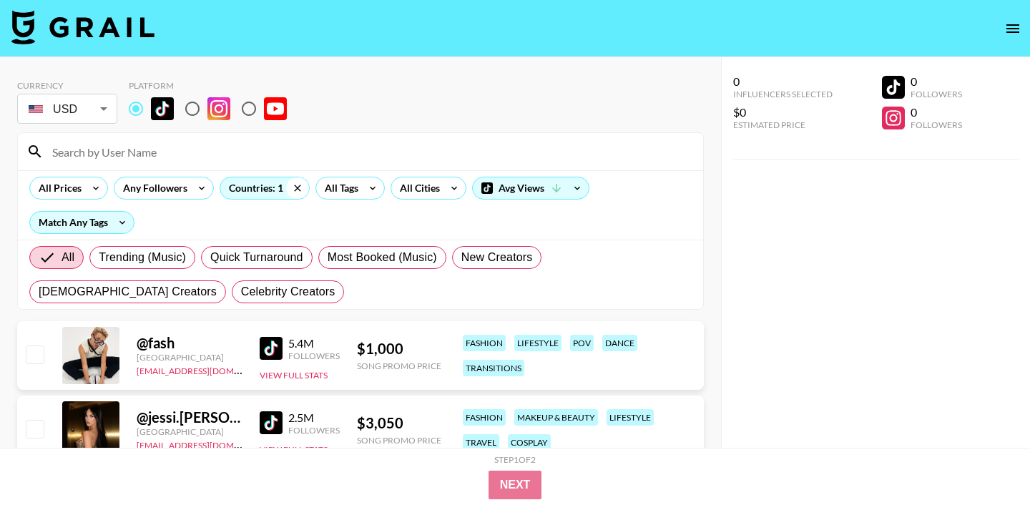
click at [299, 190] on icon at bounding box center [297, 187] width 23 height 21
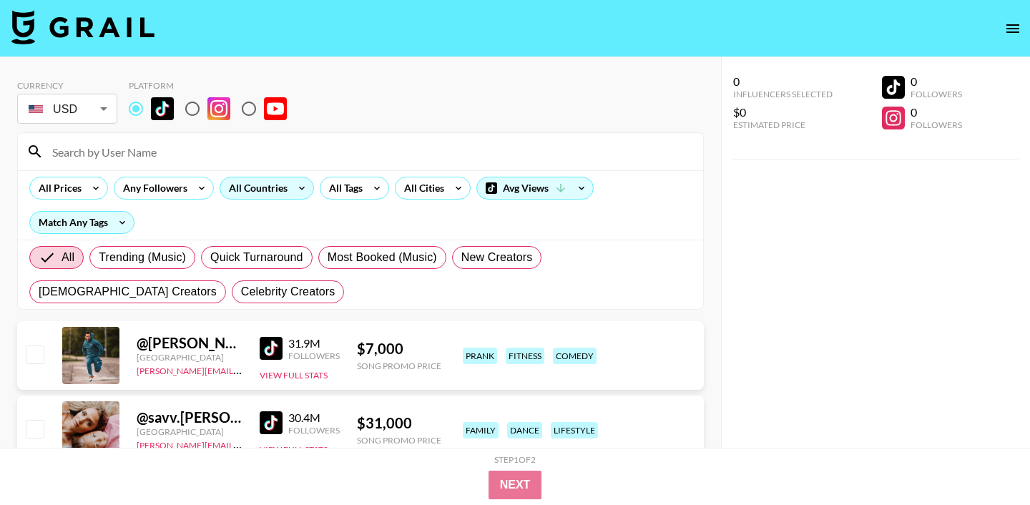
click at [273, 190] on div "All Countries" at bounding box center [255, 187] width 70 height 21
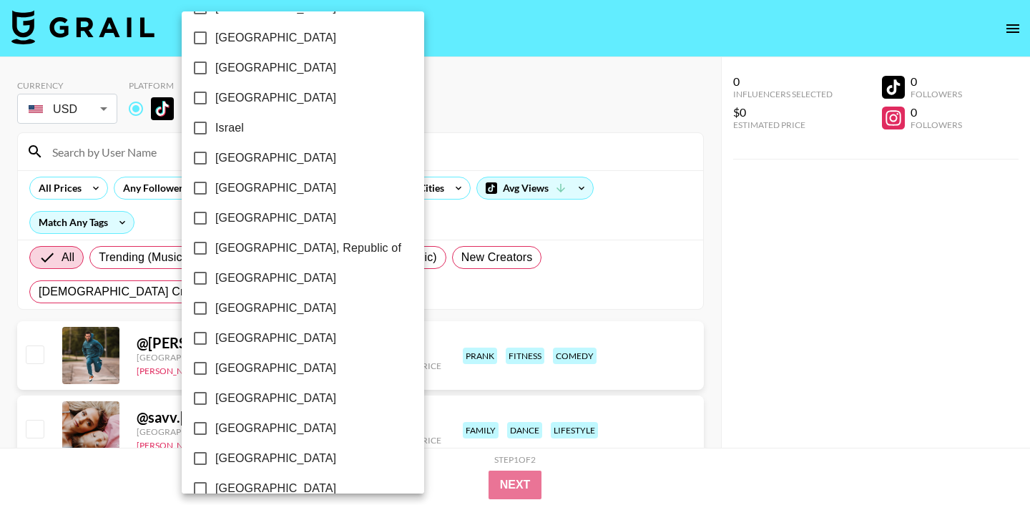
scroll to position [693, 0]
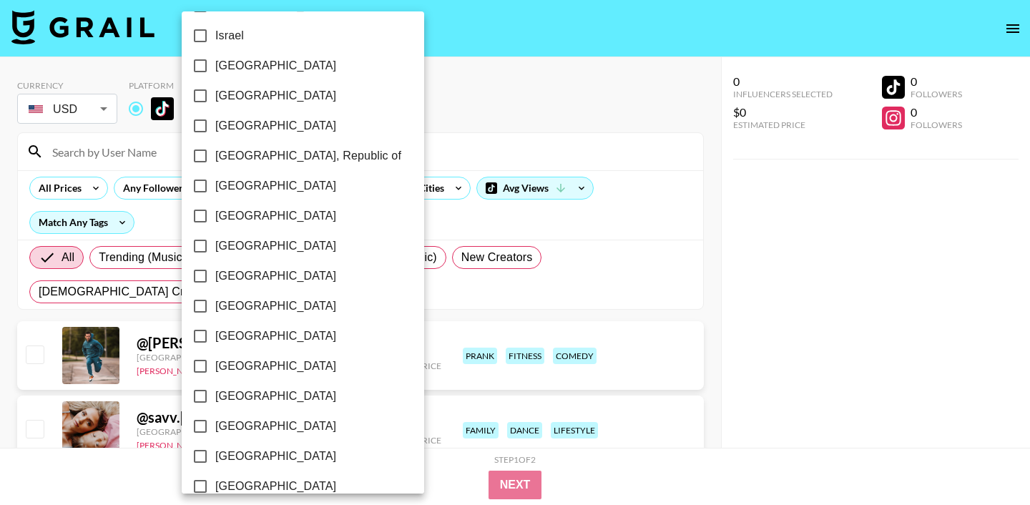
click at [199, 288] on input "[GEOGRAPHIC_DATA]" at bounding box center [200, 276] width 30 height 30
checkbox input "true"
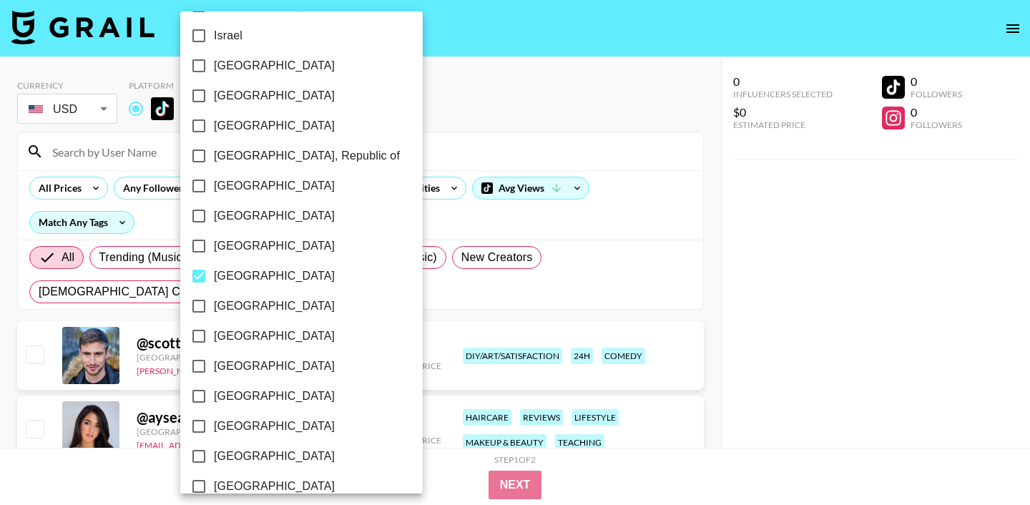
click at [477, 122] on div at bounding box center [515, 252] width 1030 height 505
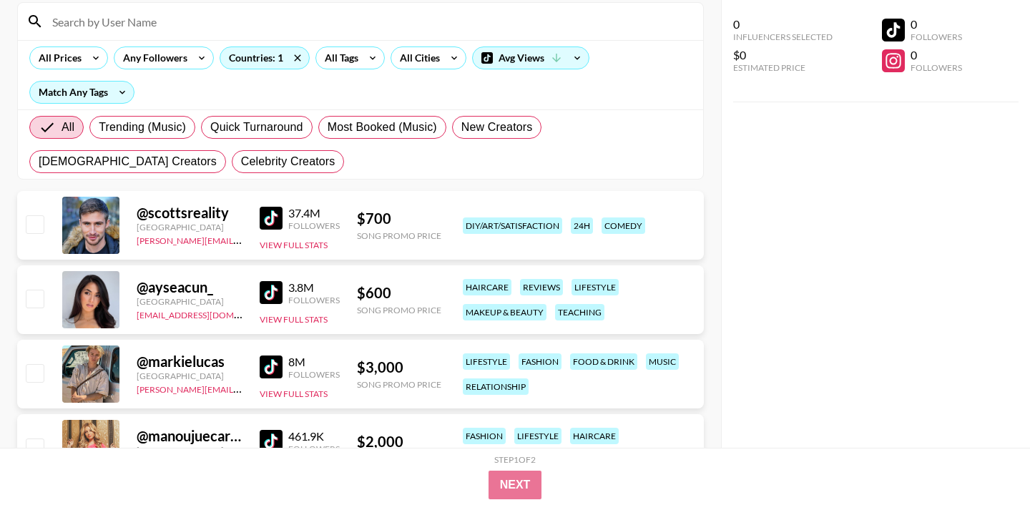
scroll to position [137, 0]
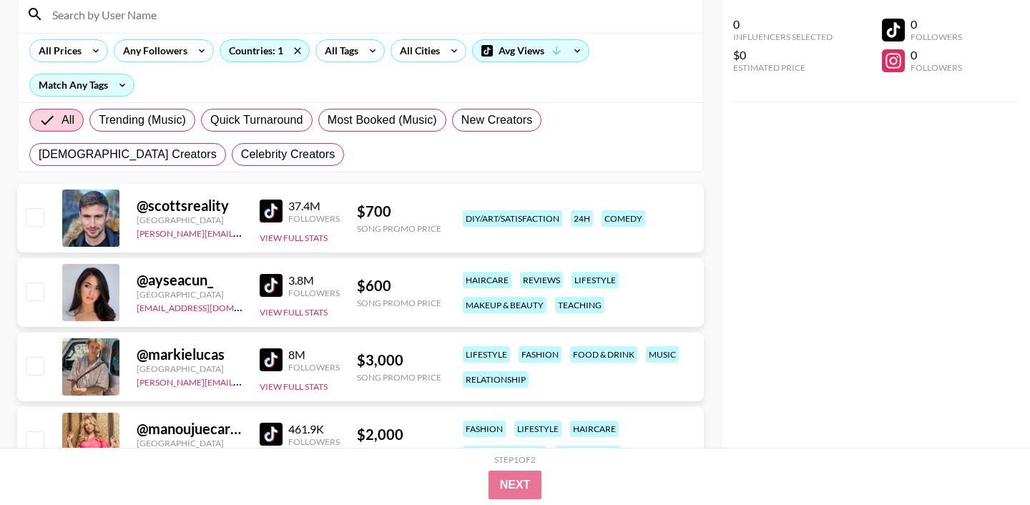
click at [272, 280] on img at bounding box center [271, 285] width 23 height 23
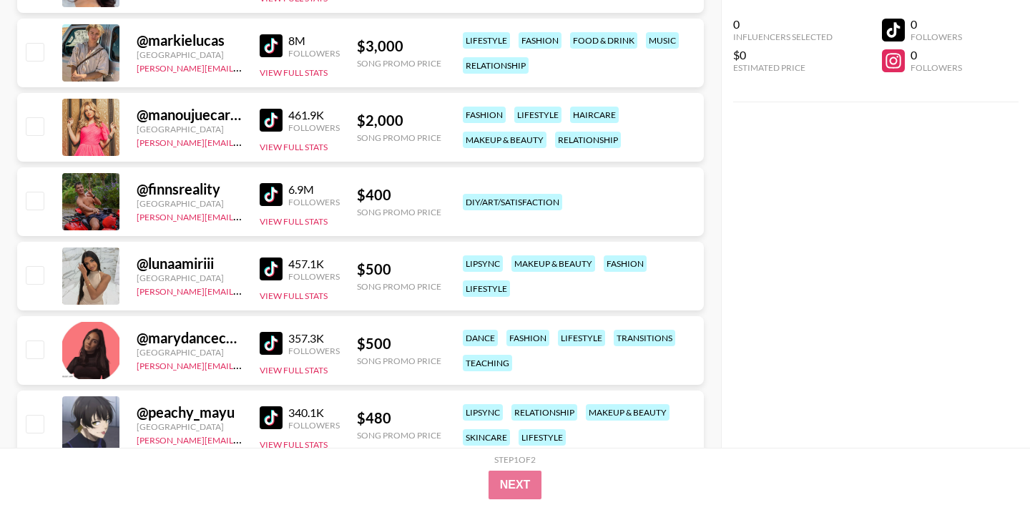
scroll to position [461, 0]
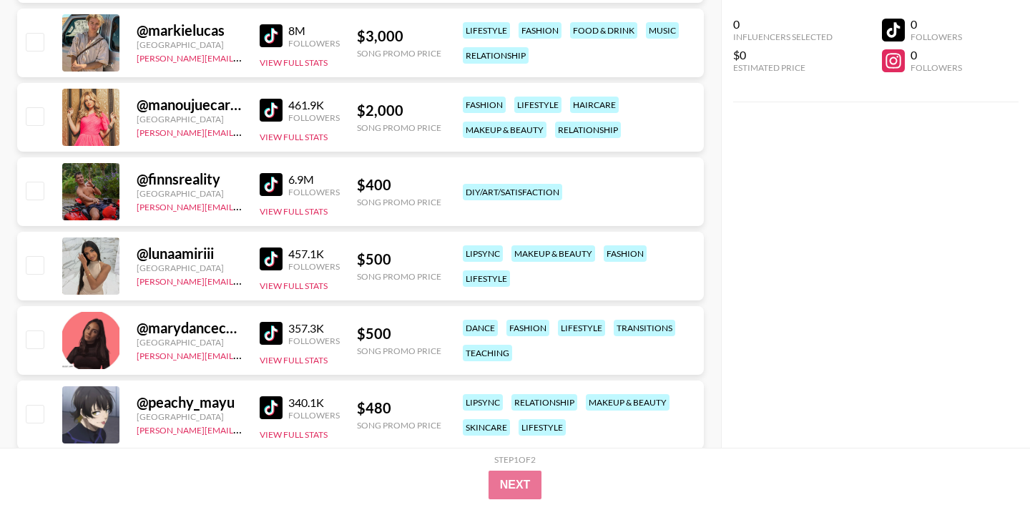
click at [270, 263] on img at bounding box center [271, 258] width 23 height 23
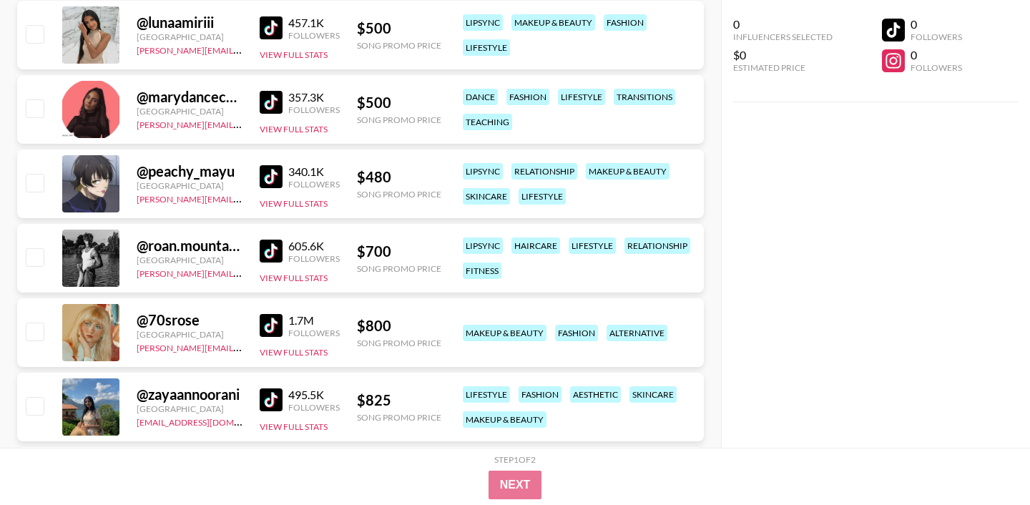
scroll to position [697, 0]
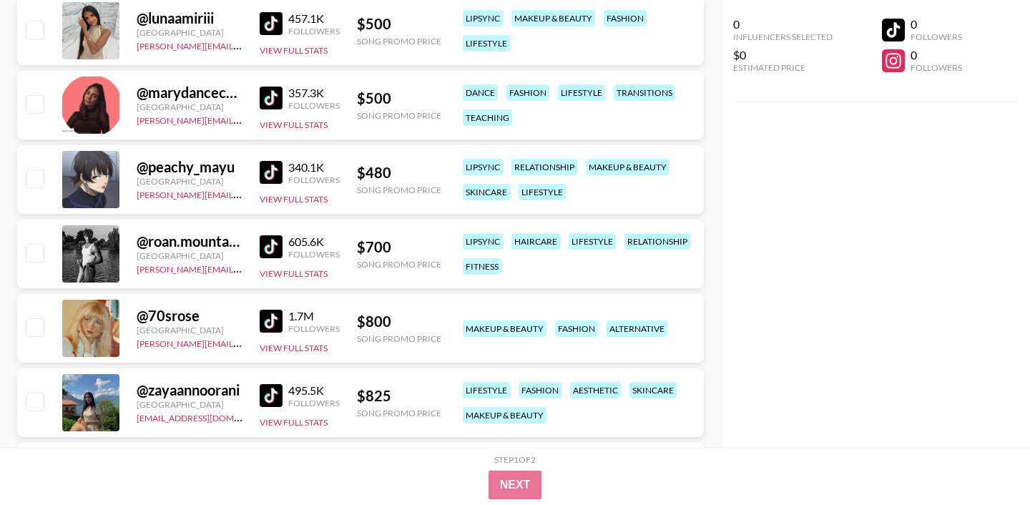
click at [275, 168] on img at bounding box center [271, 172] width 23 height 23
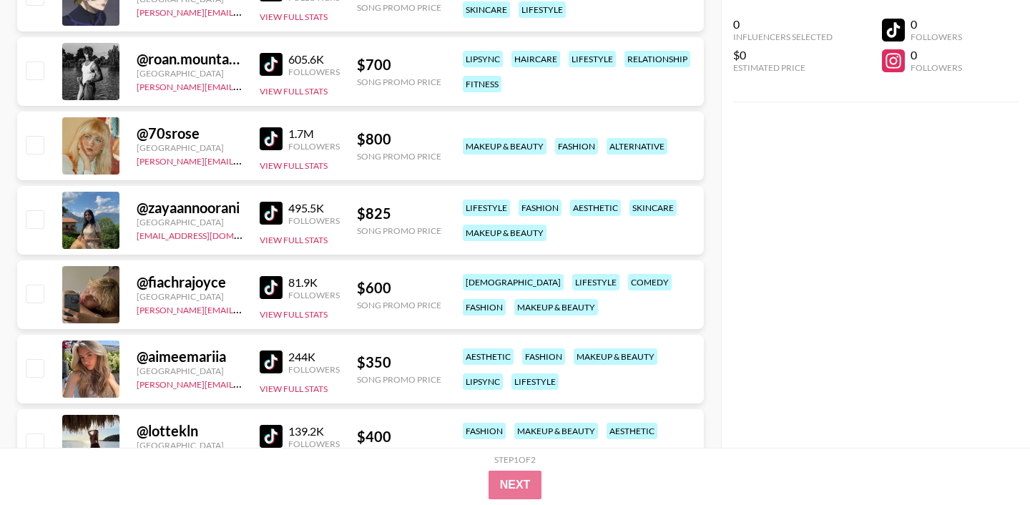
scroll to position [893, 0]
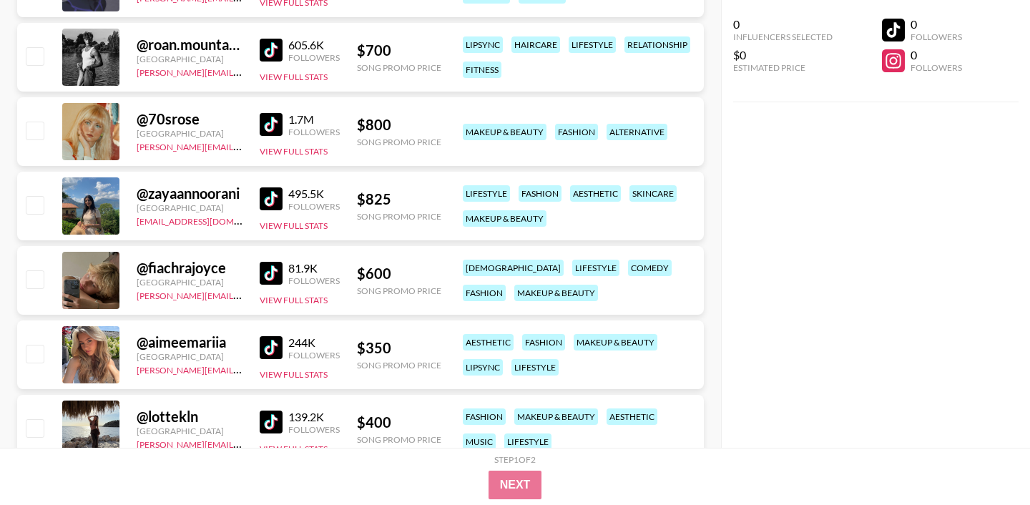
click at [275, 199] on img at bounding box center [271, 198] width 23 height 23
click at [270, 344] on img at bounding box center [271, 347] width 23 height 23
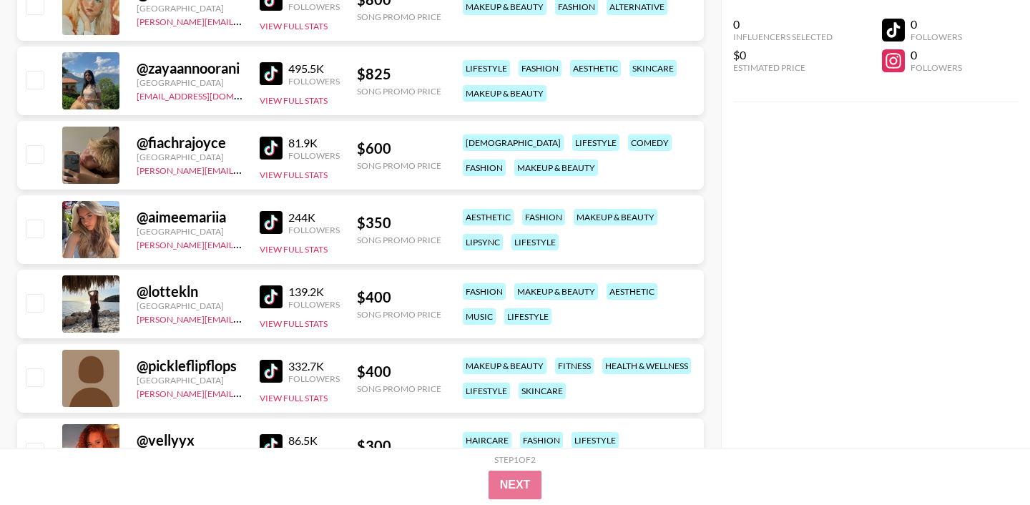
scroll to position [1051, 0]
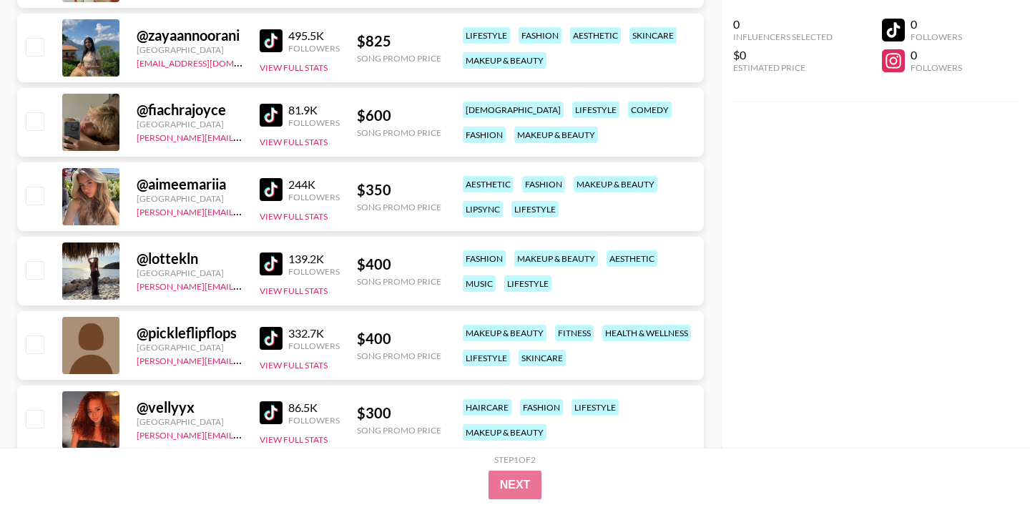
click at [271, 265] on img at bounding box center [271, 263] width 23 height 23
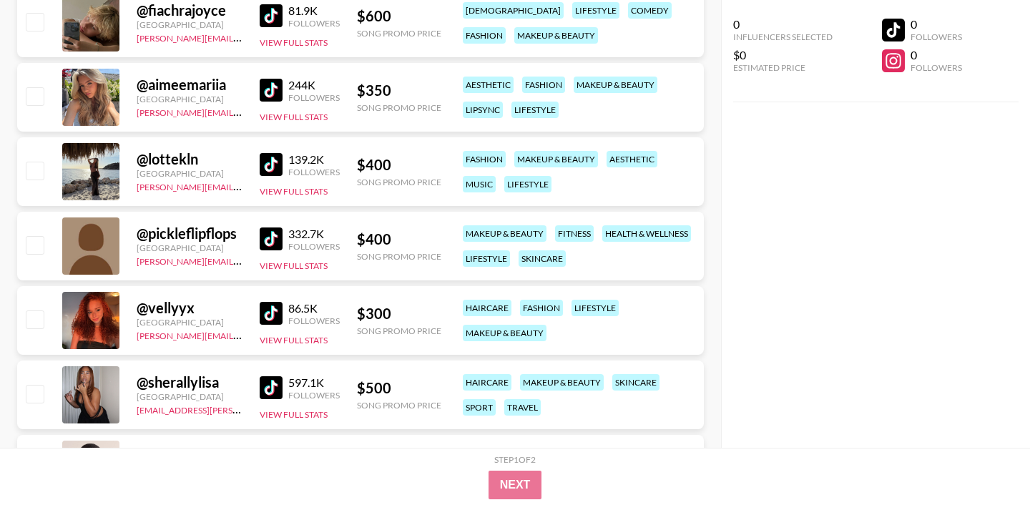
scroll to position [1152, 0]
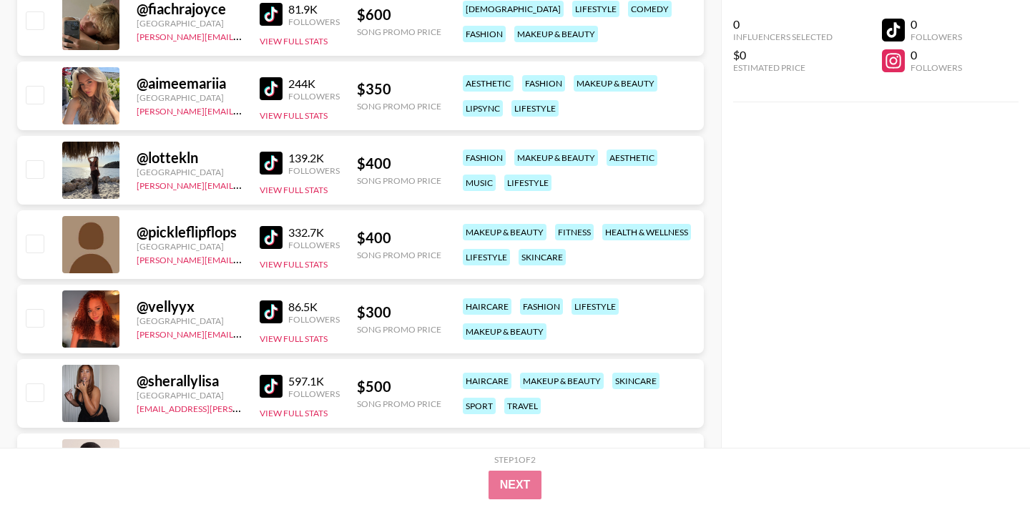
click at [279, 316] on img at bounding box center [271, 311] width 23 height 23
click at [266, 378] on img at bounding box center [271, 386] width 23 height 23
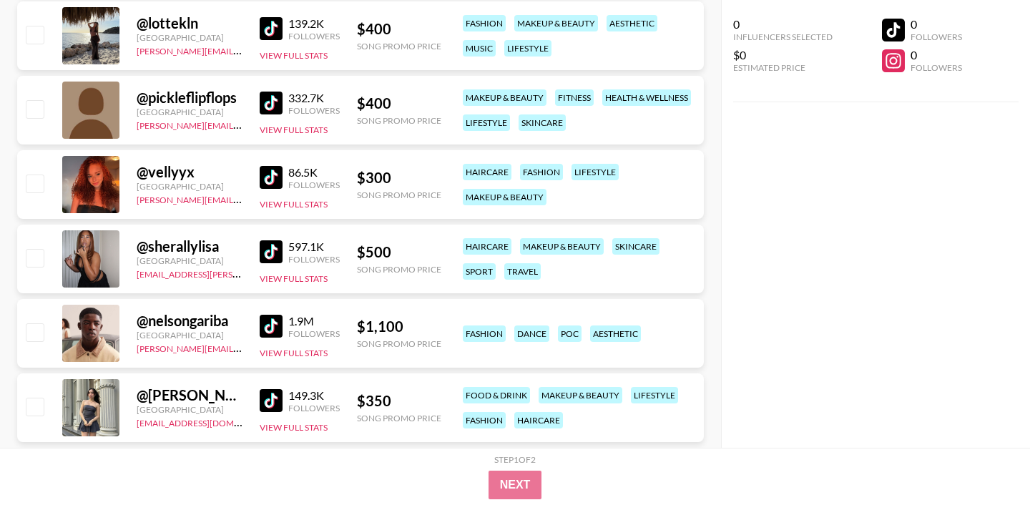
scroll to position [1321, 0]
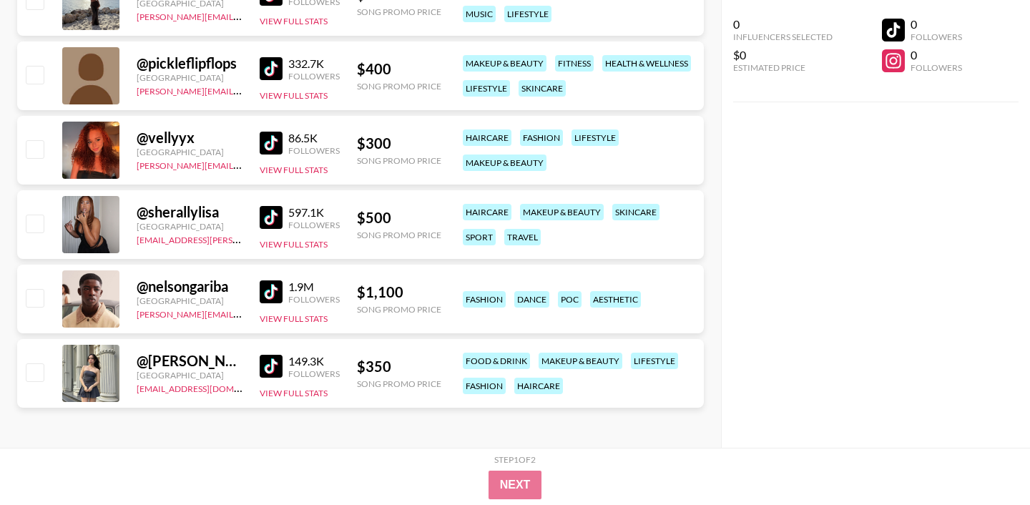
click at [270, 364] on img at bounding box center [271, 366] width 23 height 23
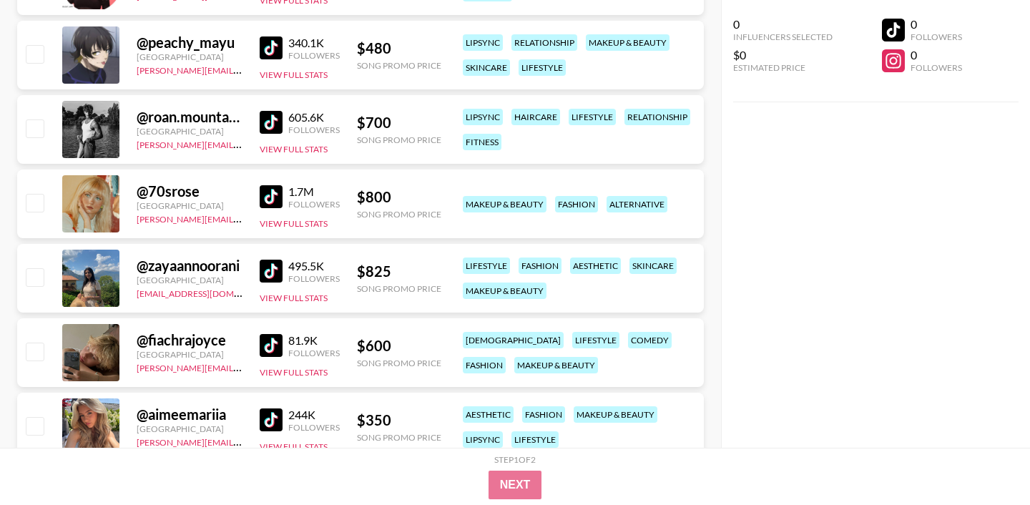
scroll to position [815, 0]
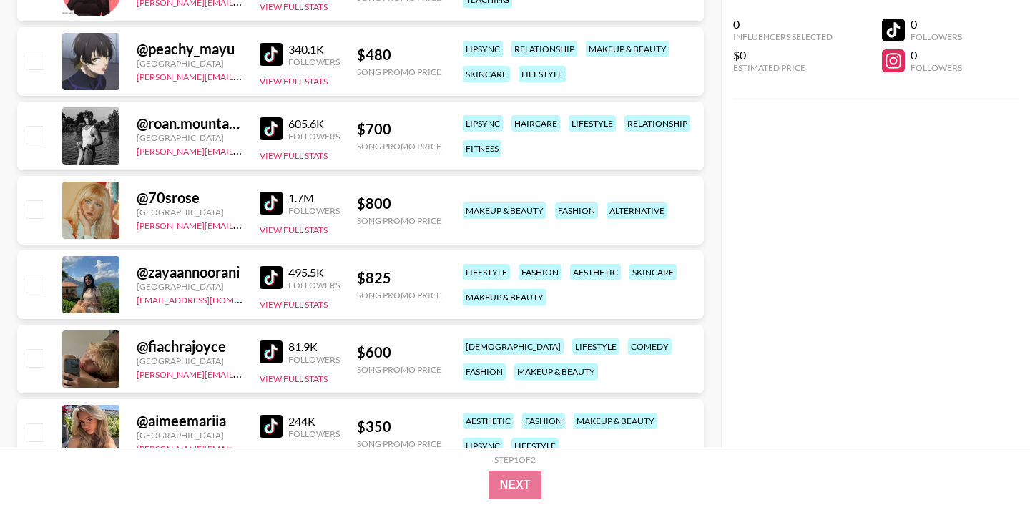
click at [272, 203] on img at bounding box center [271, 203] width 23 height 23
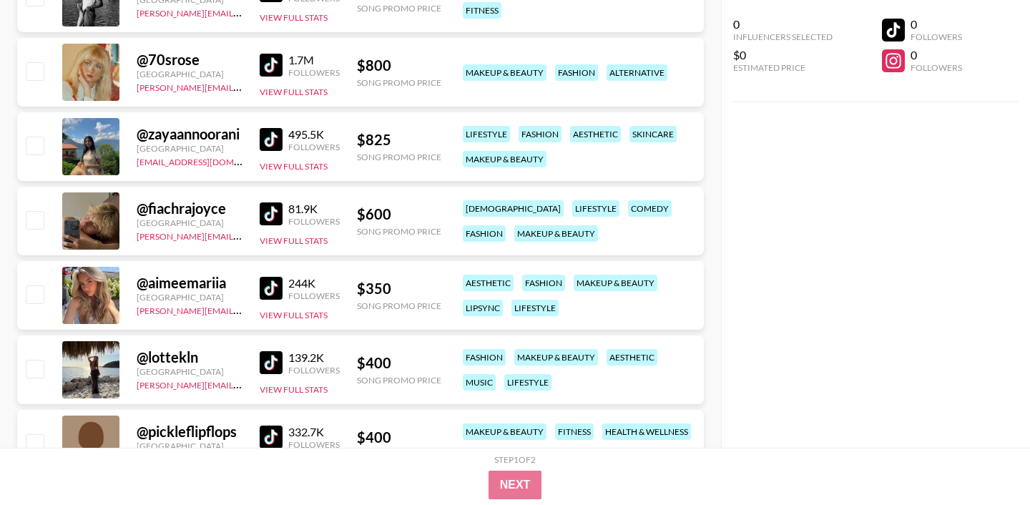
click at [268, 291] on img at bounding box center [271, 288] width 23 height 23
click at [279, 362] on img at bounding box center [271, 362] width 23 height 23
